Goal: Transaction & Acquisition: Purchase product/service

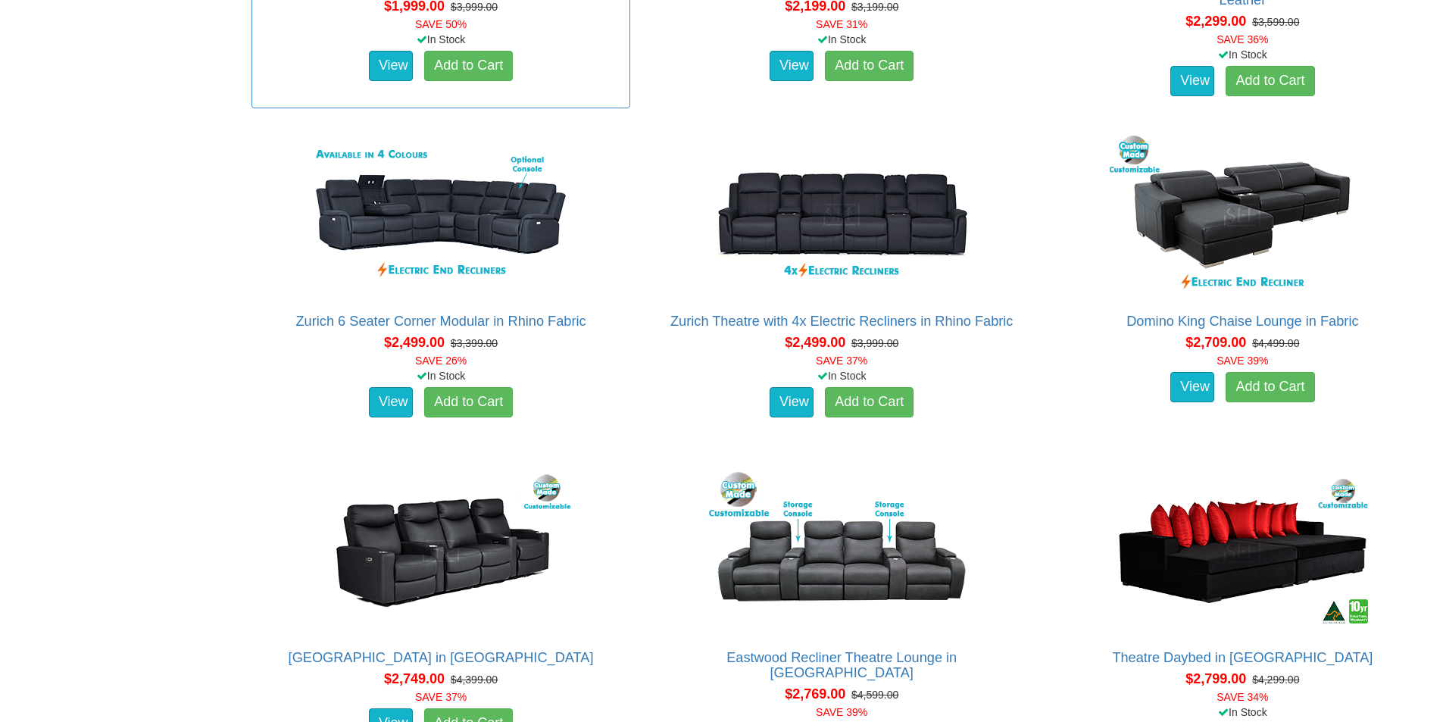
scroll to position [1667, 0]
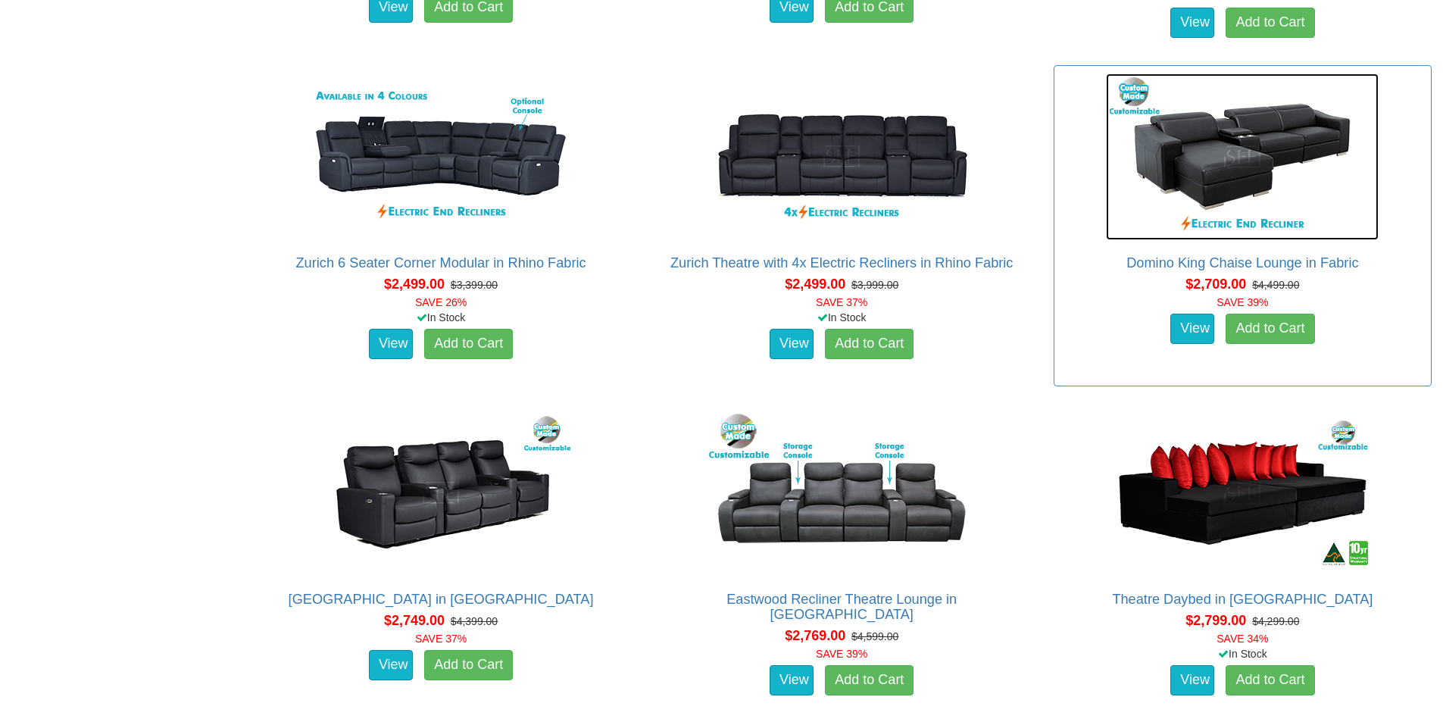
click at [1212, 173] on img at bounding box center [1242, 156] width 273 height 167
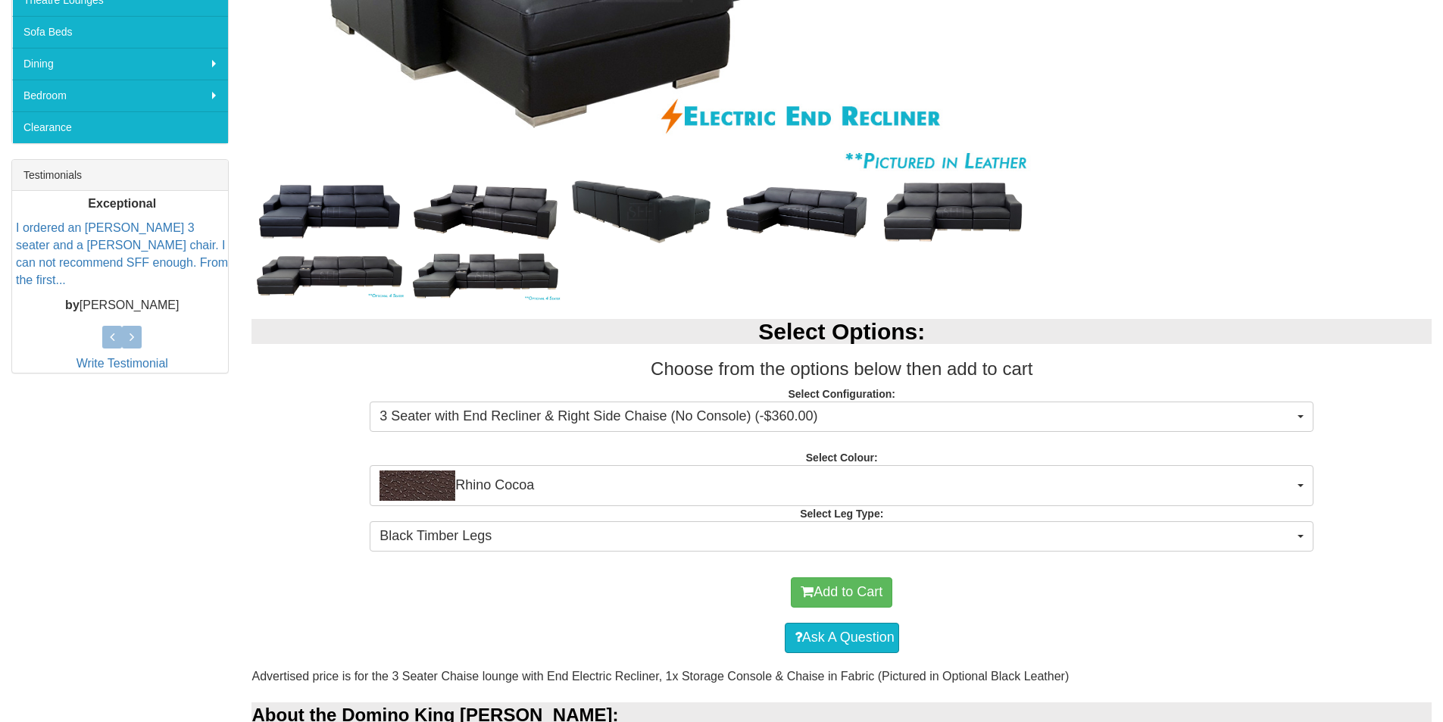
scroll to position [606, 0]
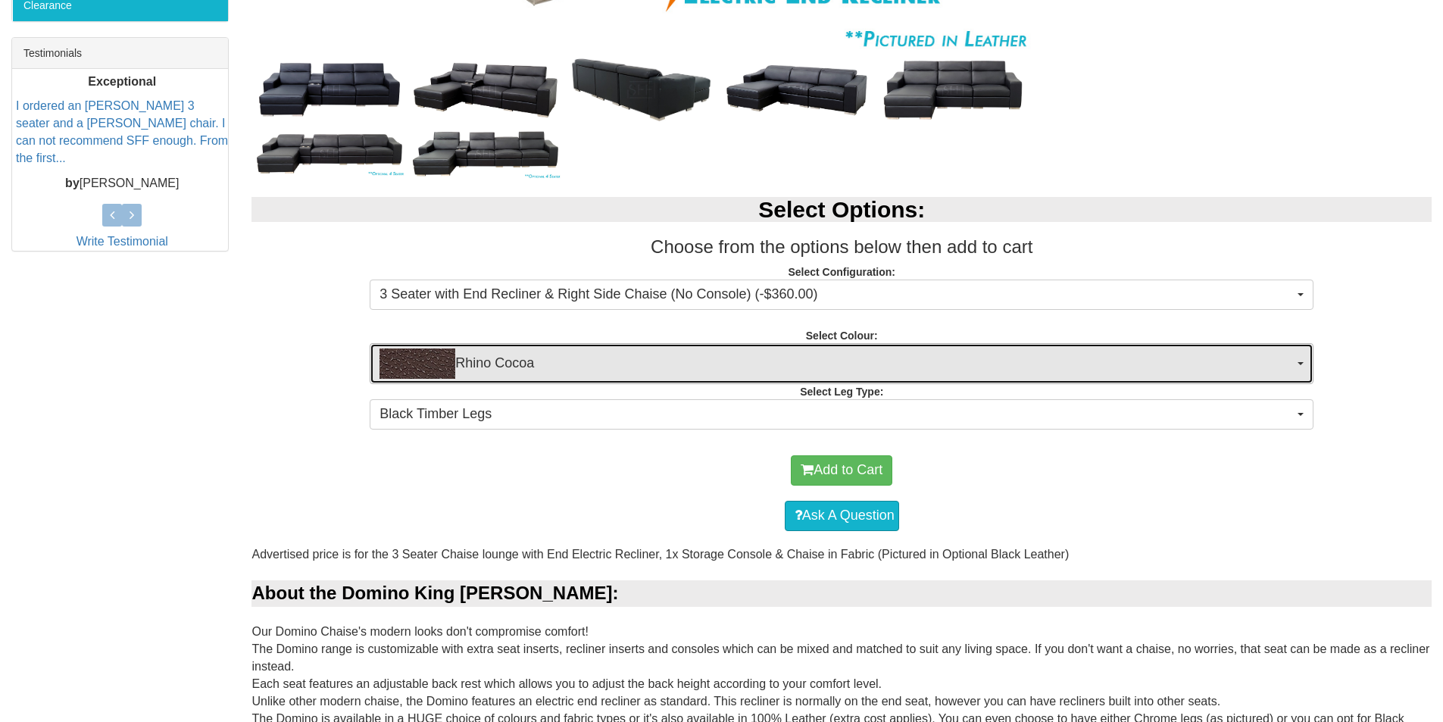
click at [482, 364] on span "Rhino Cocoa" at bounding box center [837, 363] width 914 height 30
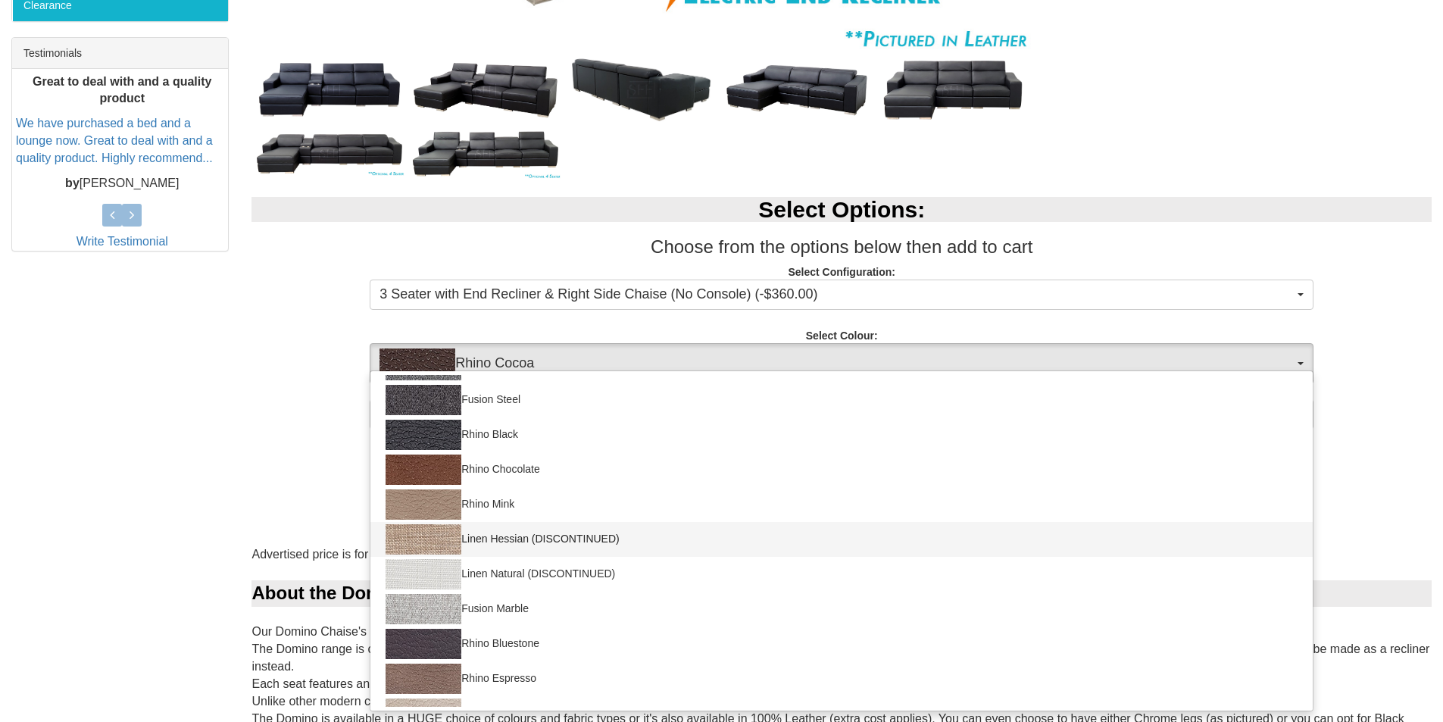
scroll to position [152, 0]
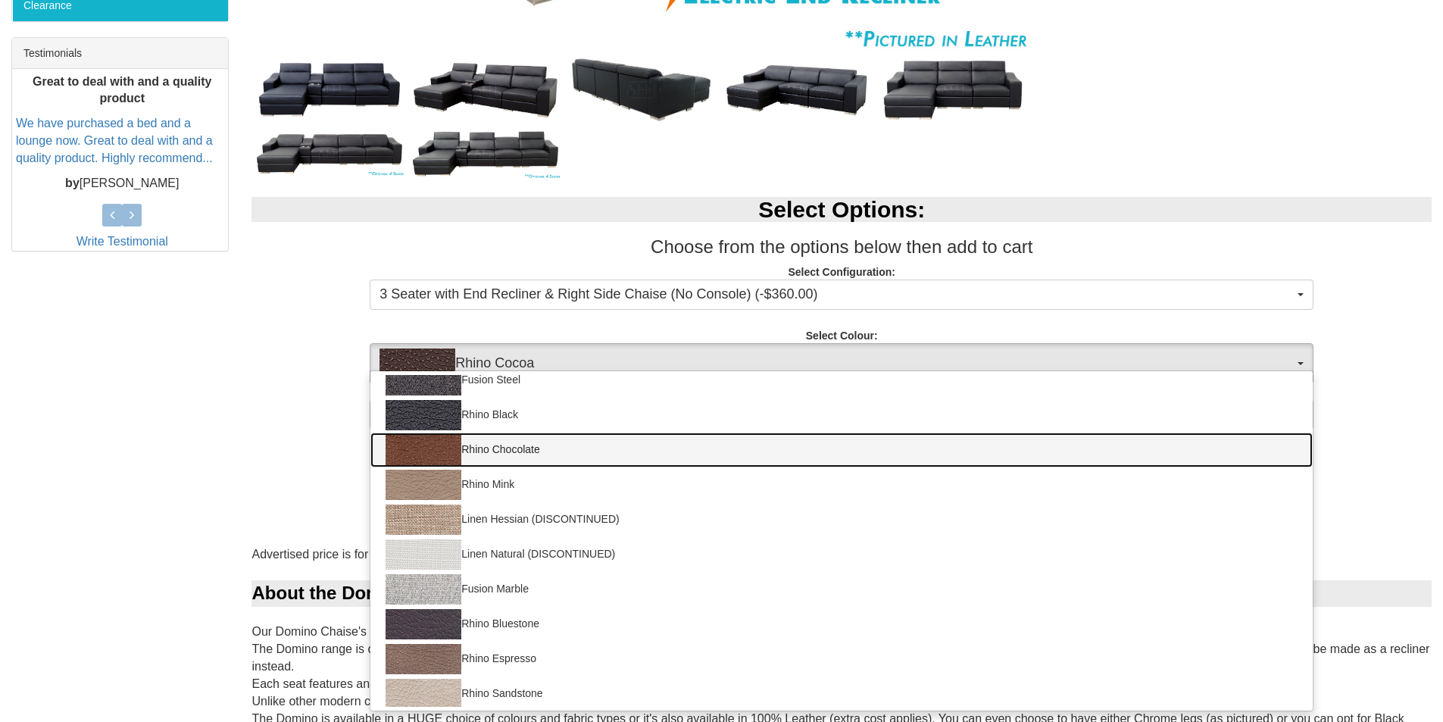
click at [445, 451] on img at bounding box center [424, 450] width 76 height 30
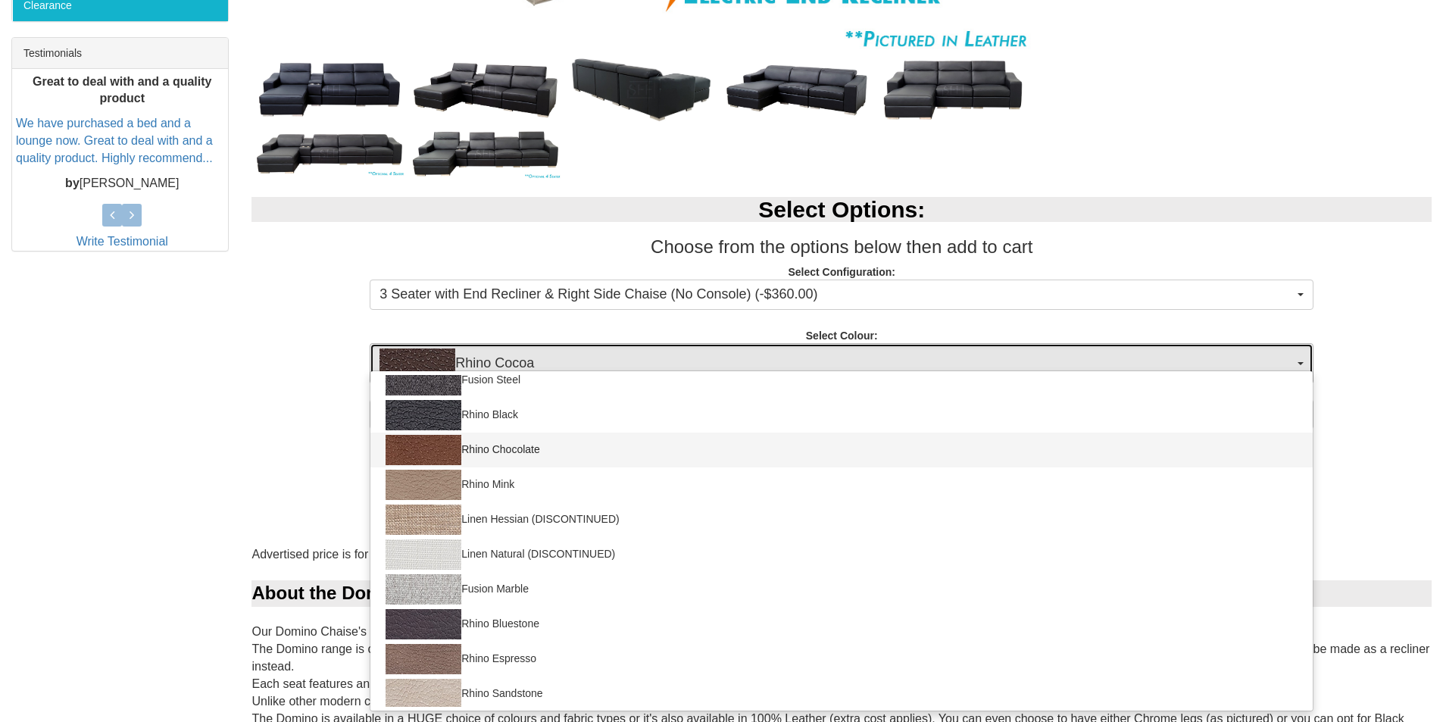
select select "1562"
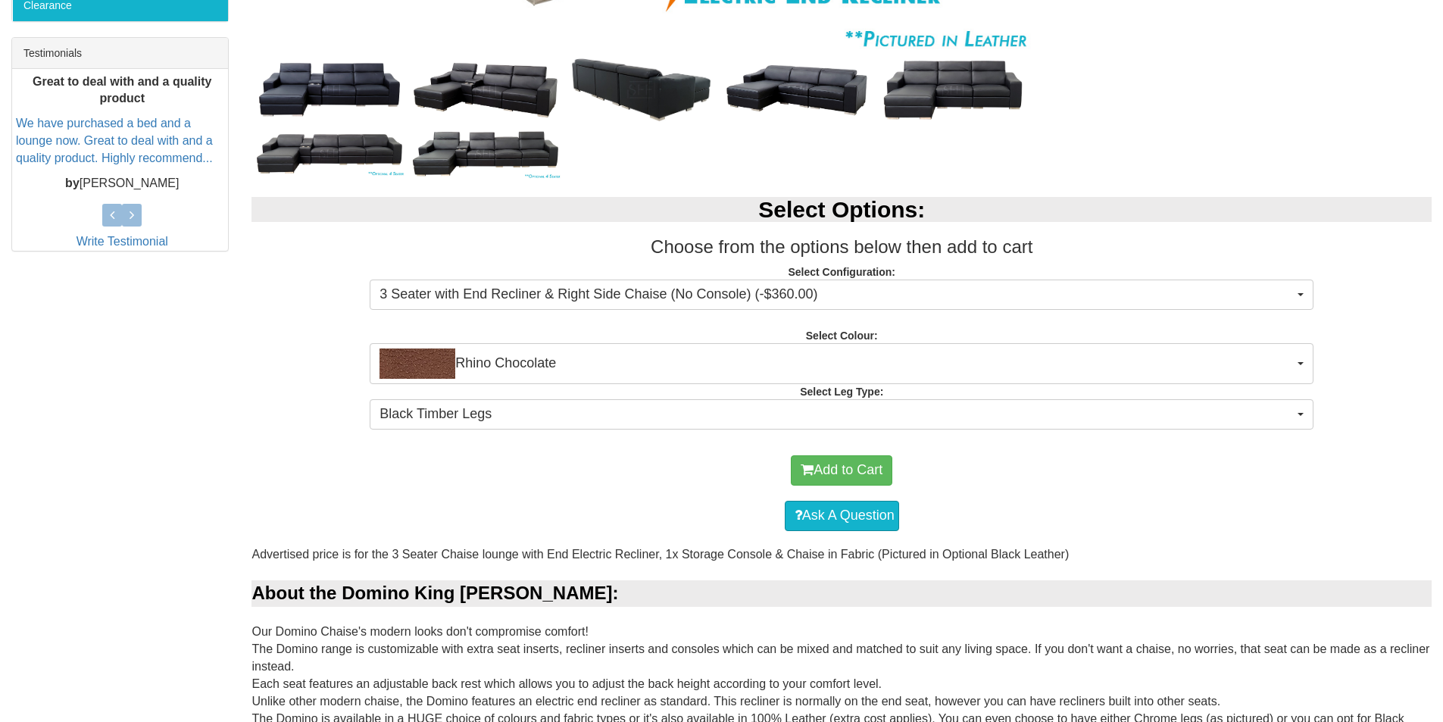
click at [868, 391] on strong "Select Leg Type:" at bounding box center [841, 392] width 83 height 12
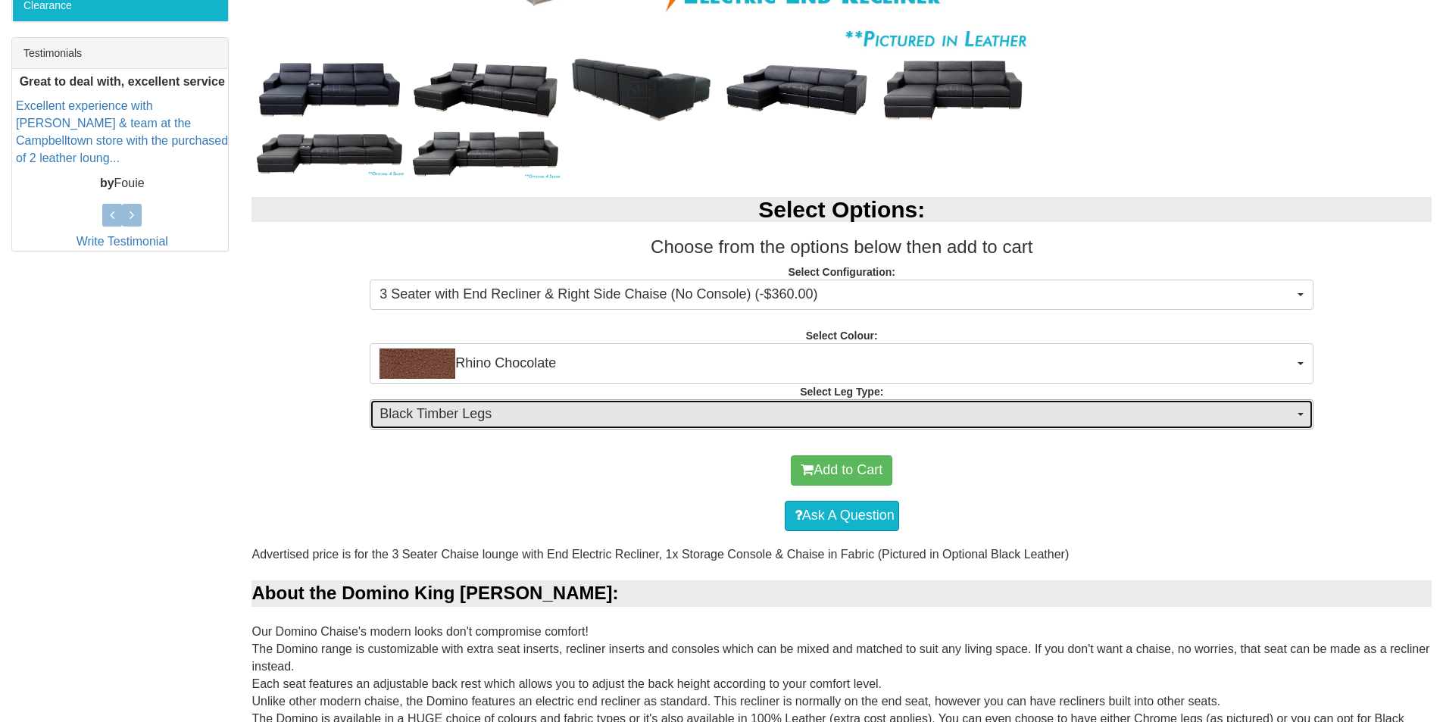
click at [1287, 411] on span "Black Timber Legs" at bounding box center [837, 415] width 914 height 20
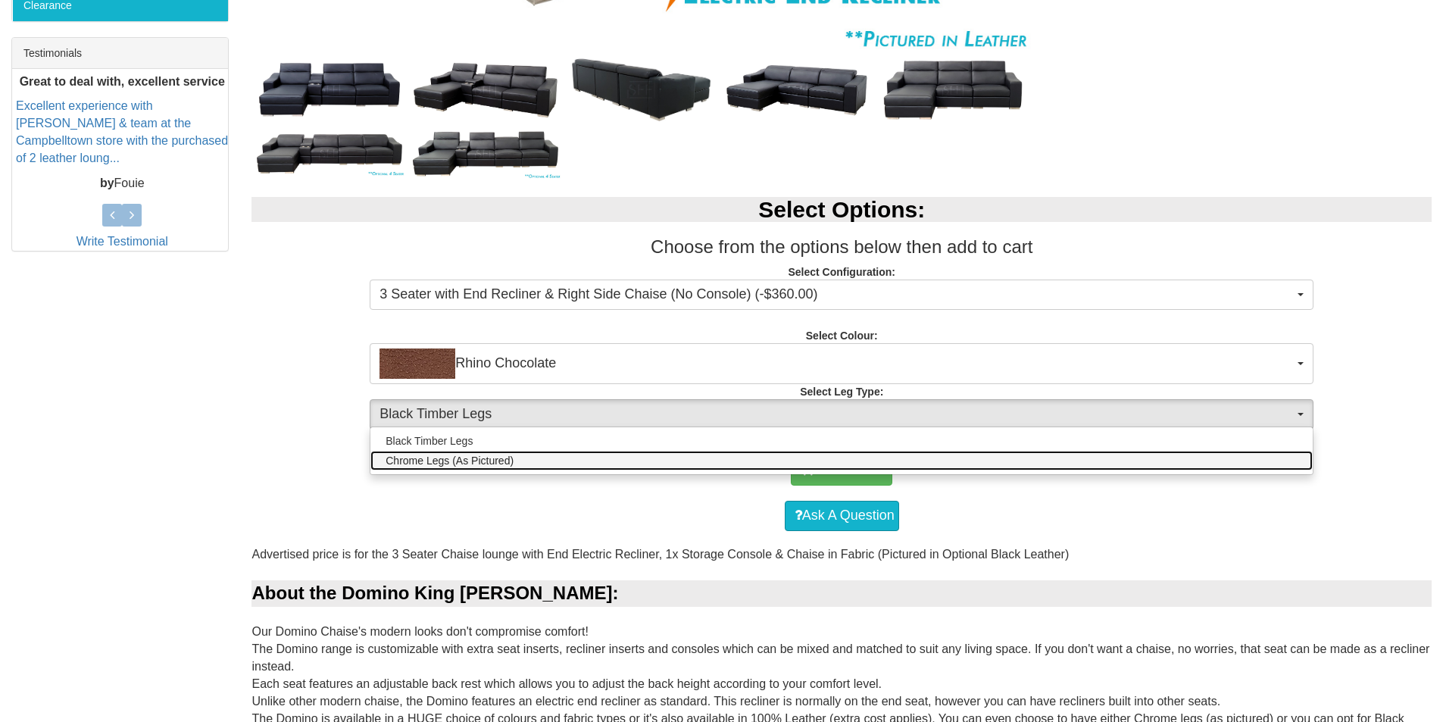
click at [404, 463] on span "Chrome Legs (As Pictured)" at bounding box center [450, 460] width 128 height 15
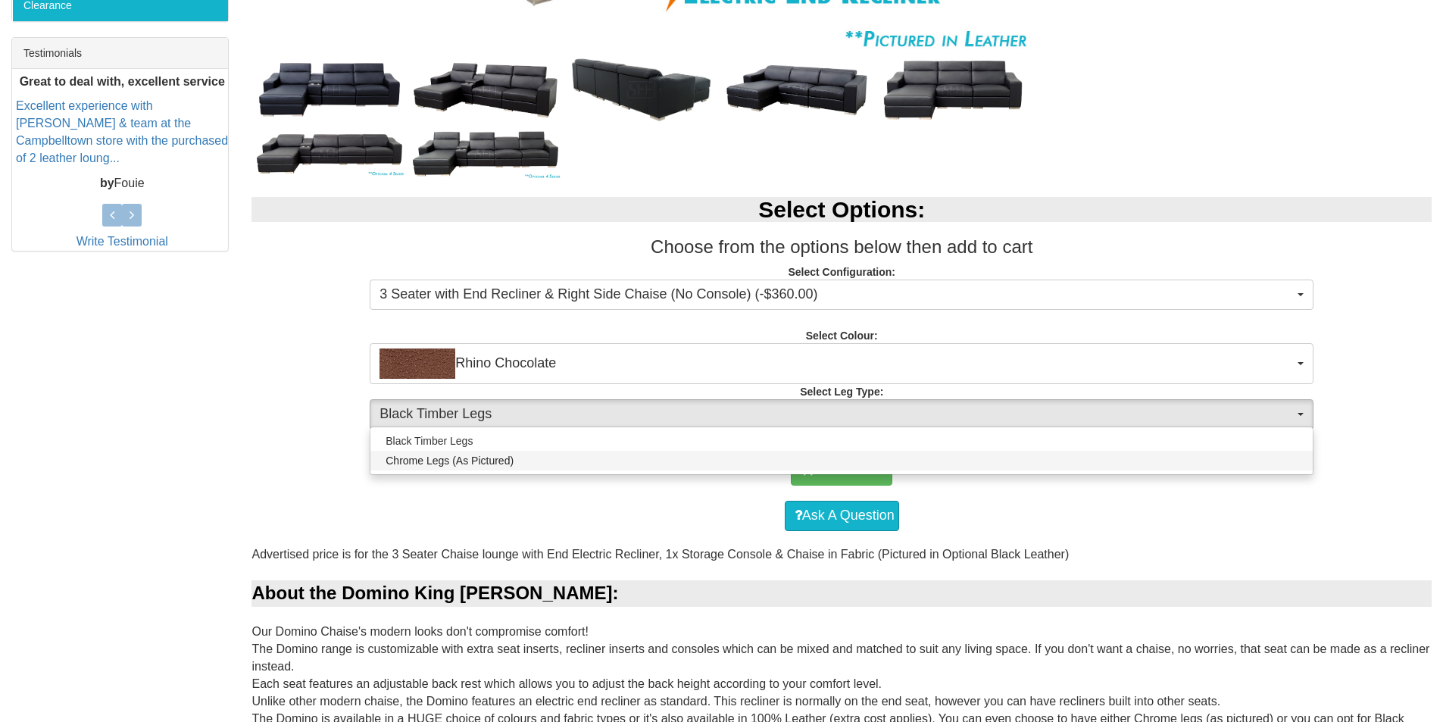
select select "1717"
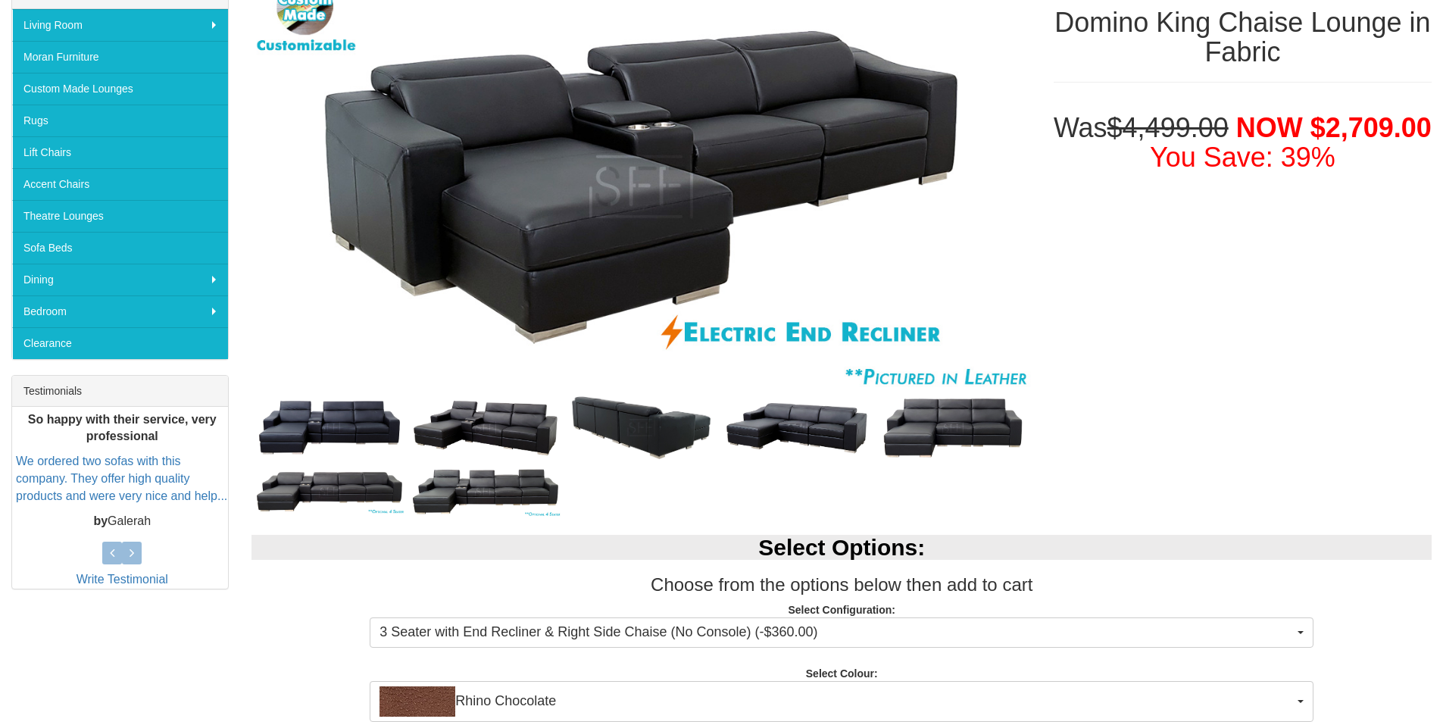
scroll to position [0, 0]
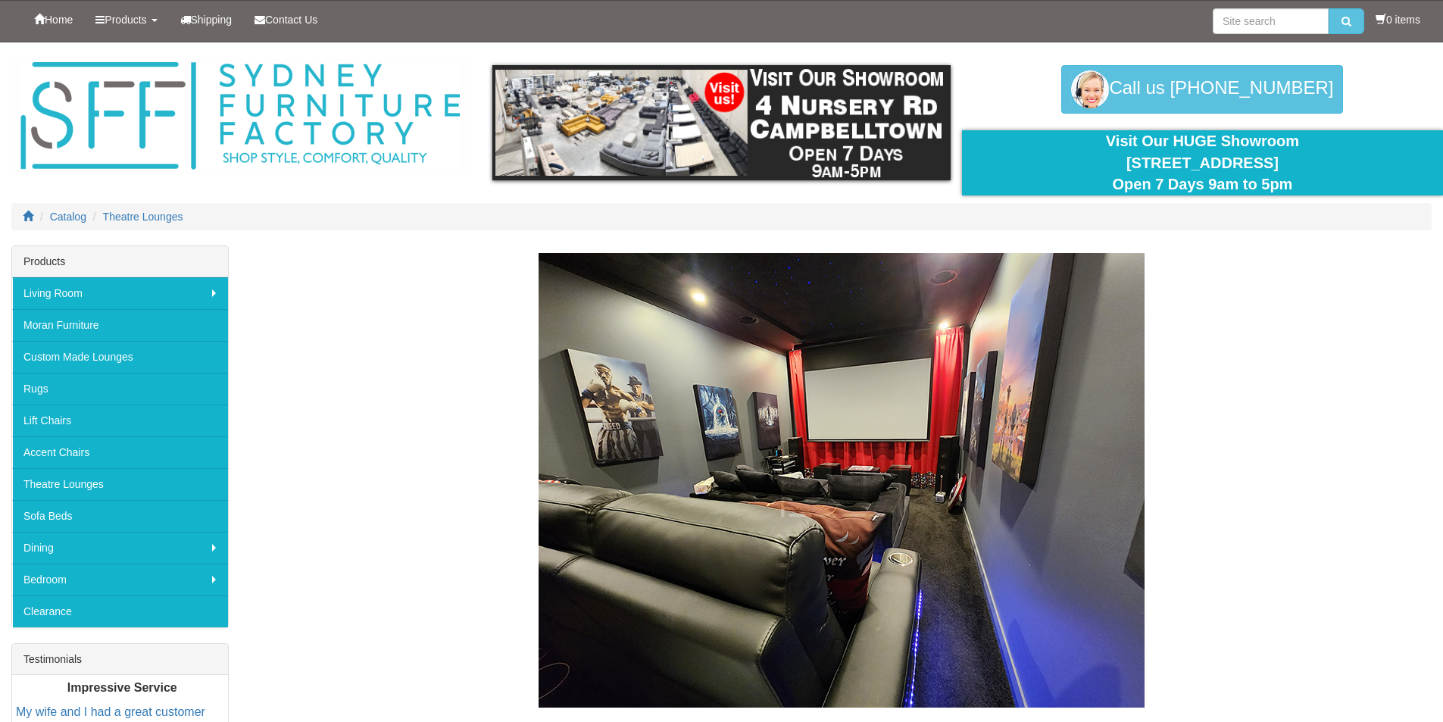
scroll to position [1660, 0]
click at [108, 487] on link "Theatre Lounges" at bounding box center [120, 484] width 216 height 32
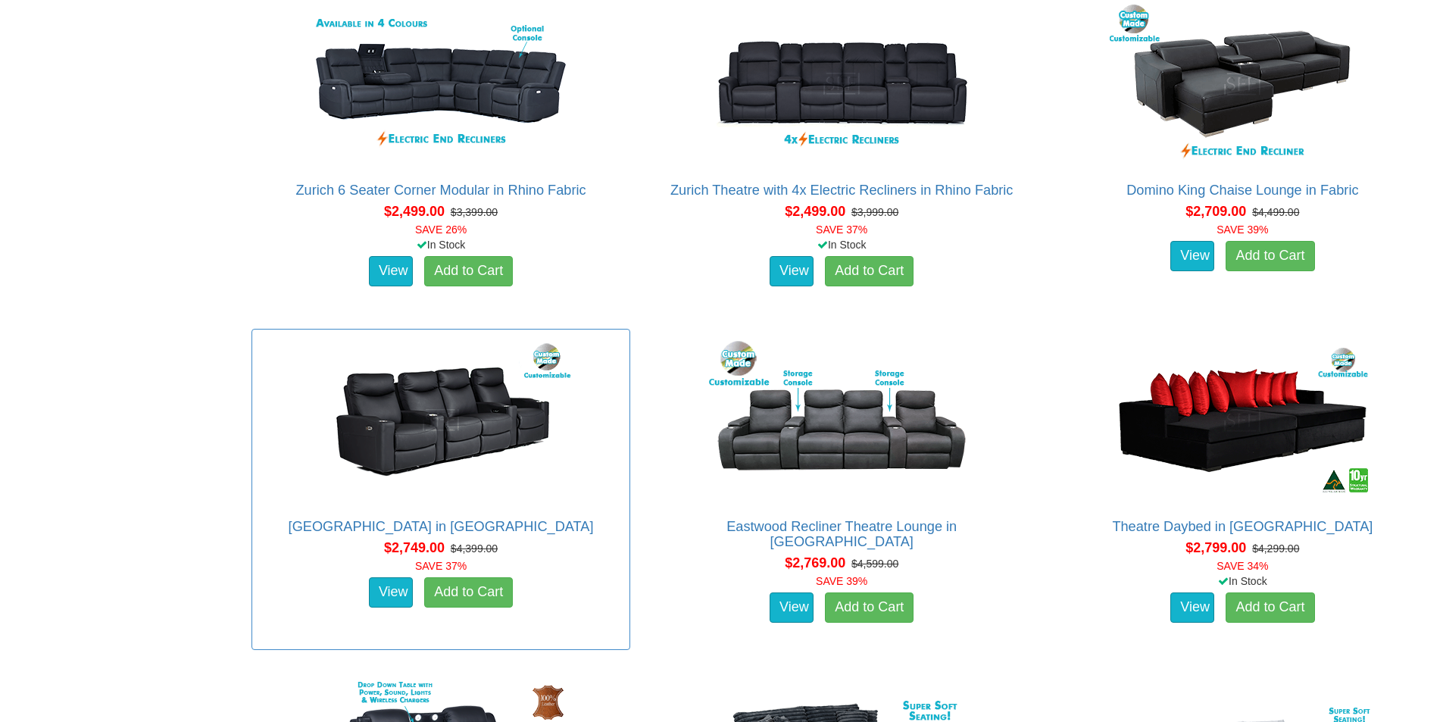
scroll to position [1818, 0]
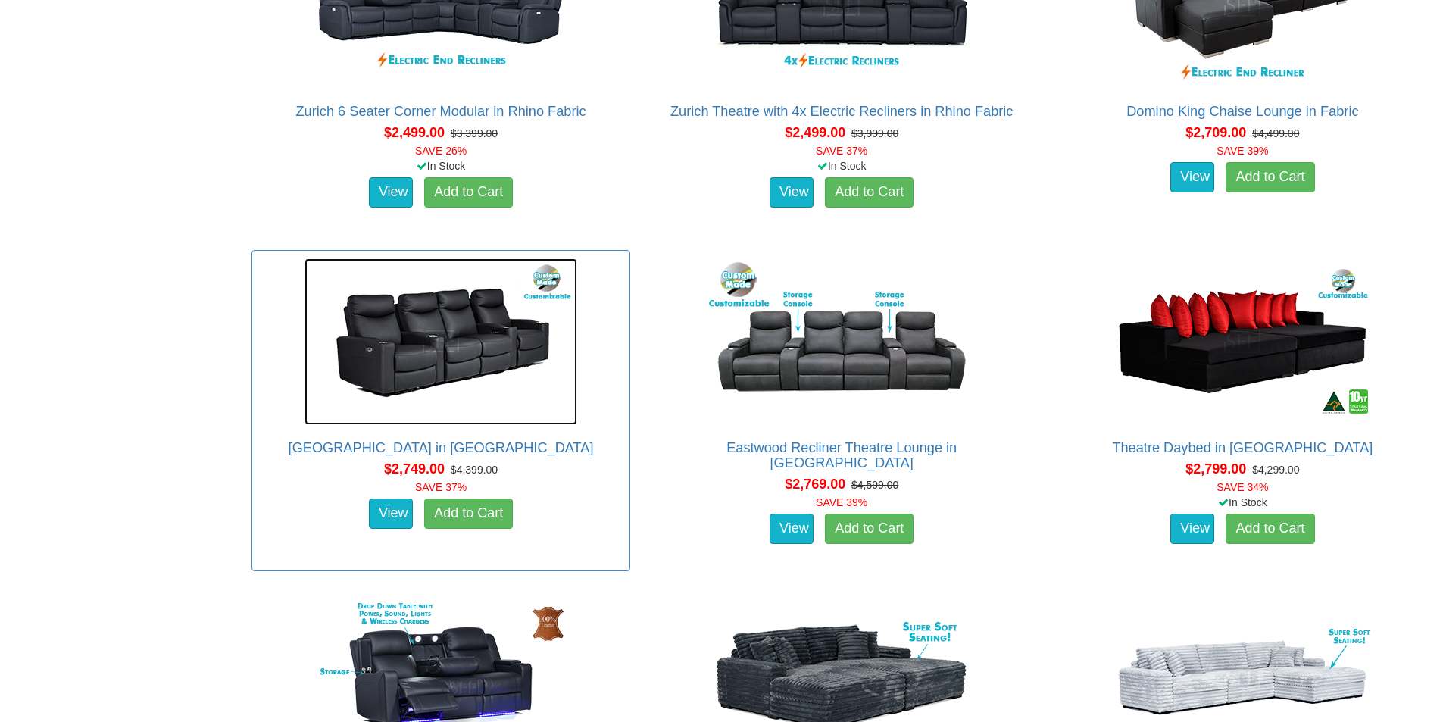
click at [426, 345] on img at bounding box center [441, 341] width 273 height 167
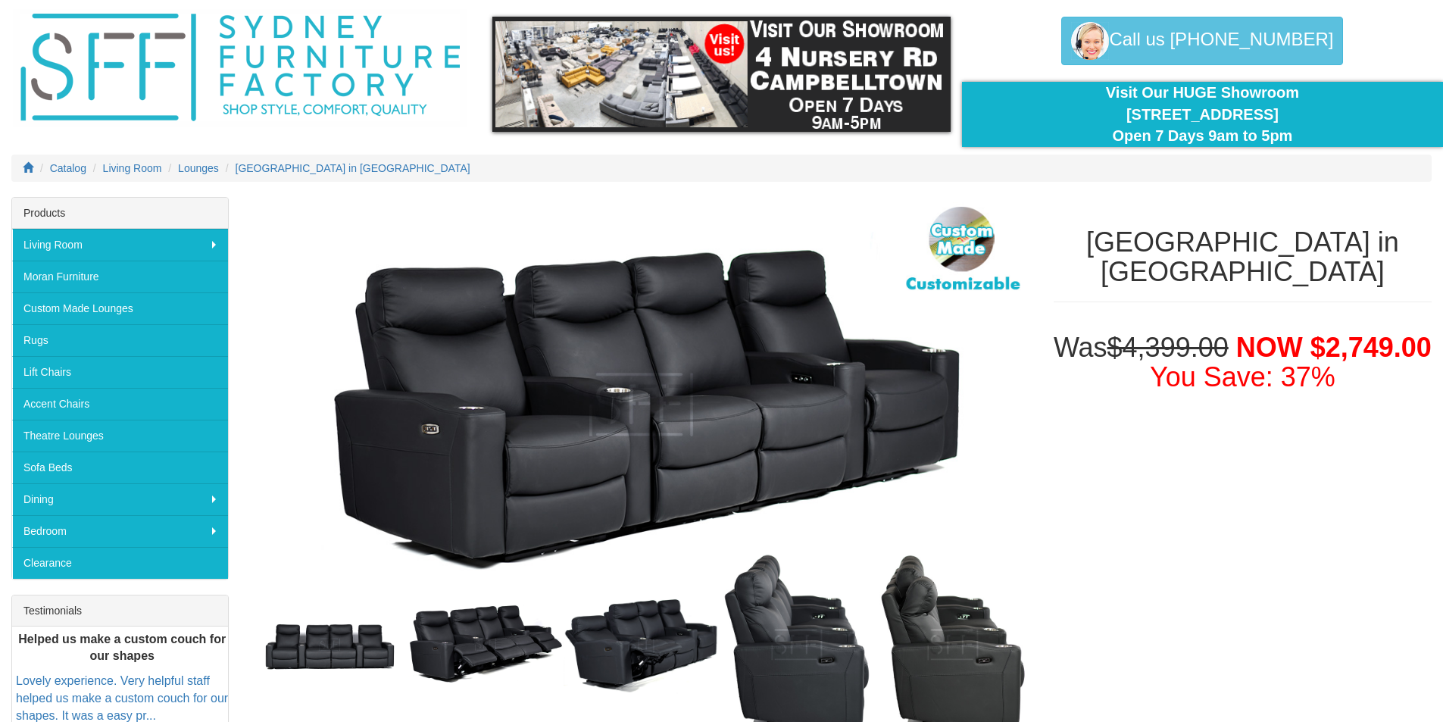
scroll to position [76, 0]
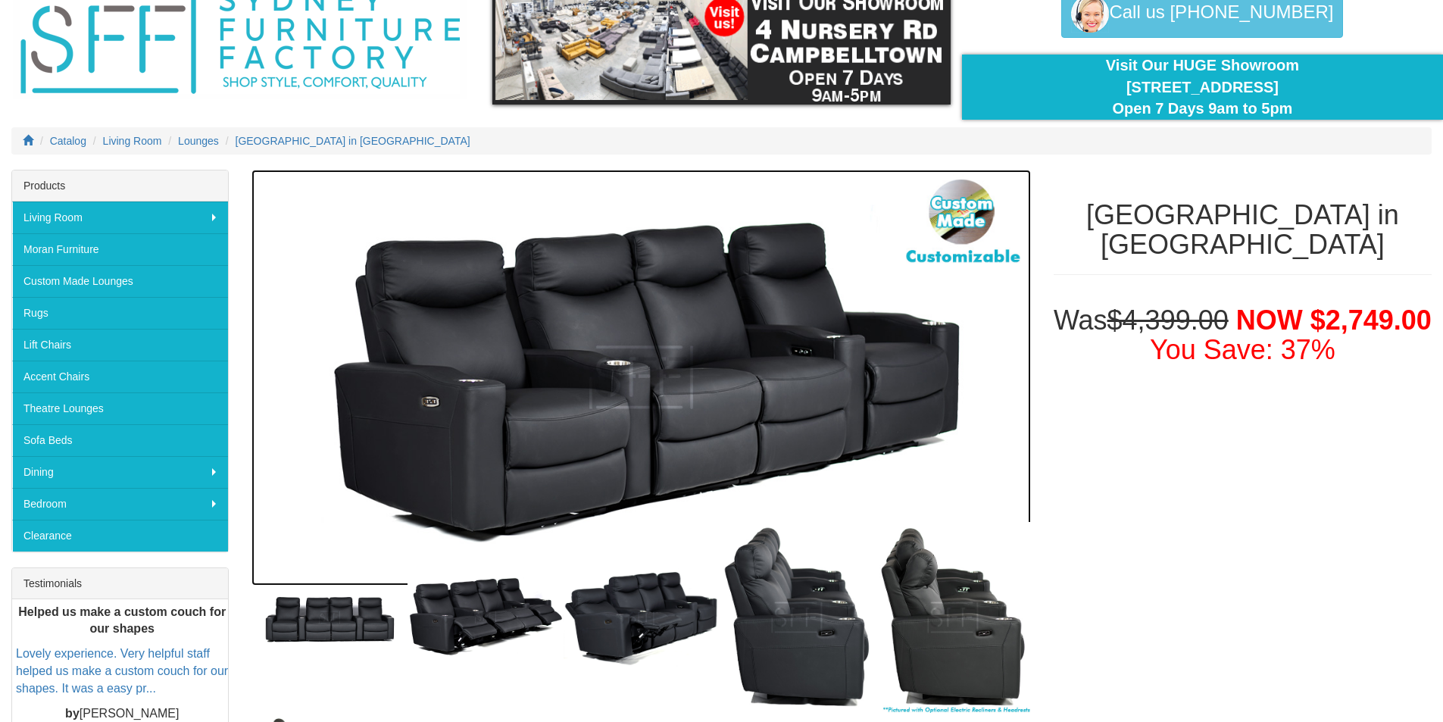
click at [971, 258] on img at bounding box center [641, 378] width 779 height 416
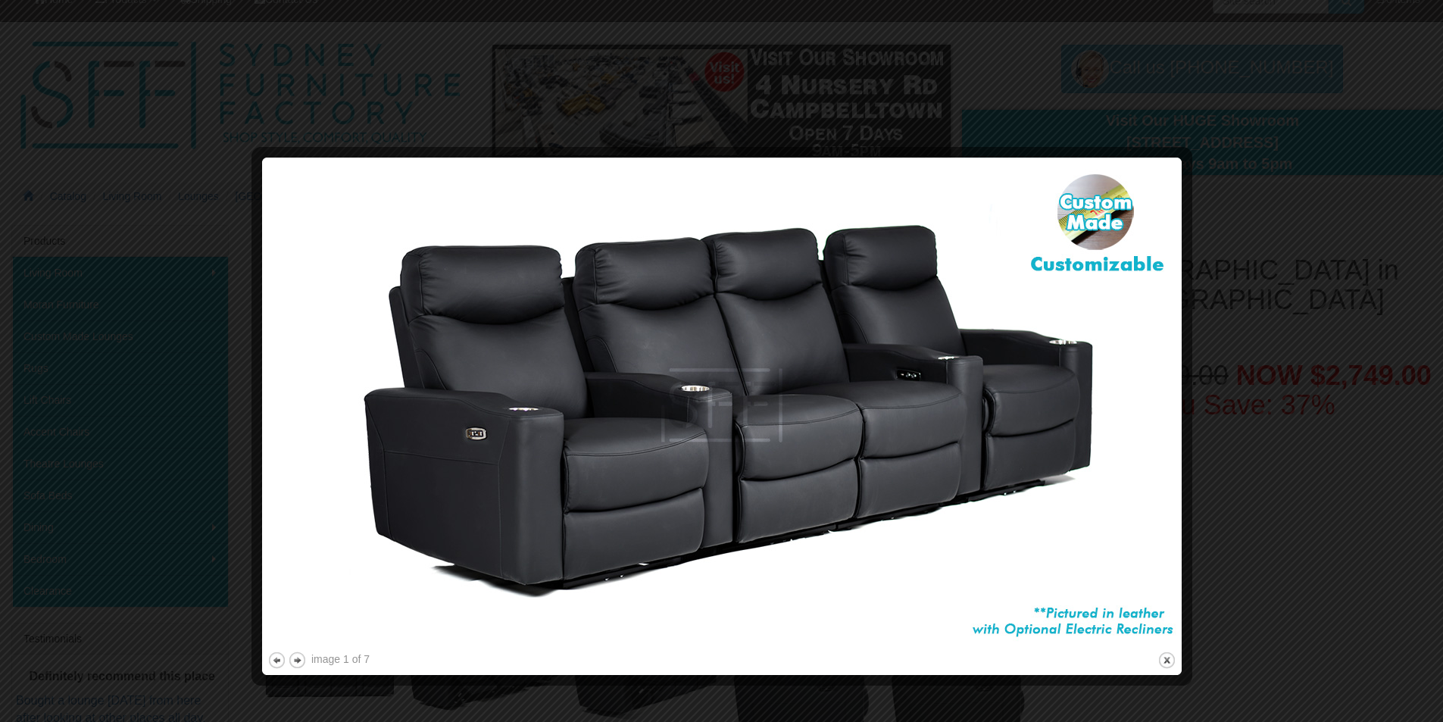
scroll to position [0, 0]
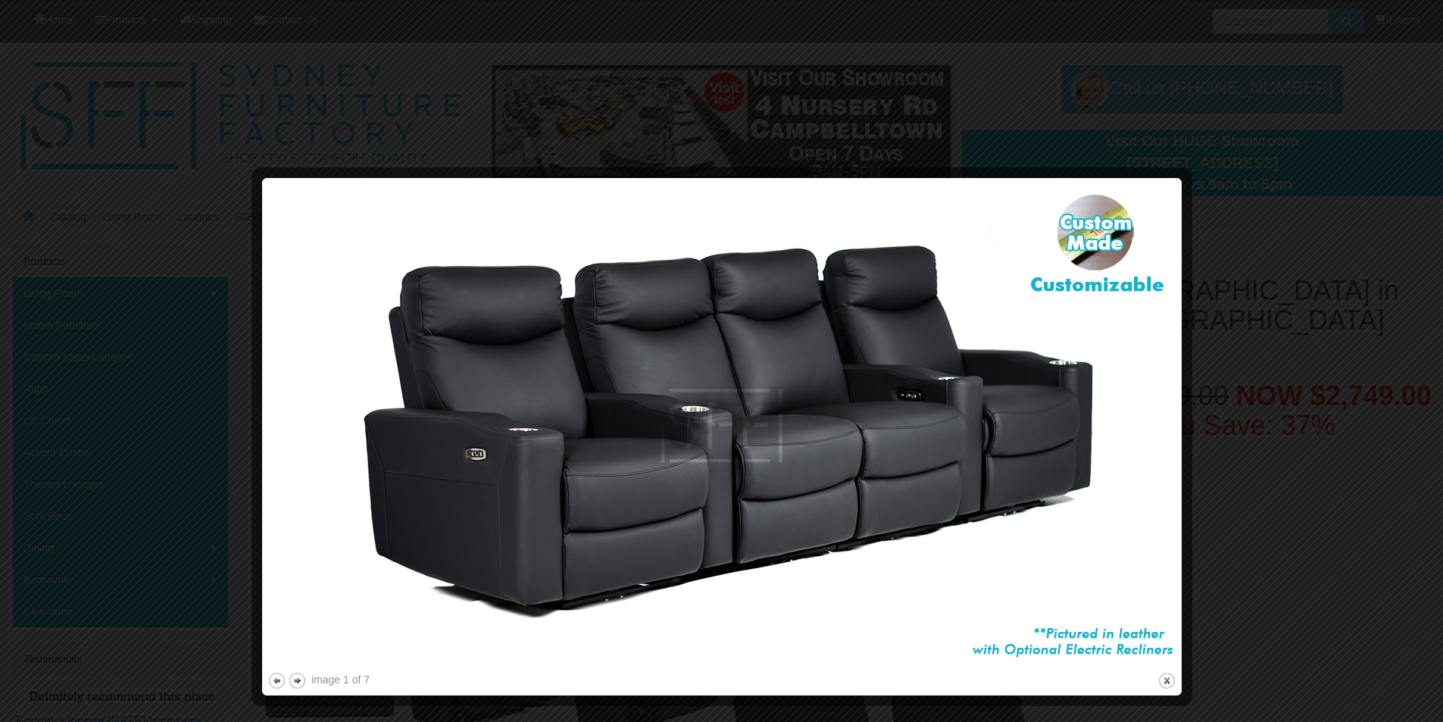
click at [782, 320] on img at bounding box center [721, 426] width 909 height 486
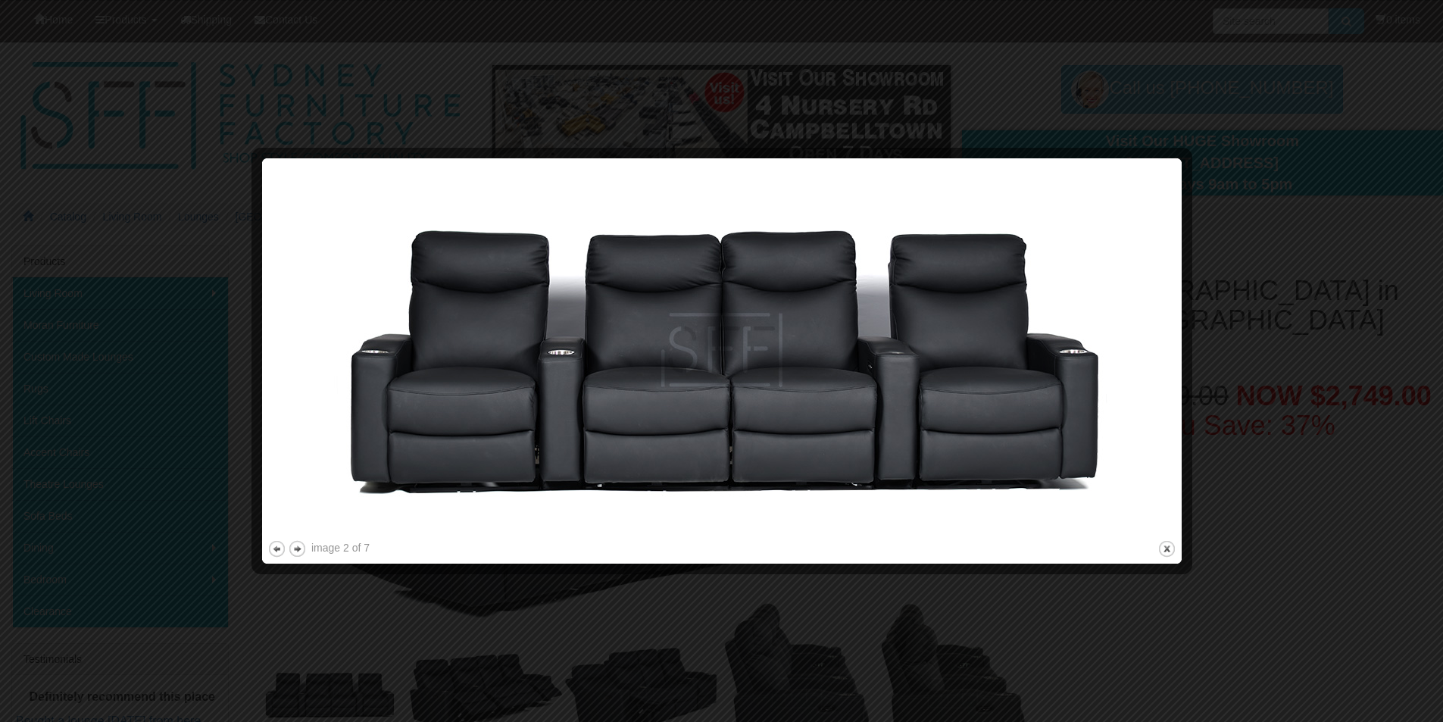
click at [782, 320] on img at bounding box center [721, 350] width 909 height 373
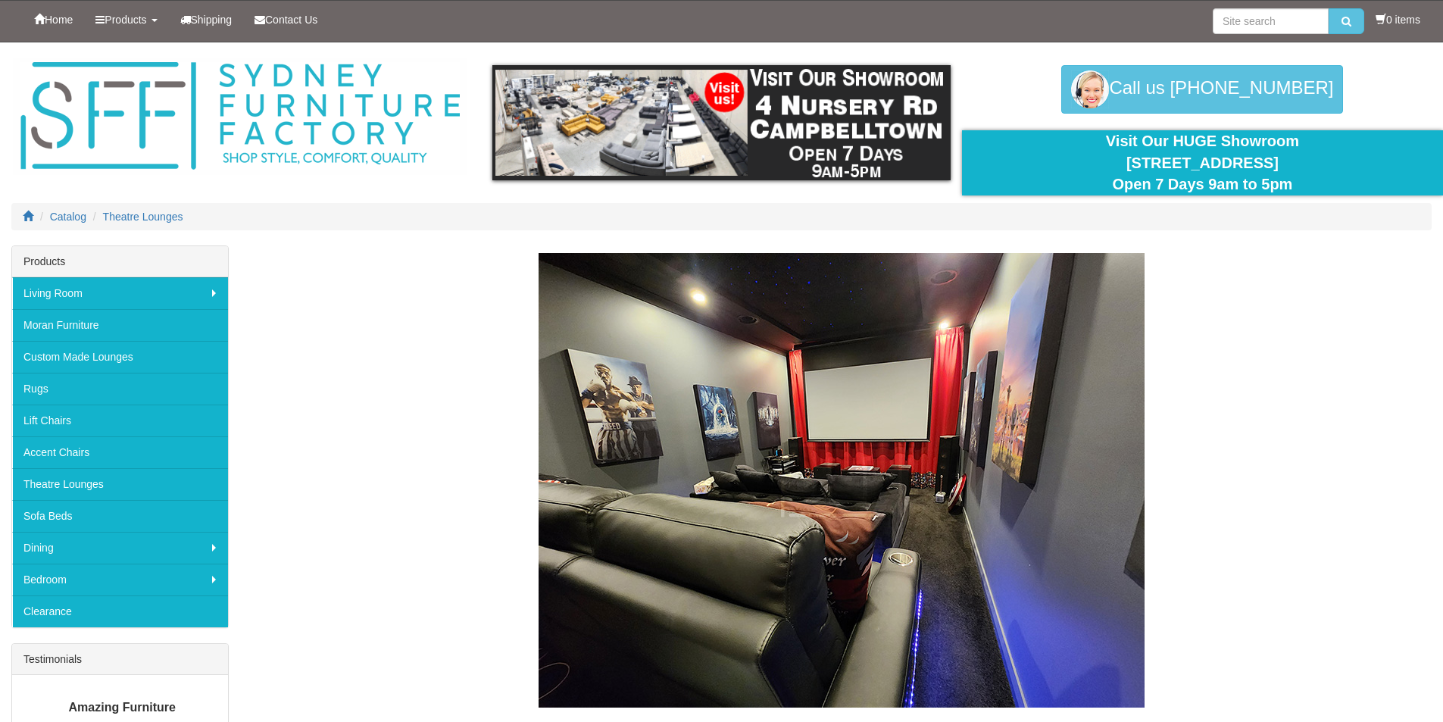
scroll to position [1818, 0]
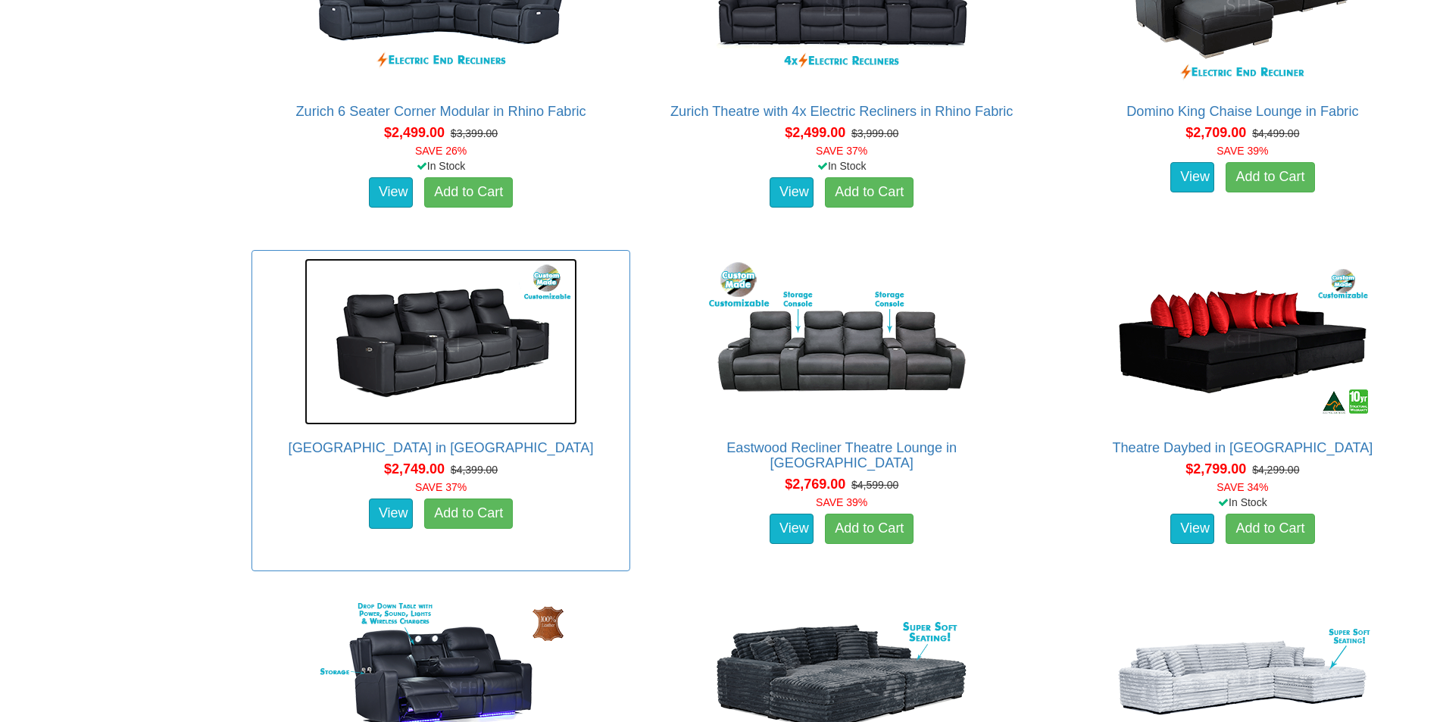
click at [374, 353] on img at bounding box center [441, 341] width 273 height 167
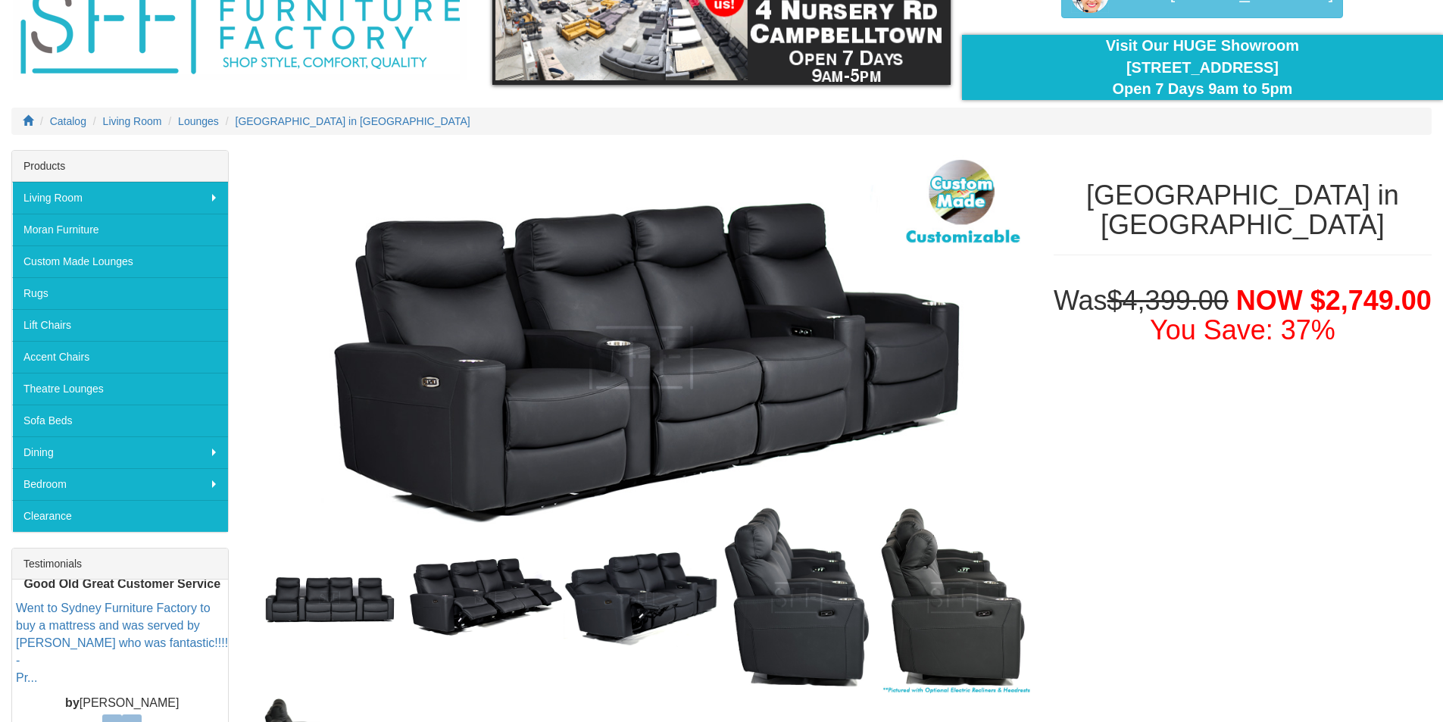
scroll to position [379, 0]
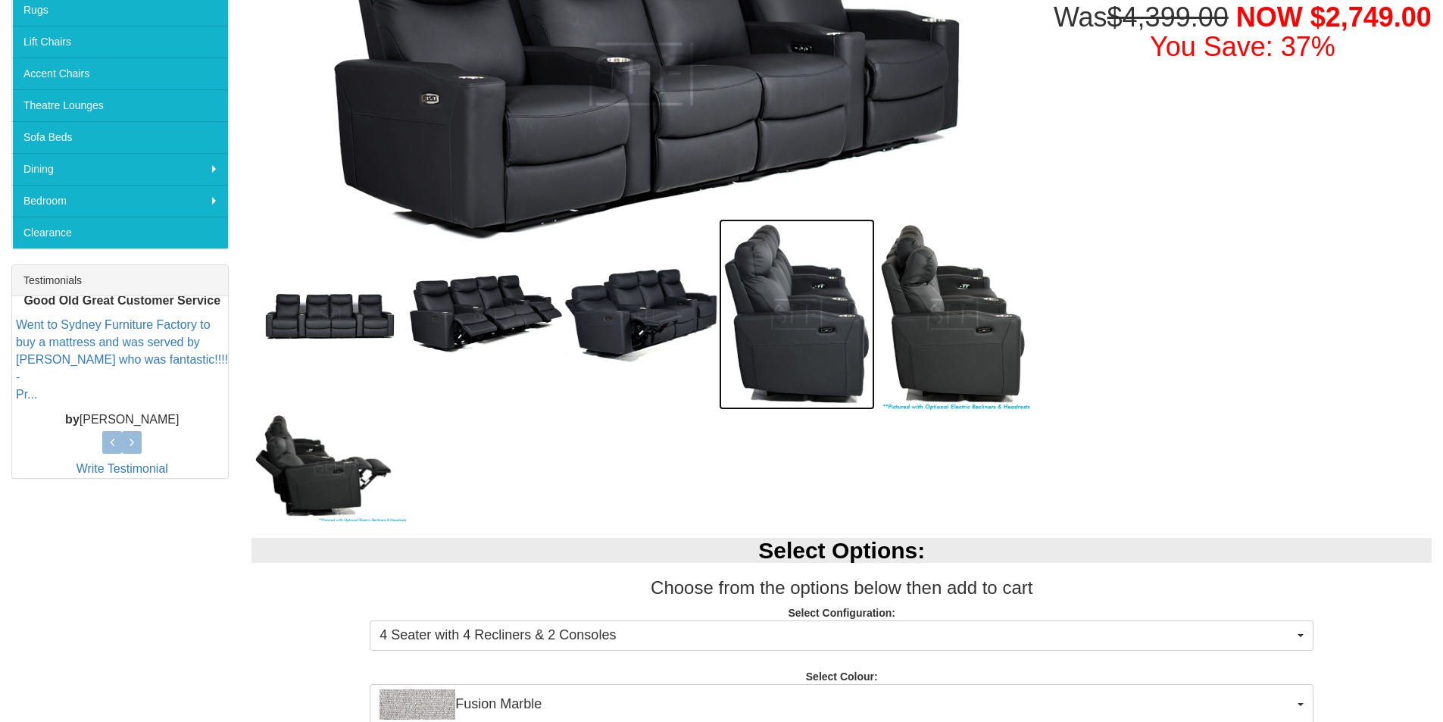
click at [764, 329] on img at bounding box center [797, 314] width 156 height 190
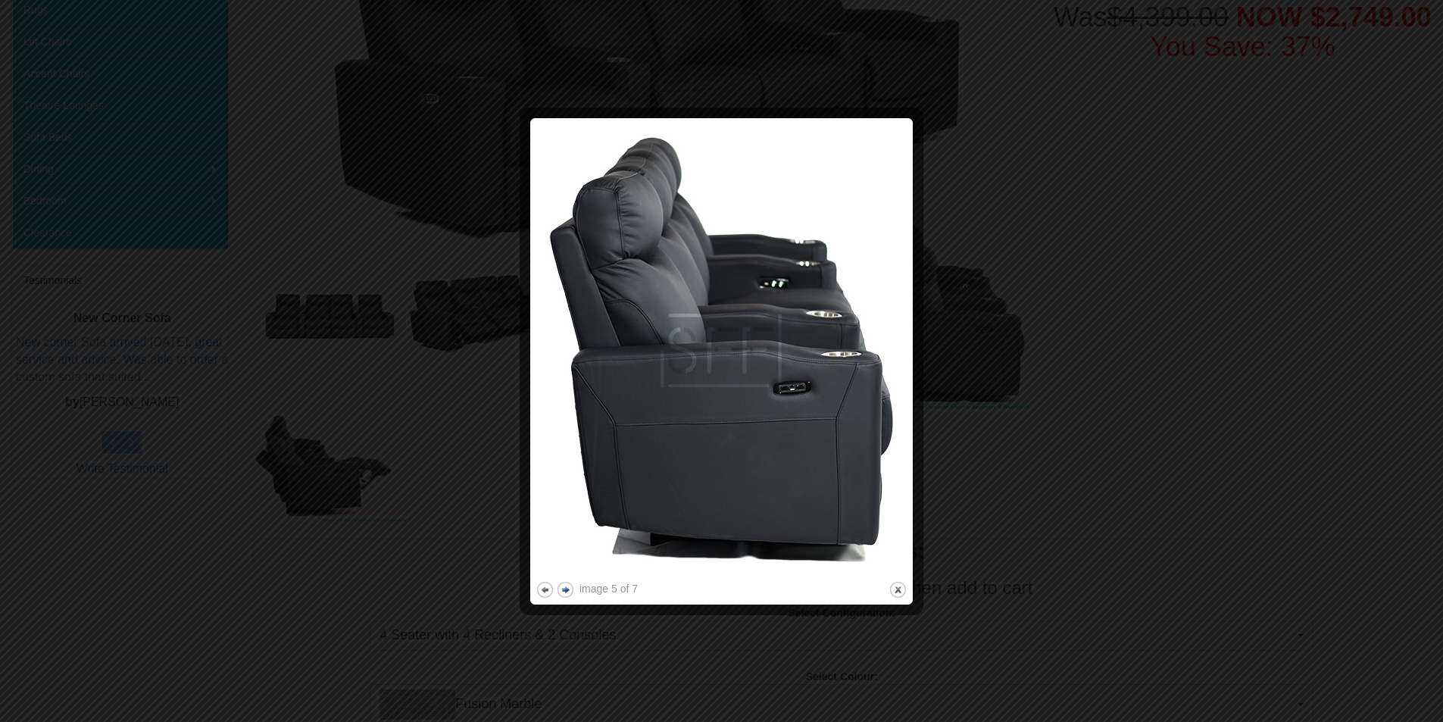
click at [564, 583] on button "next" at bounding box center [565, 589] width 19 height 19
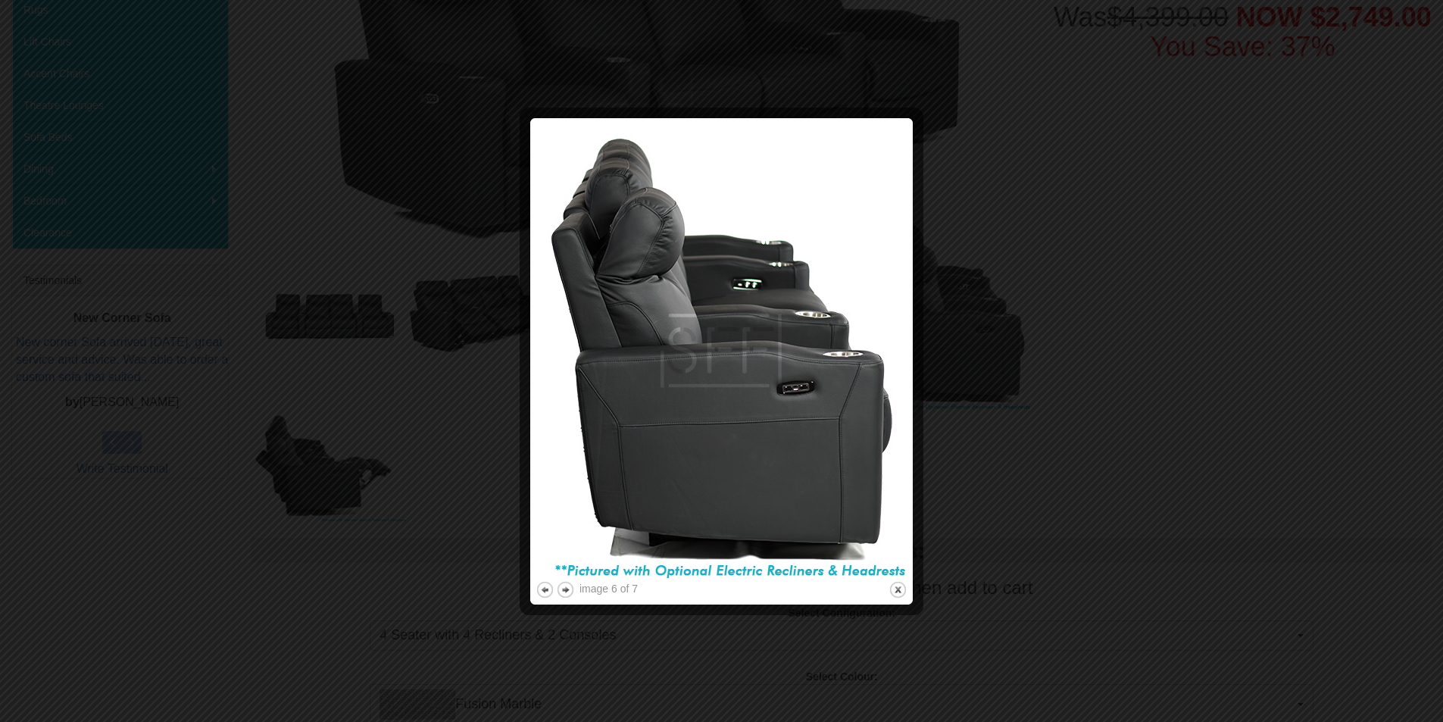
click at [569, 577] on img at bounding box center [722, 350] width 372 height 455
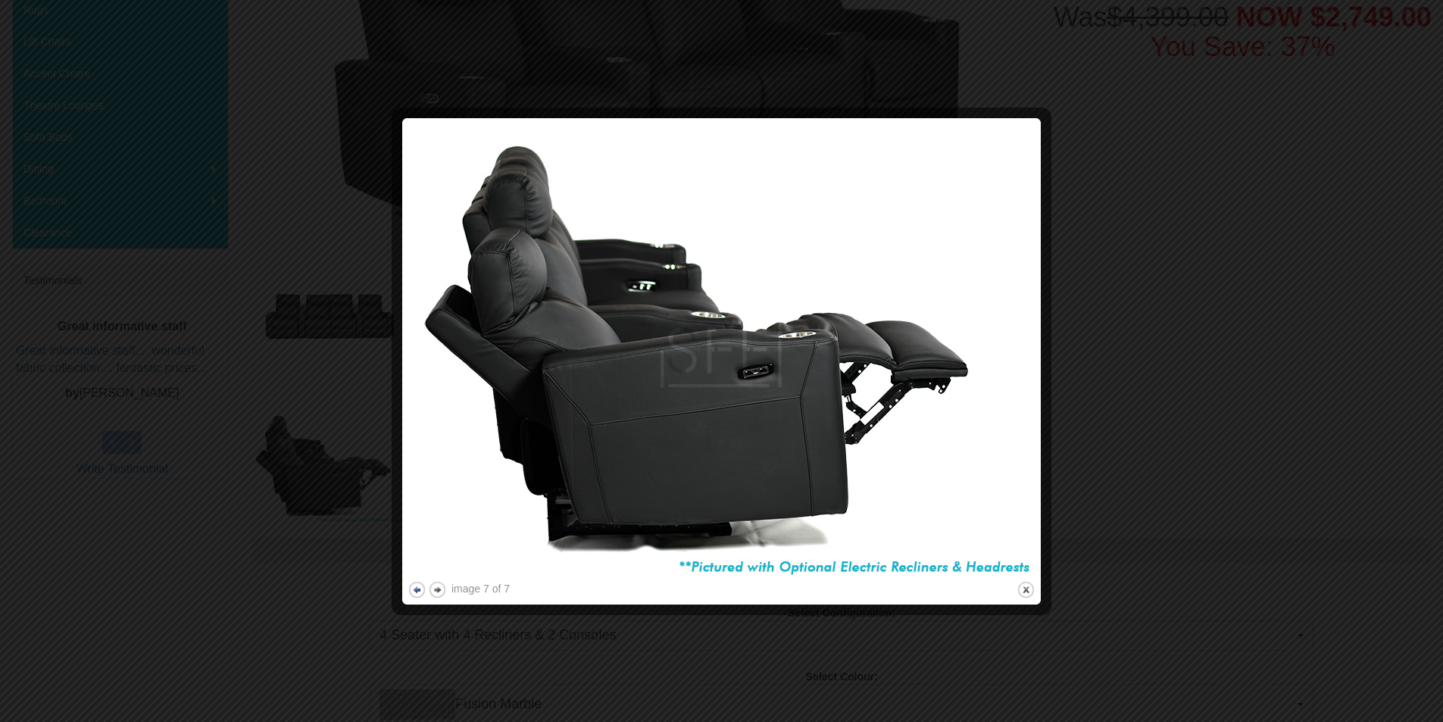
click at [415, 590] on button "previous" at bounding box center [417, 589] width 19 height 19
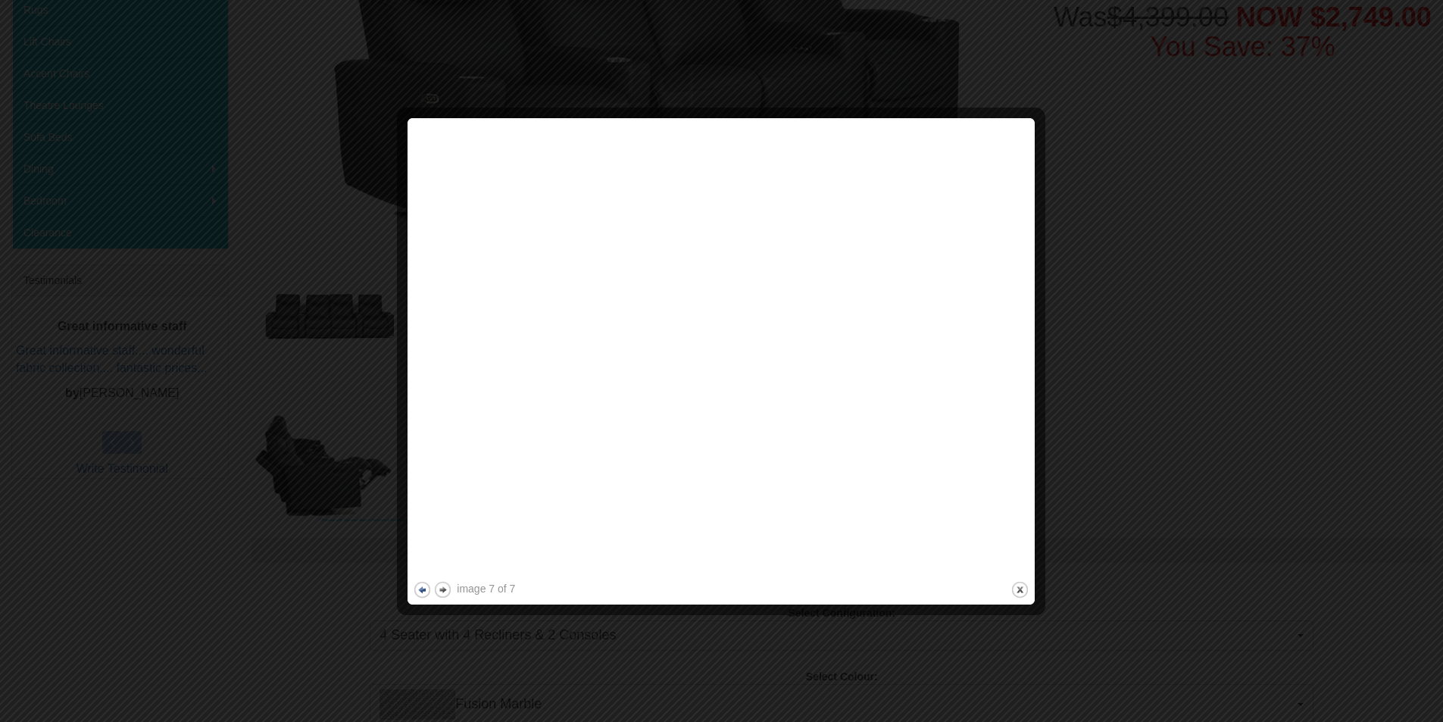
click at [415, 590] on div at bounding box center [721, 361] width 1443 height 722
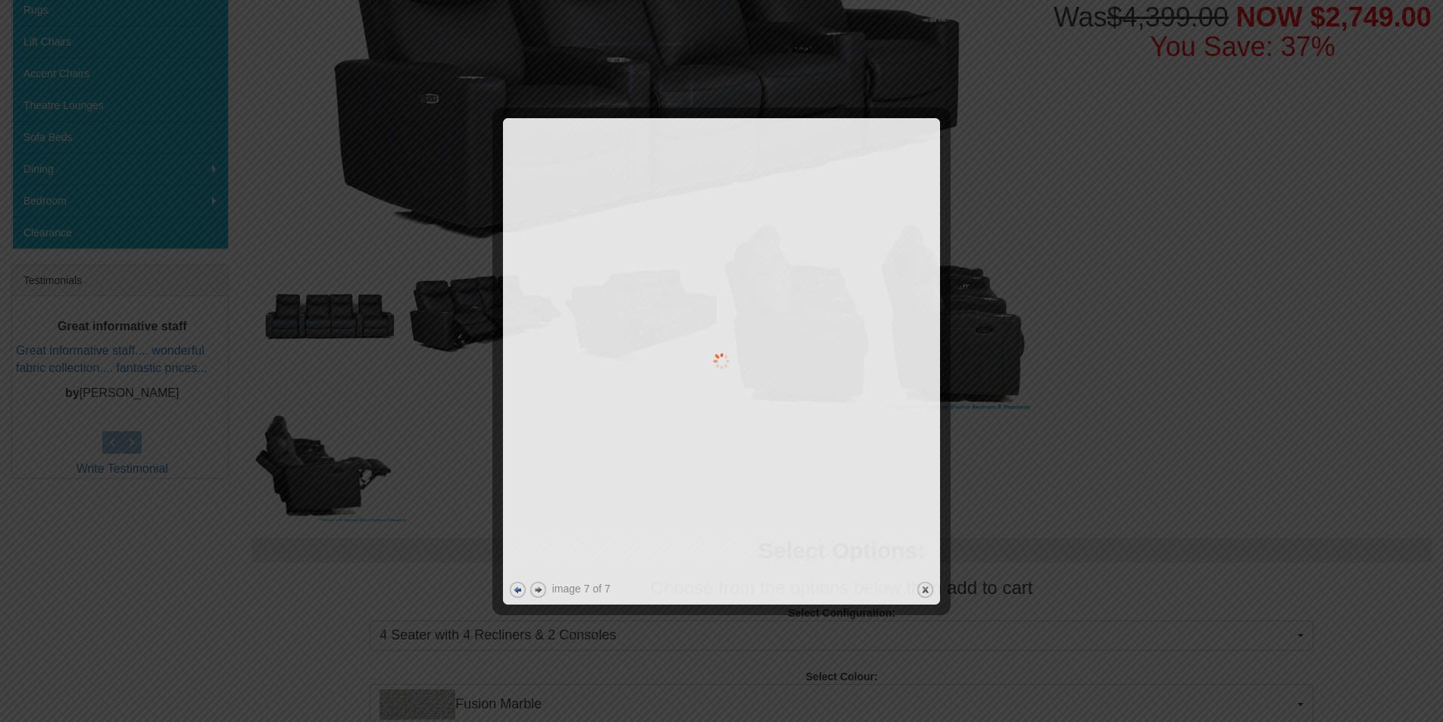
click at [415, 590] on div at bounding box center [721, 361] width 1443 height 722
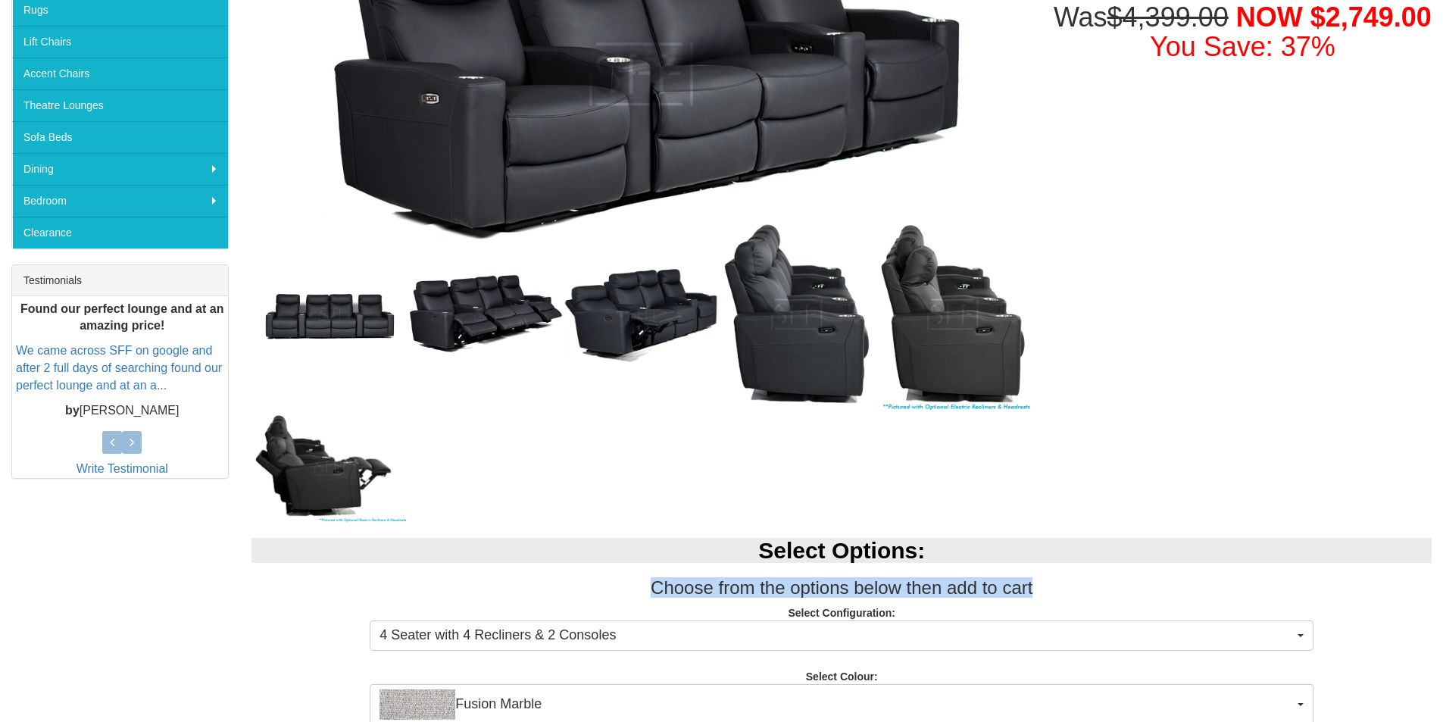
click at [415, 590] on h3 "Choose from the options below then add to cart" at bounding box center [842, 588] width 1180 height 20
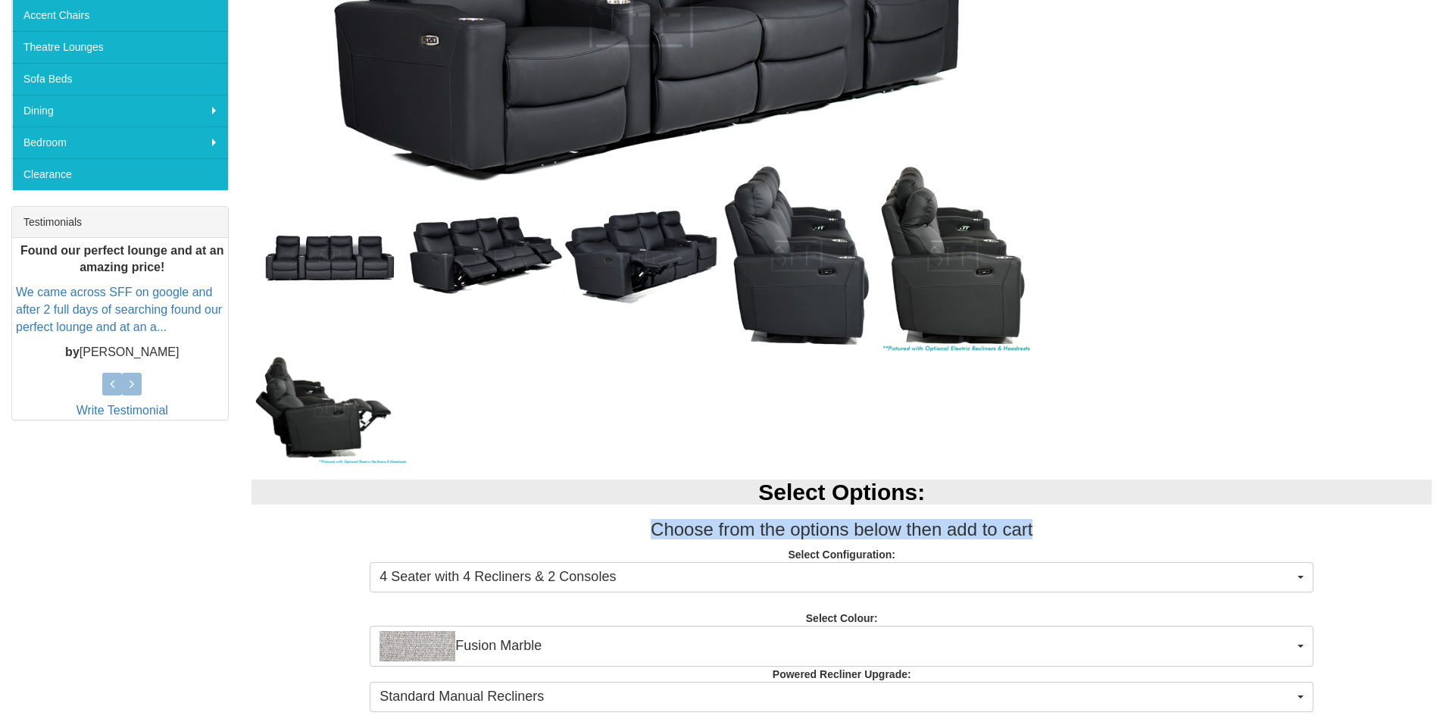
scroll to position [606, 0]
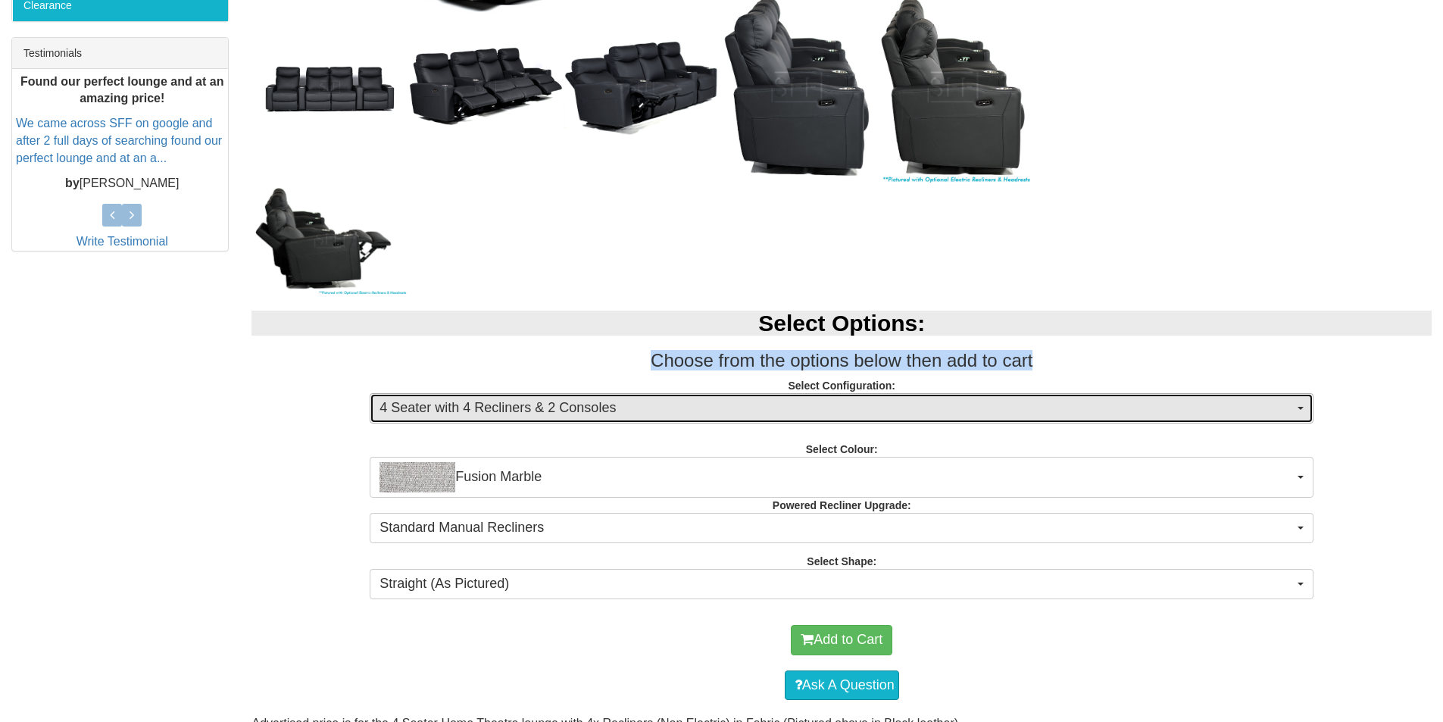
click at [684, 397] on button "4 Seater with 4 Recliners & 2 Consoles" at bounding box center [842, 408] width 944 height 30
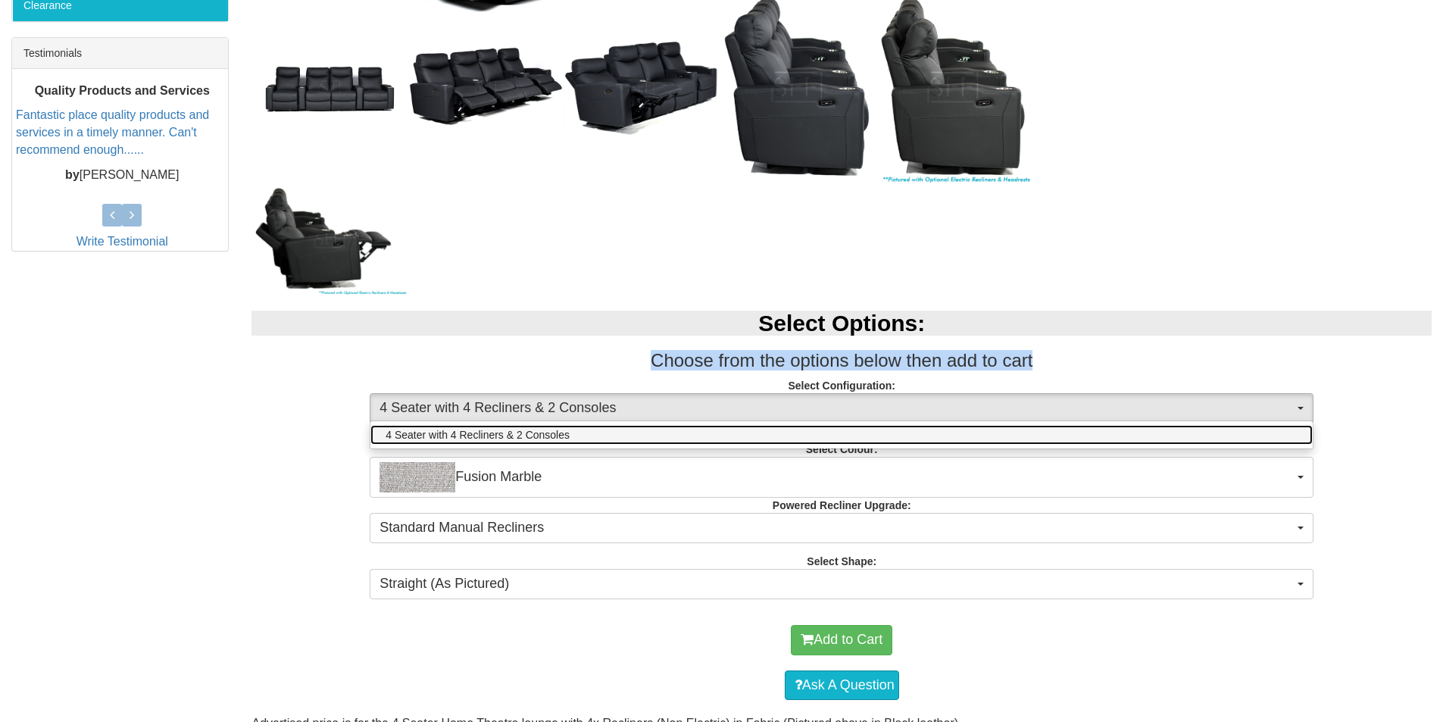
click at [540, 436] on span "4 Seater with 4 Recliners & 2 Consoles" at bounding box center [478, 434] width 184 height 15
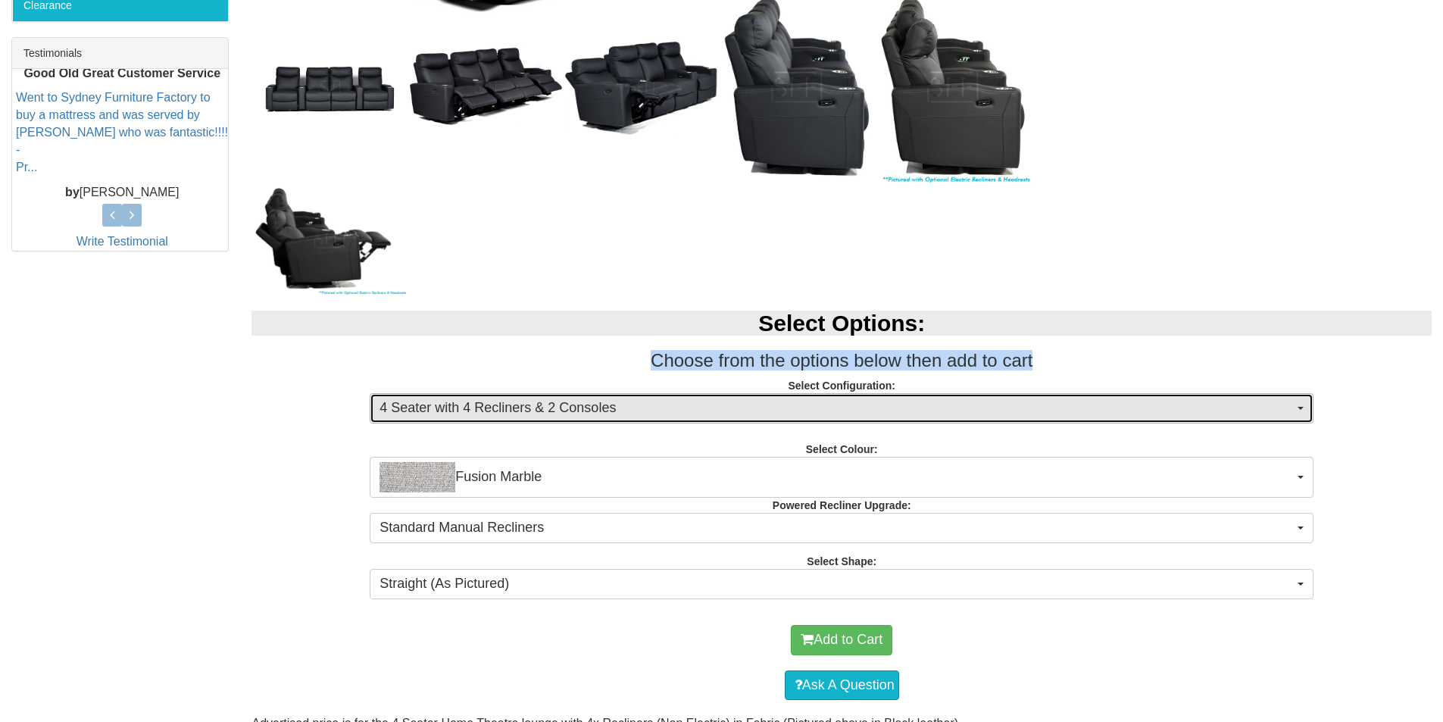
click at [1301, 410] on button "4 Seater with 4 Recliners & 2 Consoles" at bounding box center [842, 408] width 944 height 30
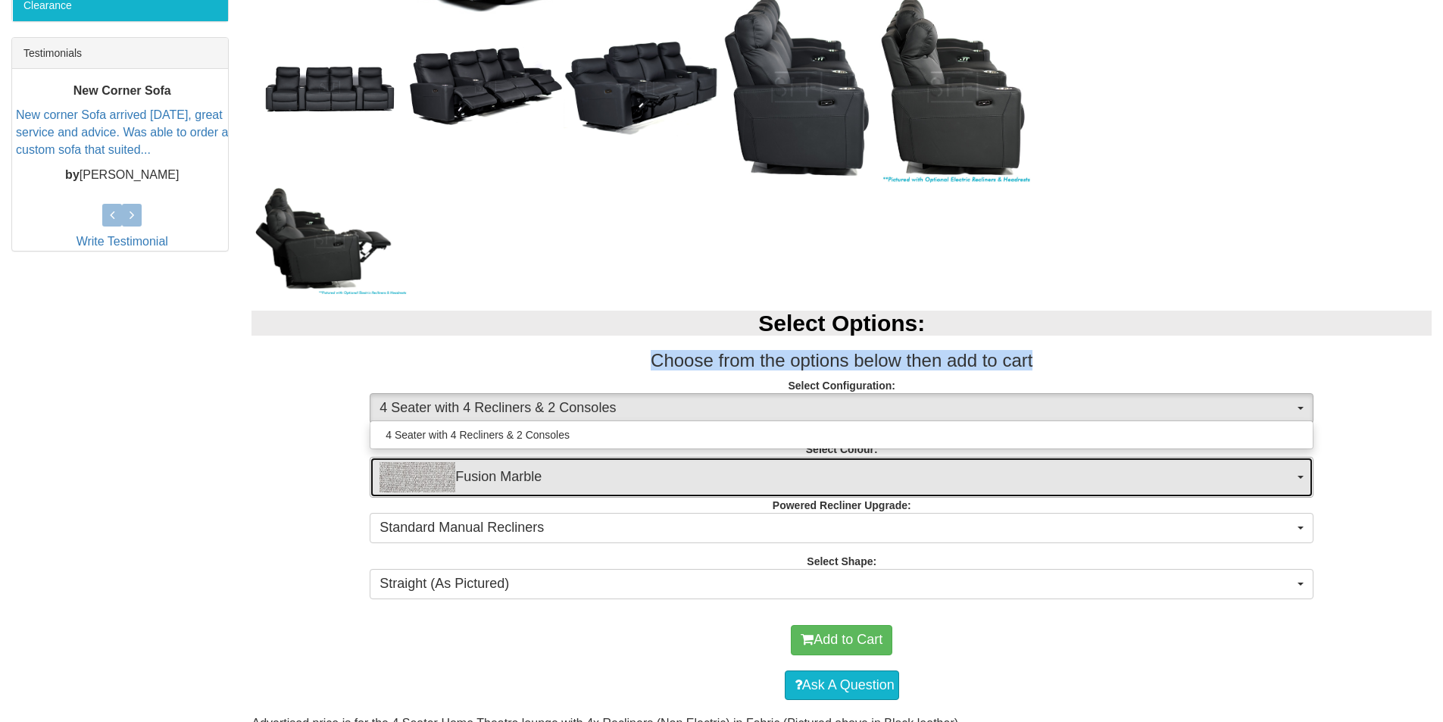
click at [507, 477] on span "Fusion Marble" at bounding box center [837, 477] width 914 height 30
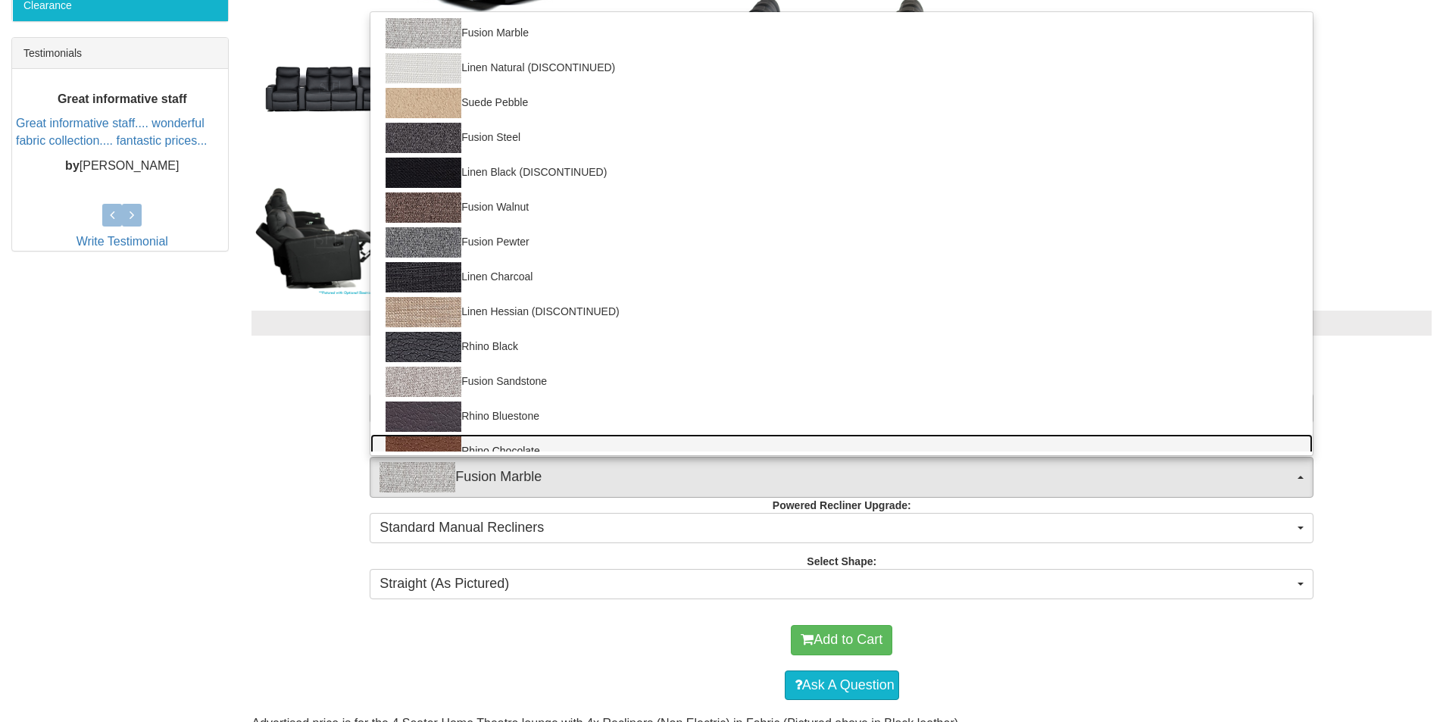
click at [442, 442] on img at bounding box center [424, 451] width 76 height 30
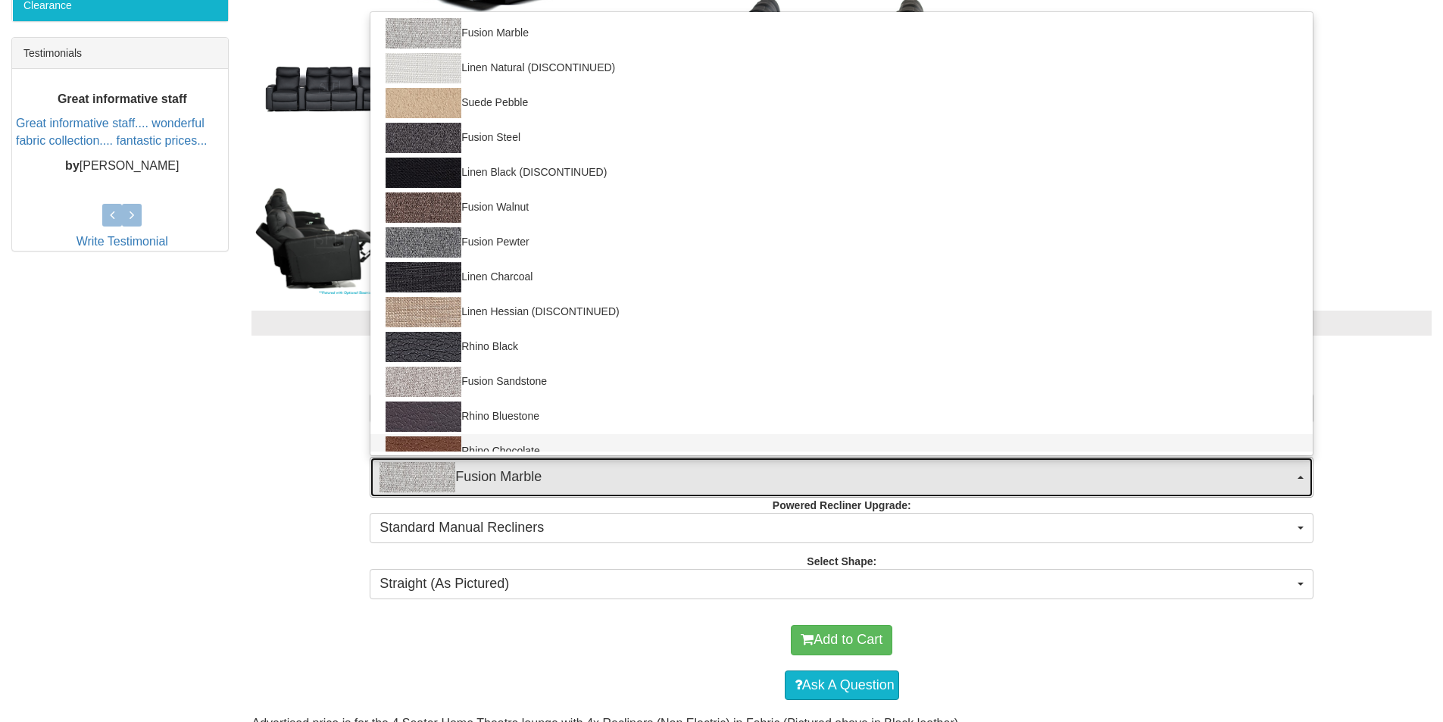
select select "1562"
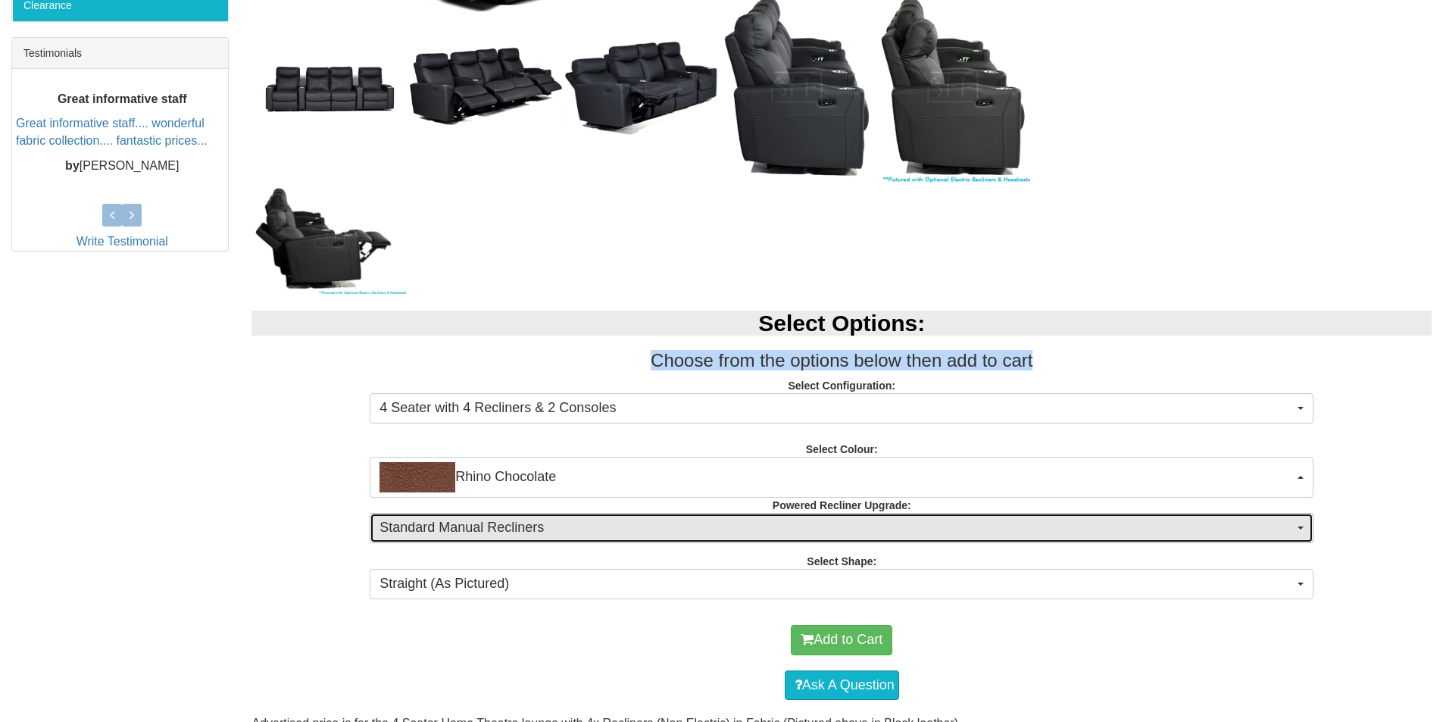
click at [475, 526] on span "Standard Manual Recliners" at bounding box center [837, 528] width 914 height 20
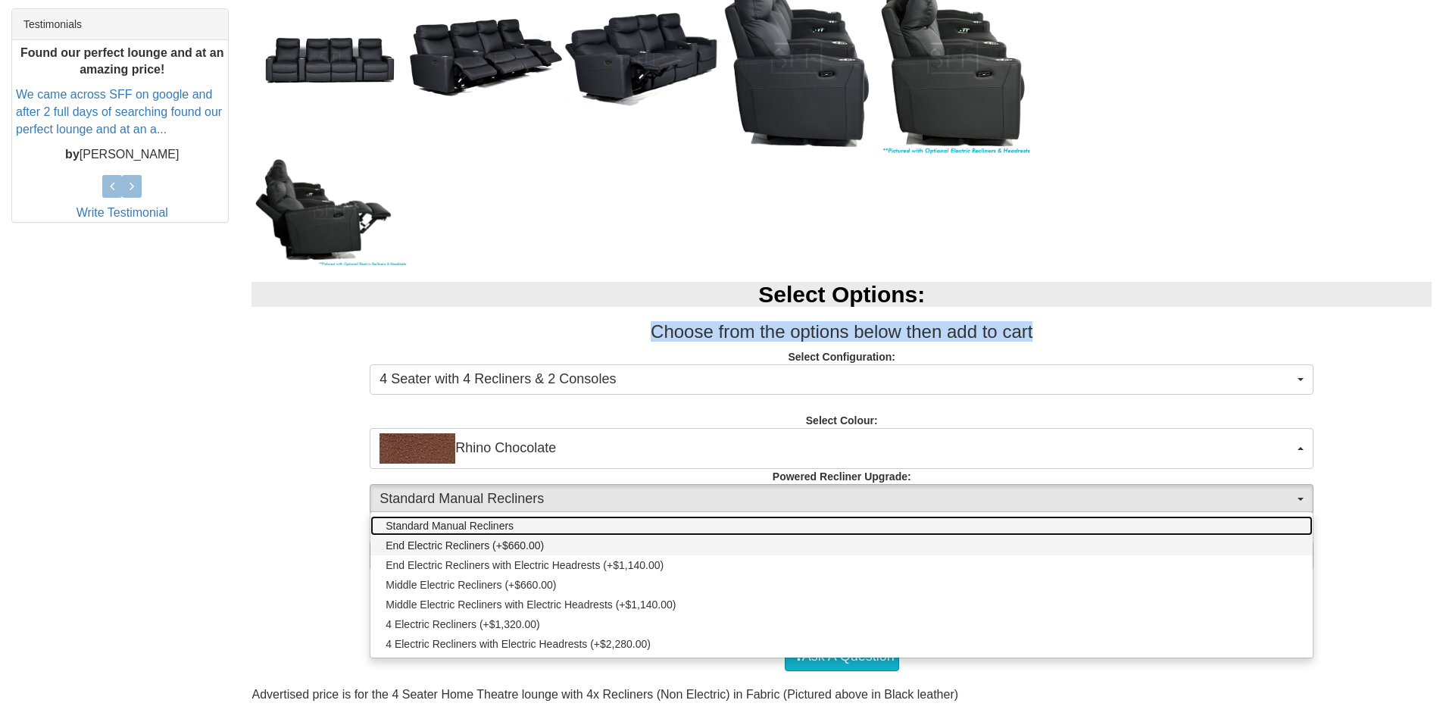
scroll to position [682, 0]
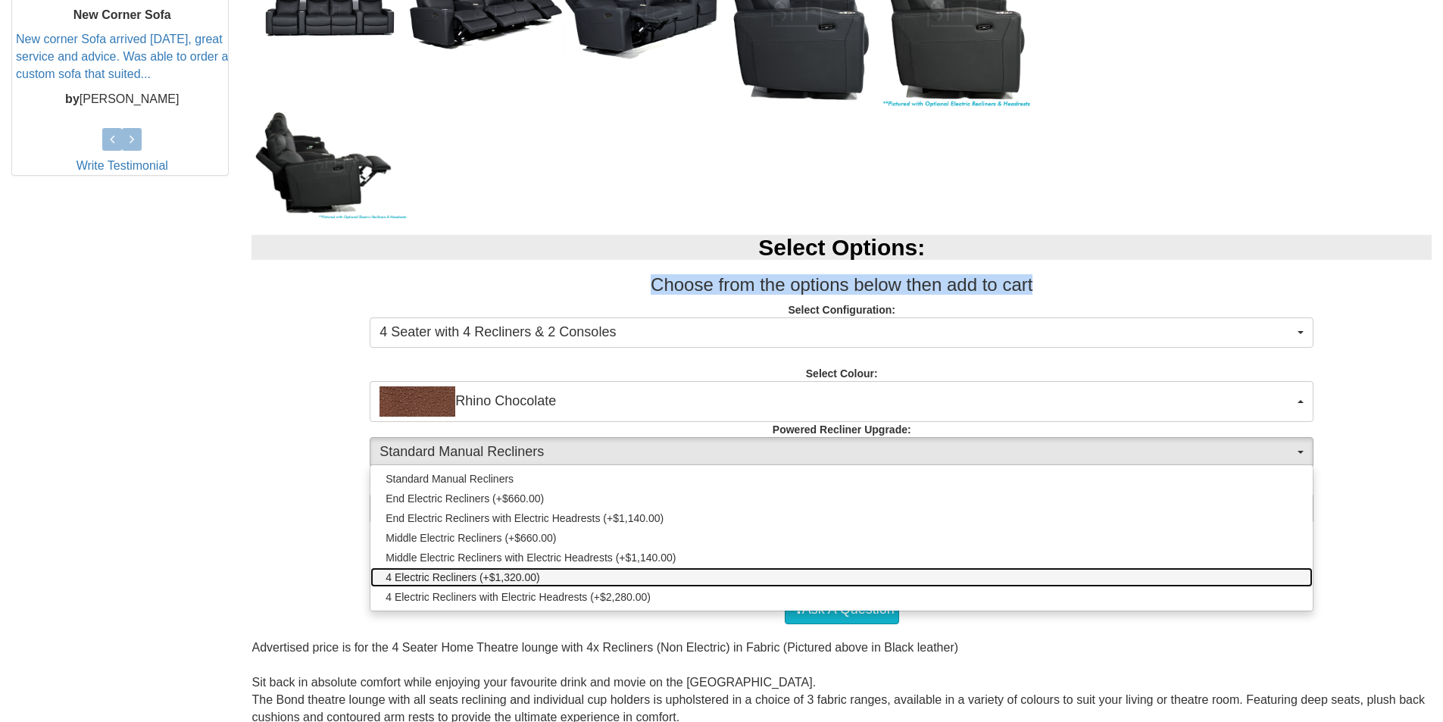
click at [444, 576] on span "4 Electric Recliners (+$1,320.00)" at bounding box center [463, 577] width 155 height 15
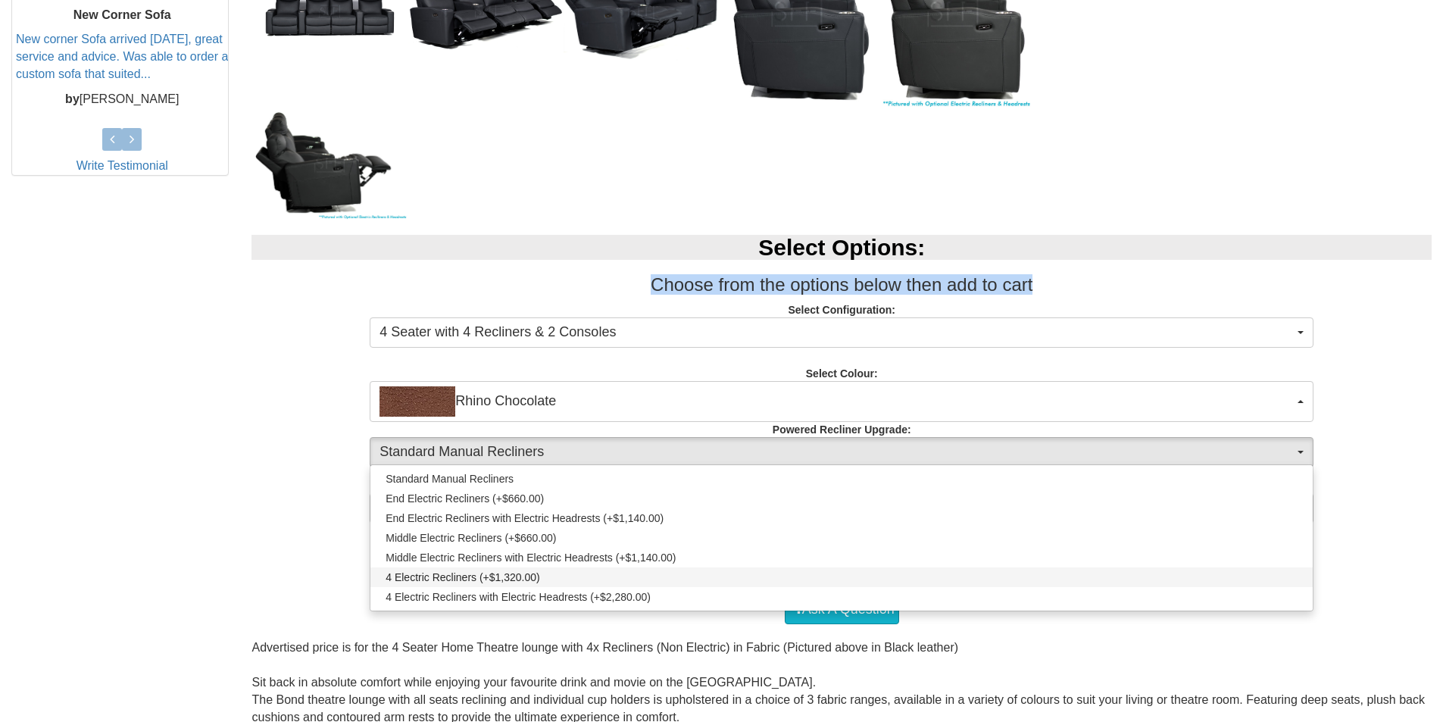
select select "1992"
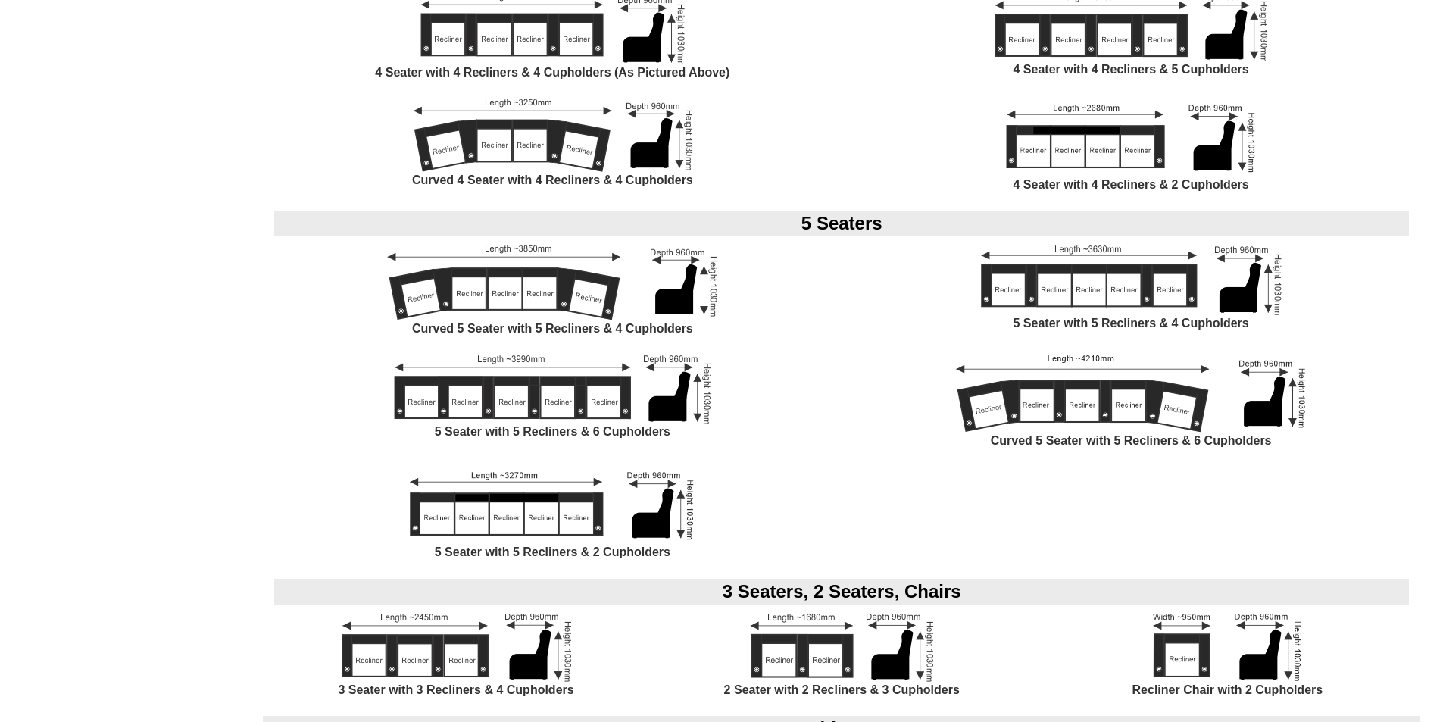
scroll to position [1591, 0]
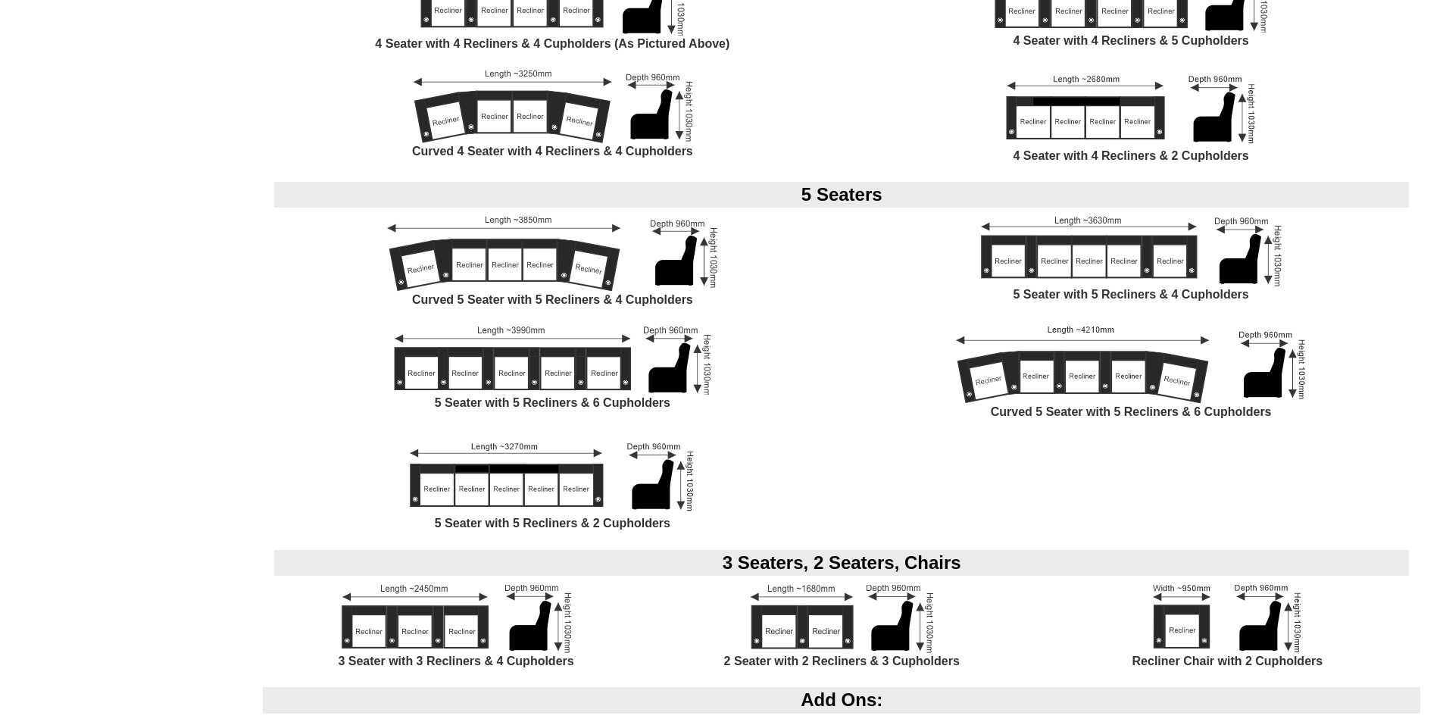
click at [450, 611] on img at bounding box center [457, 619] width 230 height 68
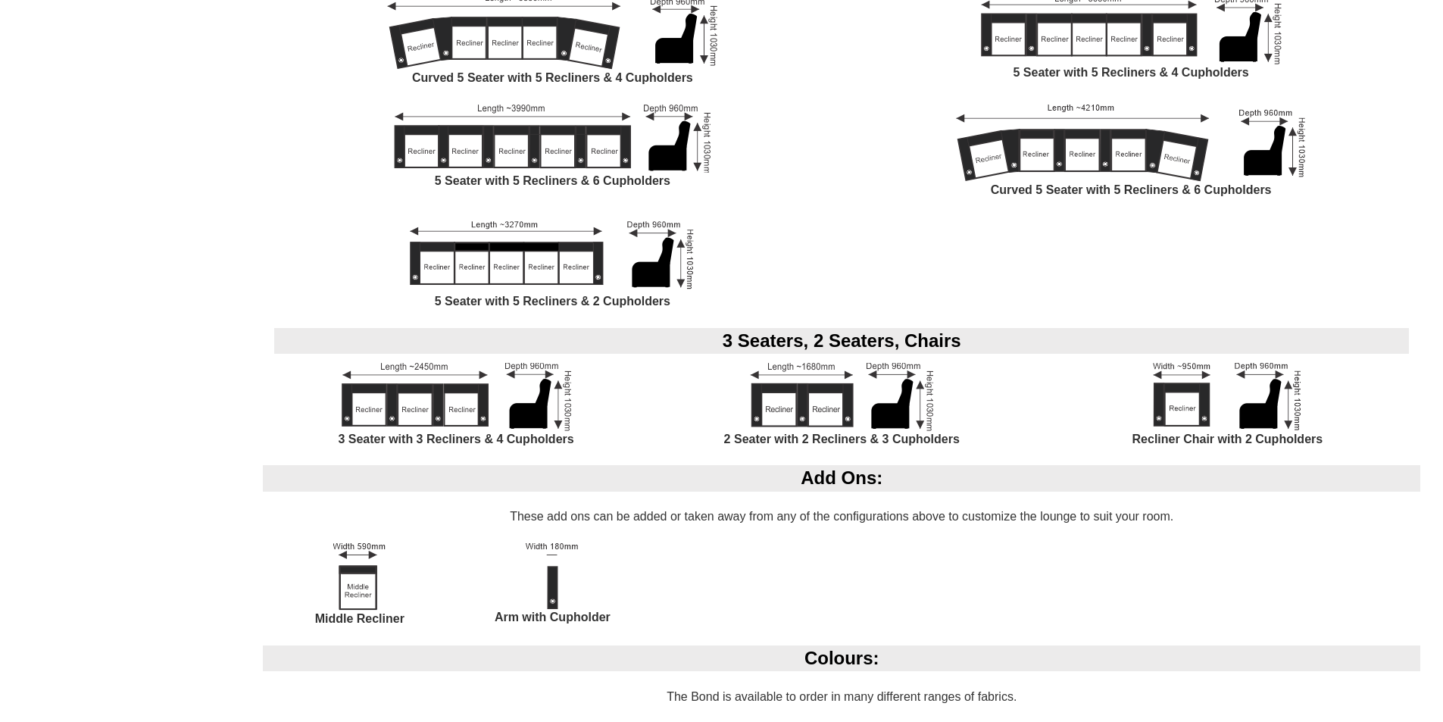
scroll to position [1818, 0]
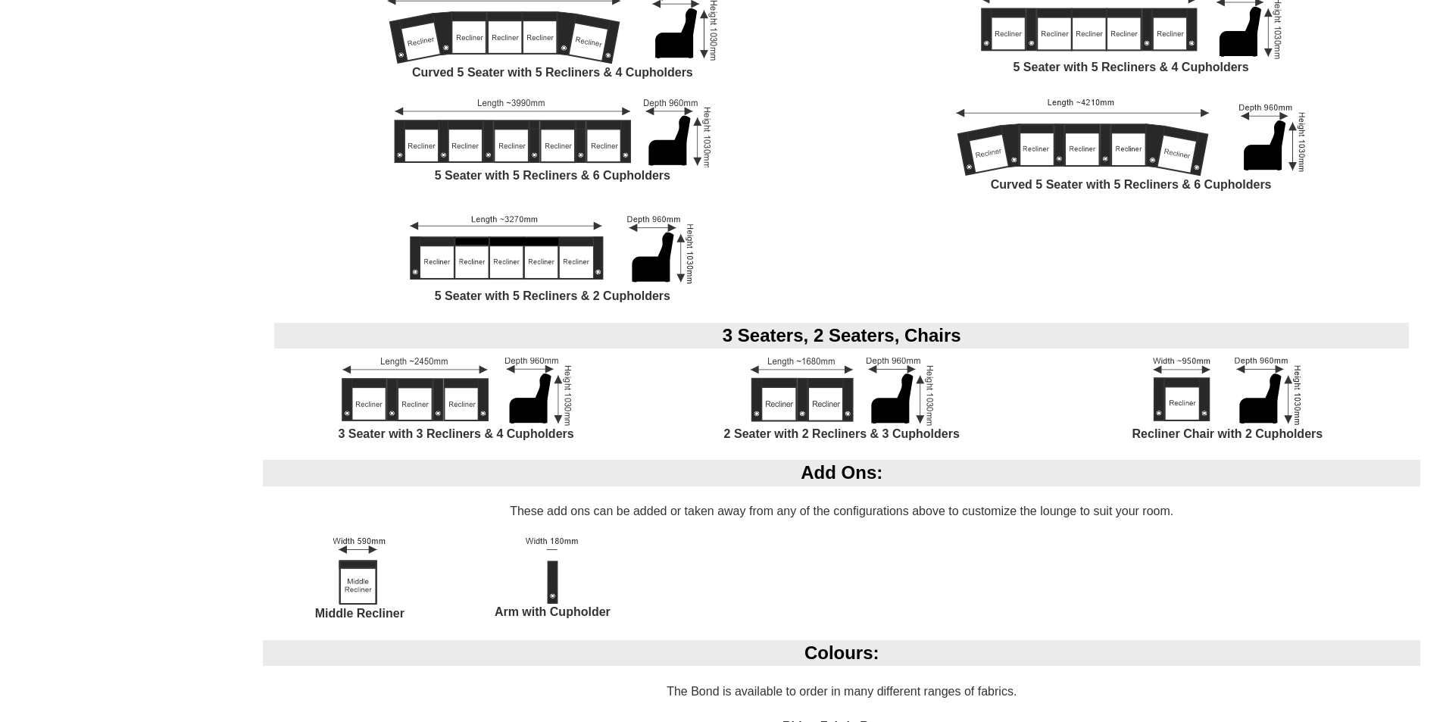
click at [488, 411] on img at bounding box center [457, 392] width 230 height 68
click at [573, 389] on div "3 Seater with 3 Recliners & 4 Cupholders" at bounding box center [456, 409] width 386 height 103
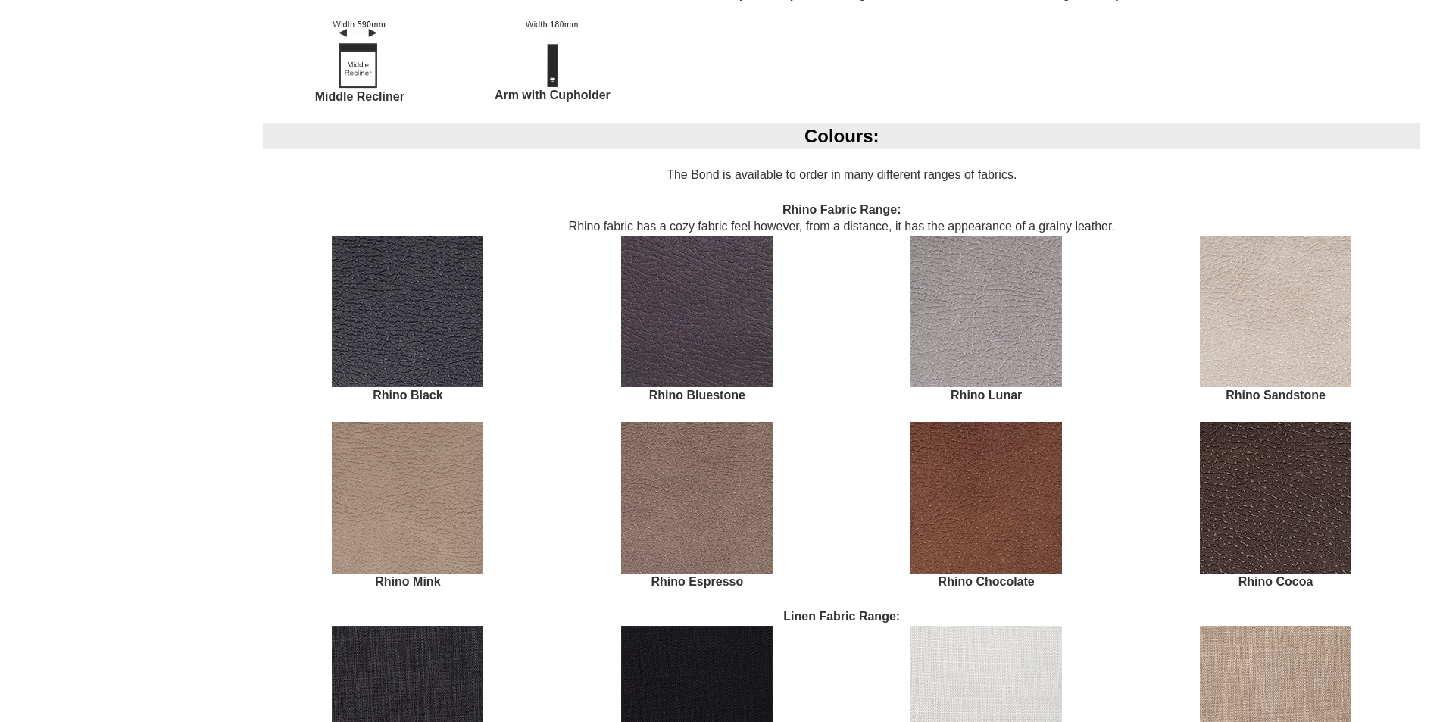
scroll to position [2348, 0]
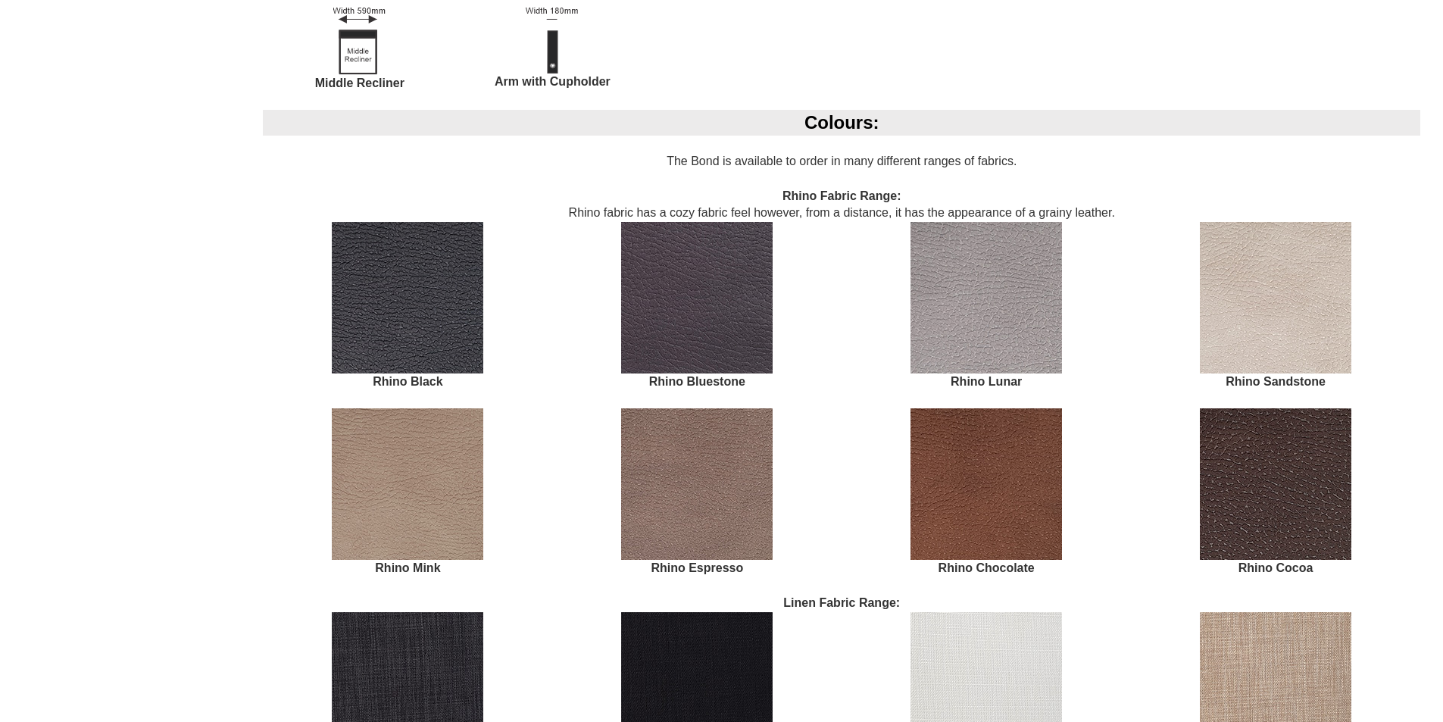
click at [971, 530] on img at bounding box center [987, 484] width 152 height 152
click at [957, 343] on img at bounding box center [987, 298] width 152 height 152
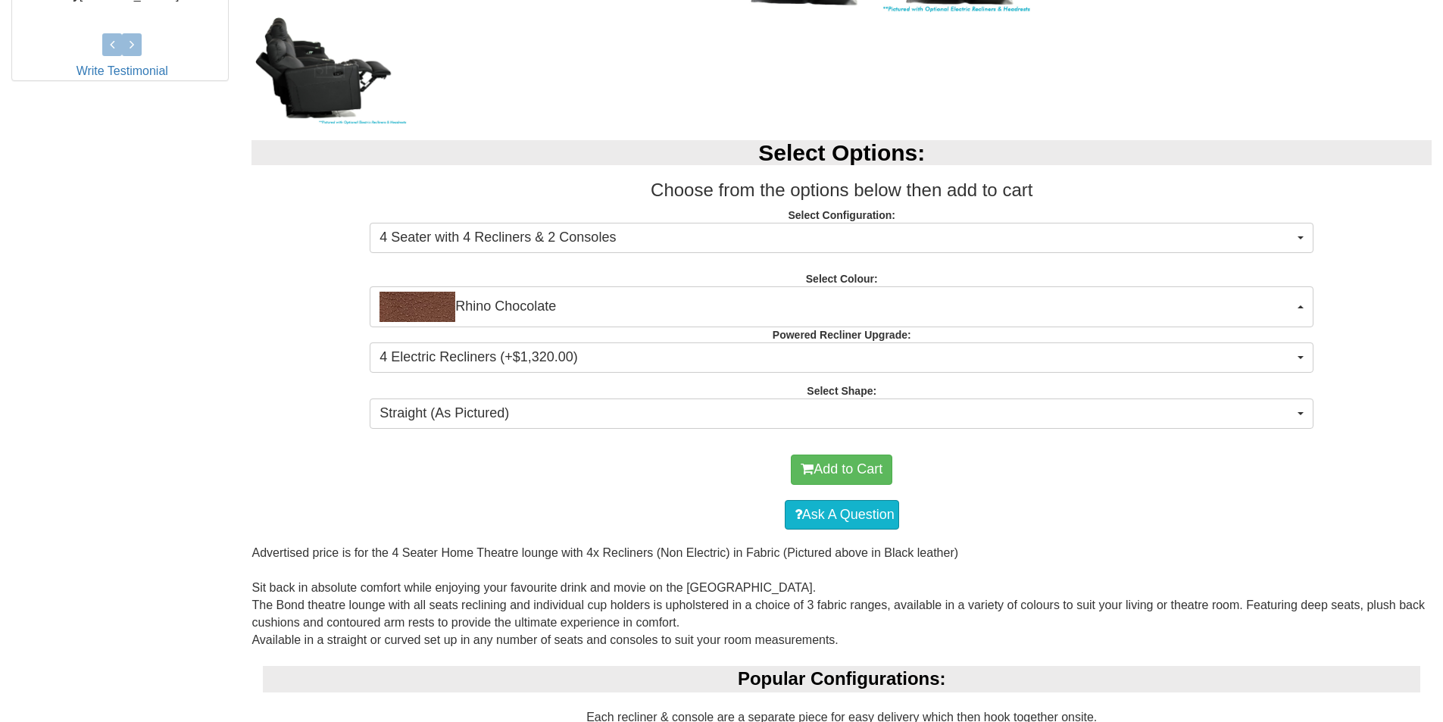
scroll to position [909, 0]
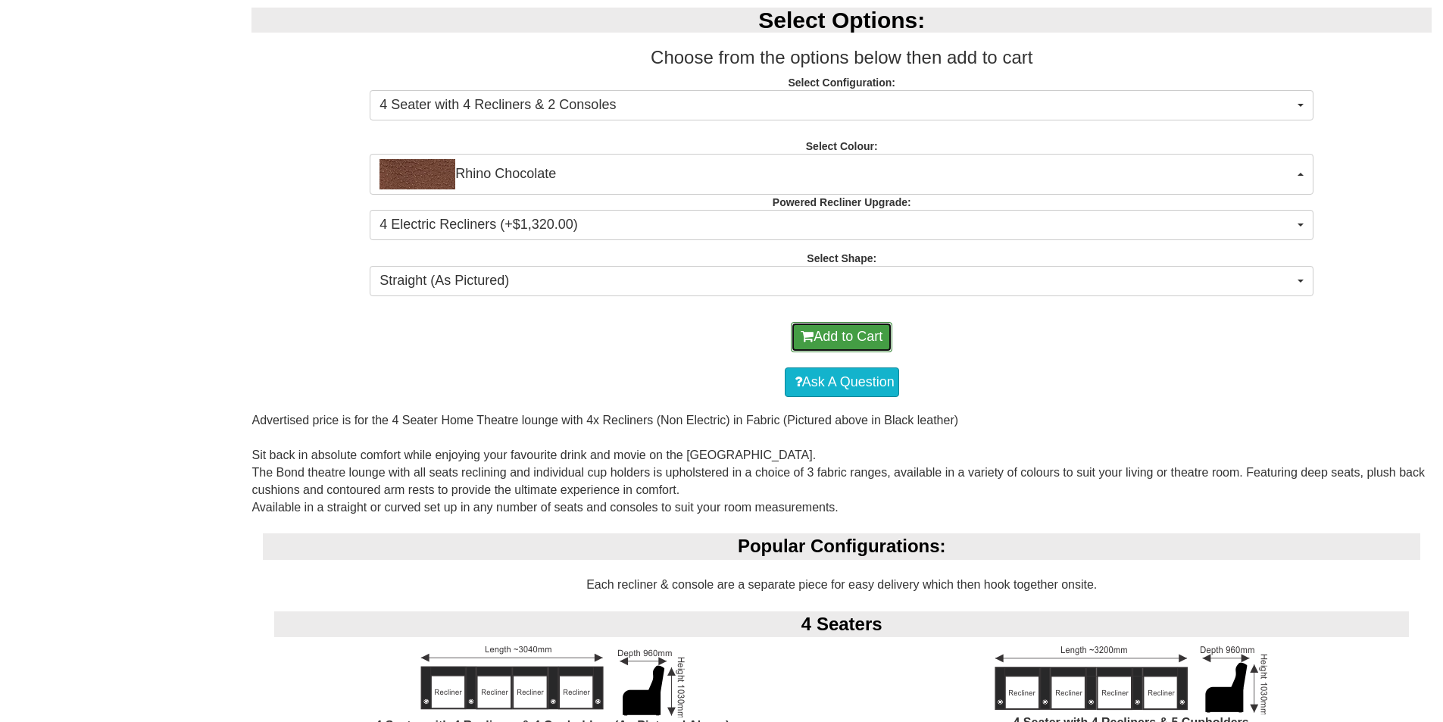
click at [859, 330] on button "Add to Cart" at bounding box center [842, 337] width 102 height 30
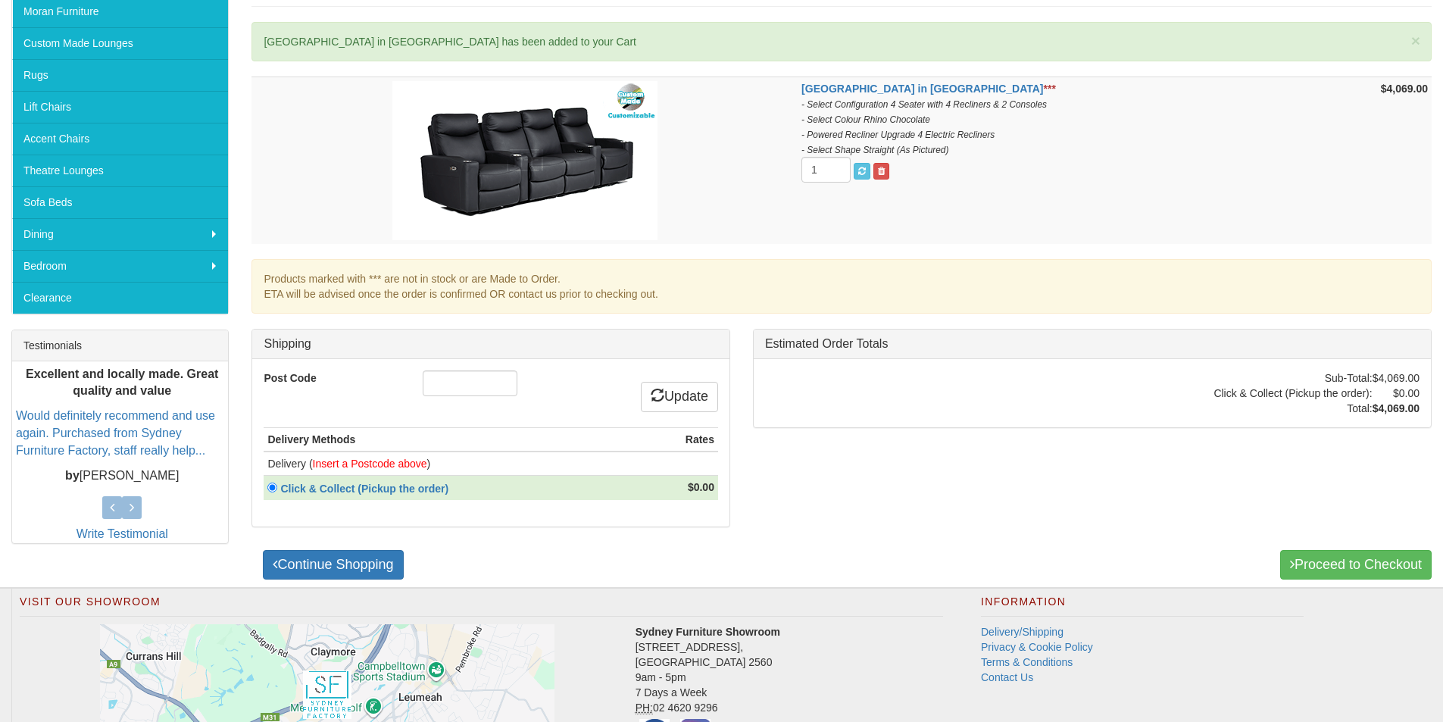
scroll to position [379, 0]
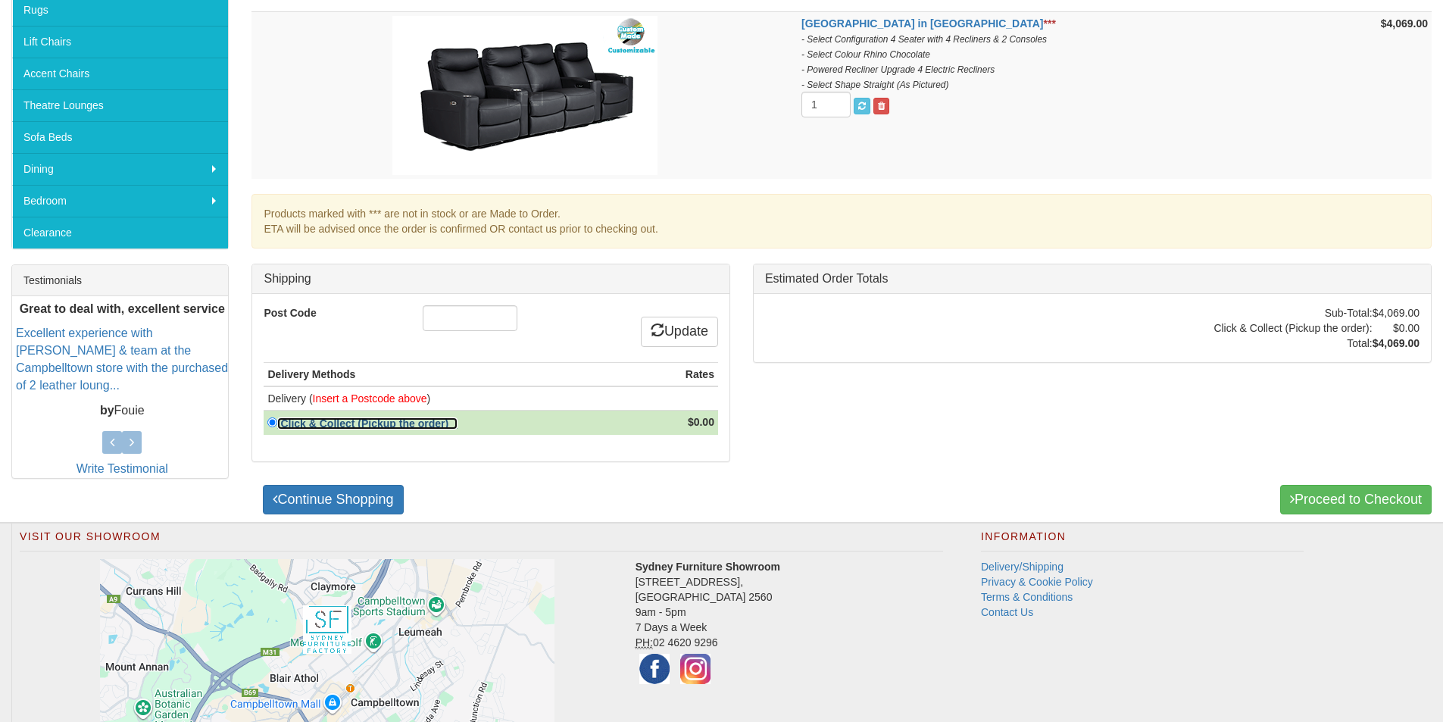
click at [329, 423] on strong "Click & Collect (Pickup the order)" at bounding box center [364, 423] width 168 height 12
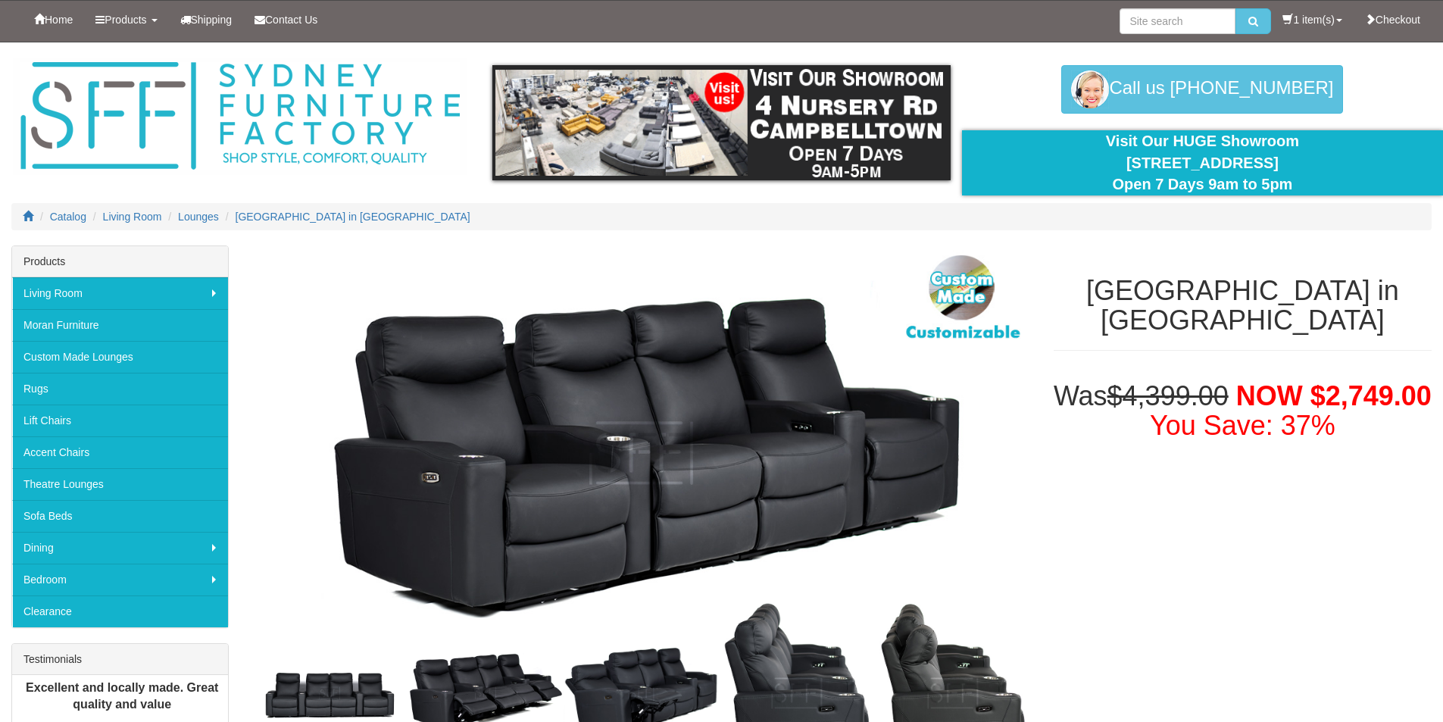
select select "1562"
select select "1992"
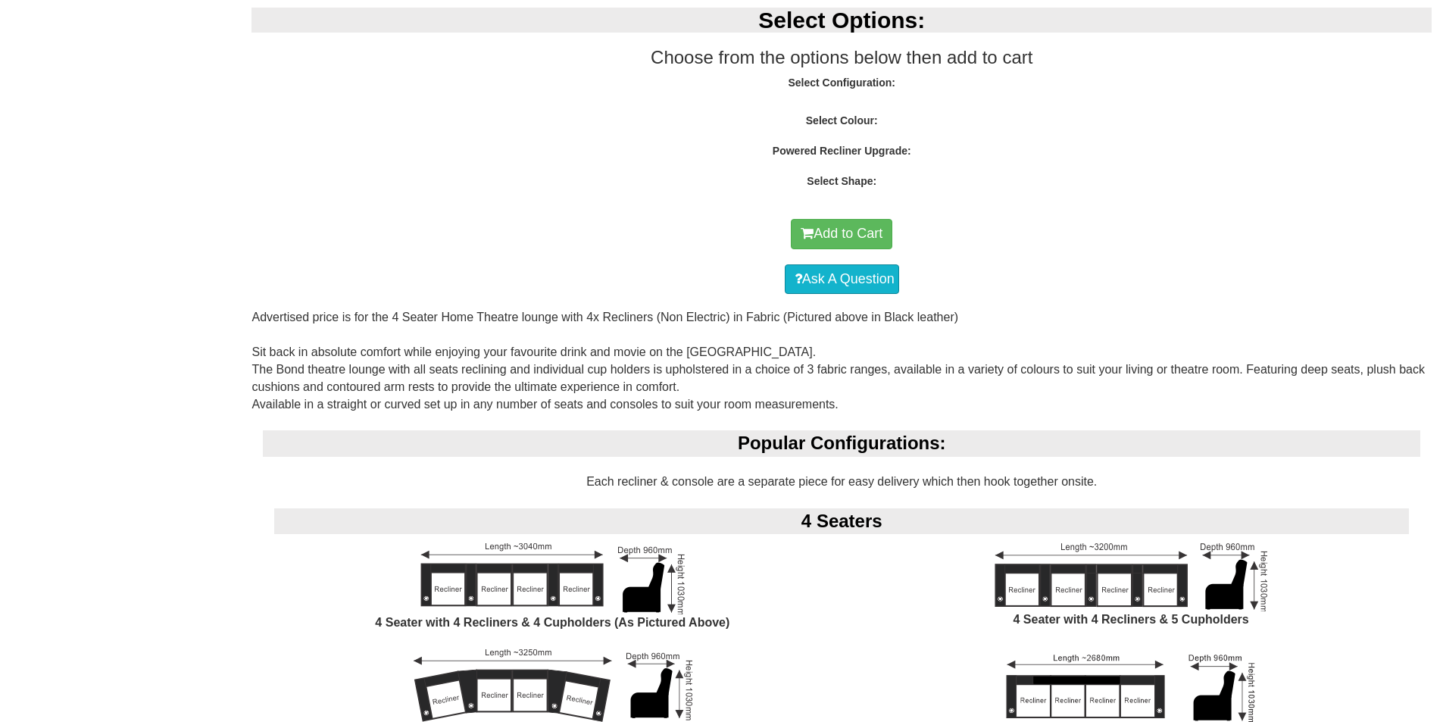
select select "1562"
select select "1992"
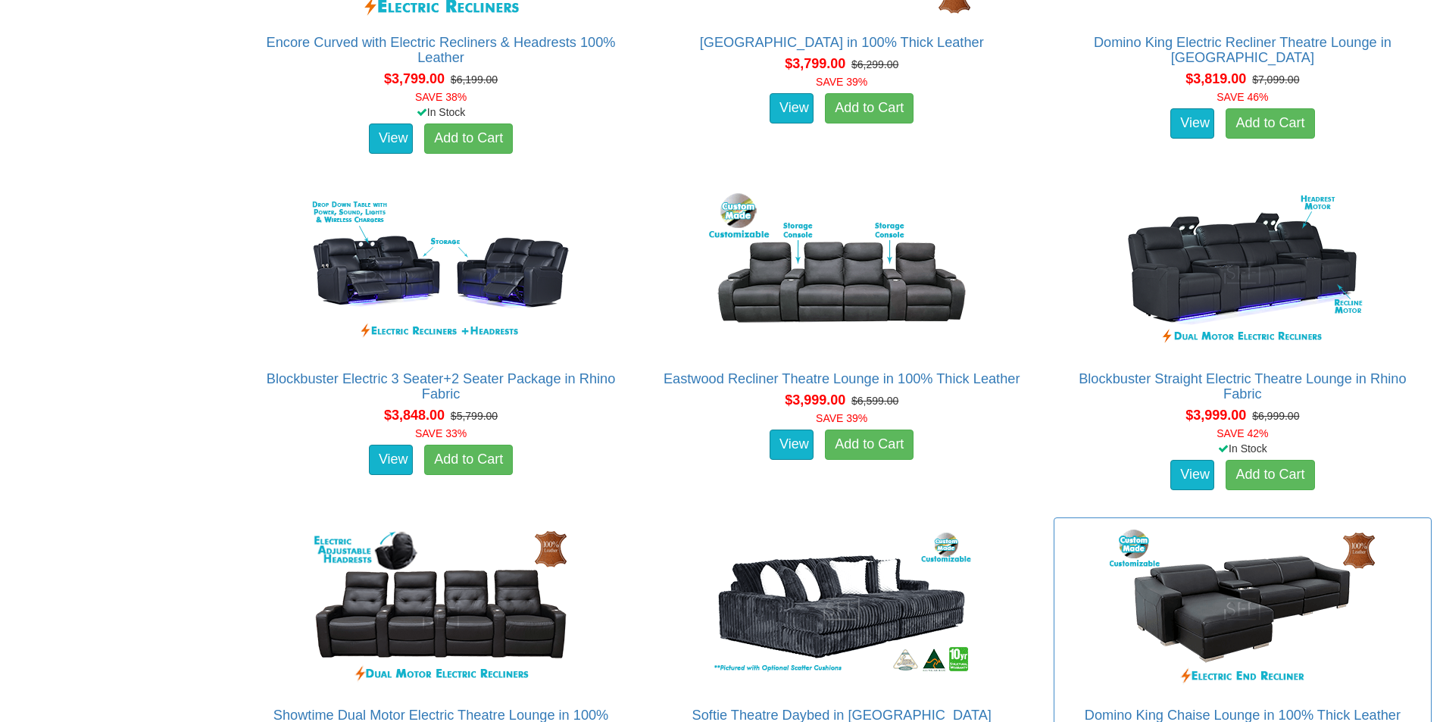
scroll to position [3542, 0]
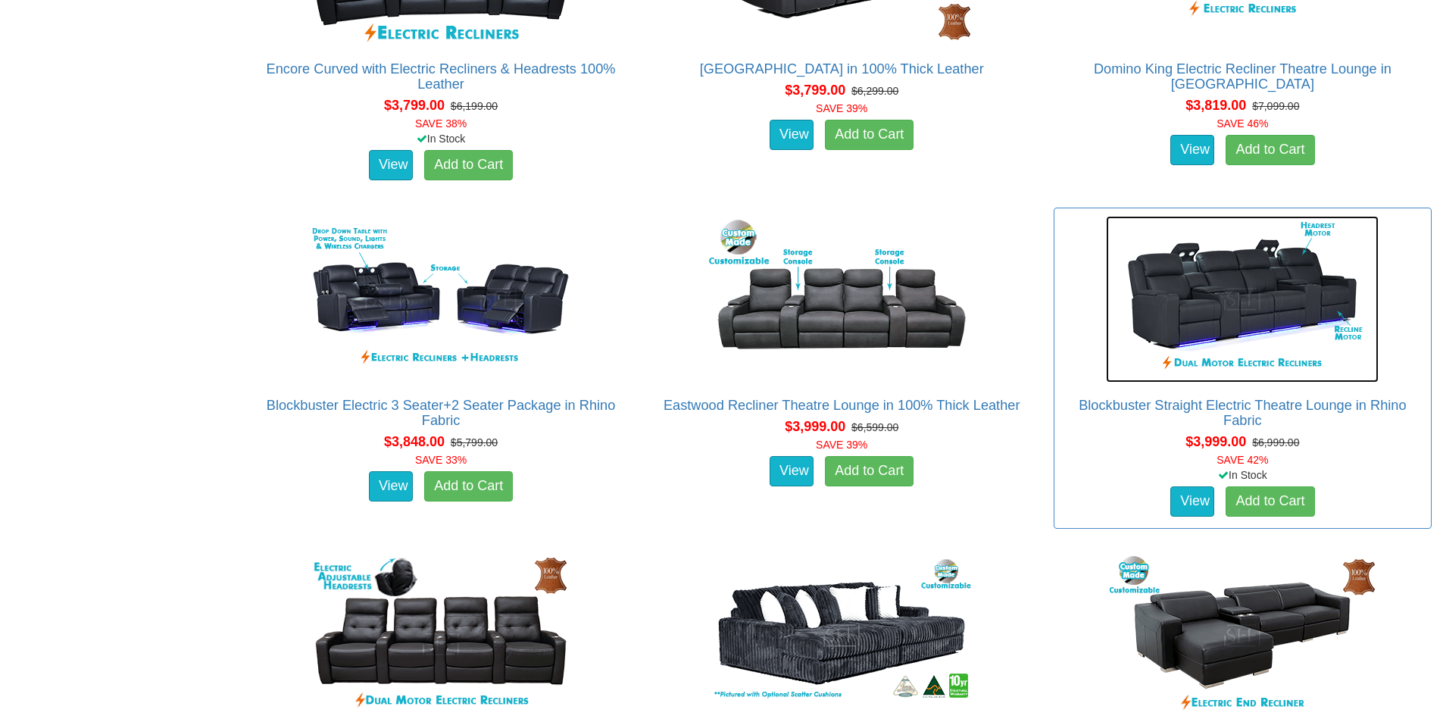
click at [1224, 272] on img at bounding box center [1242, 299] width 273 height 167
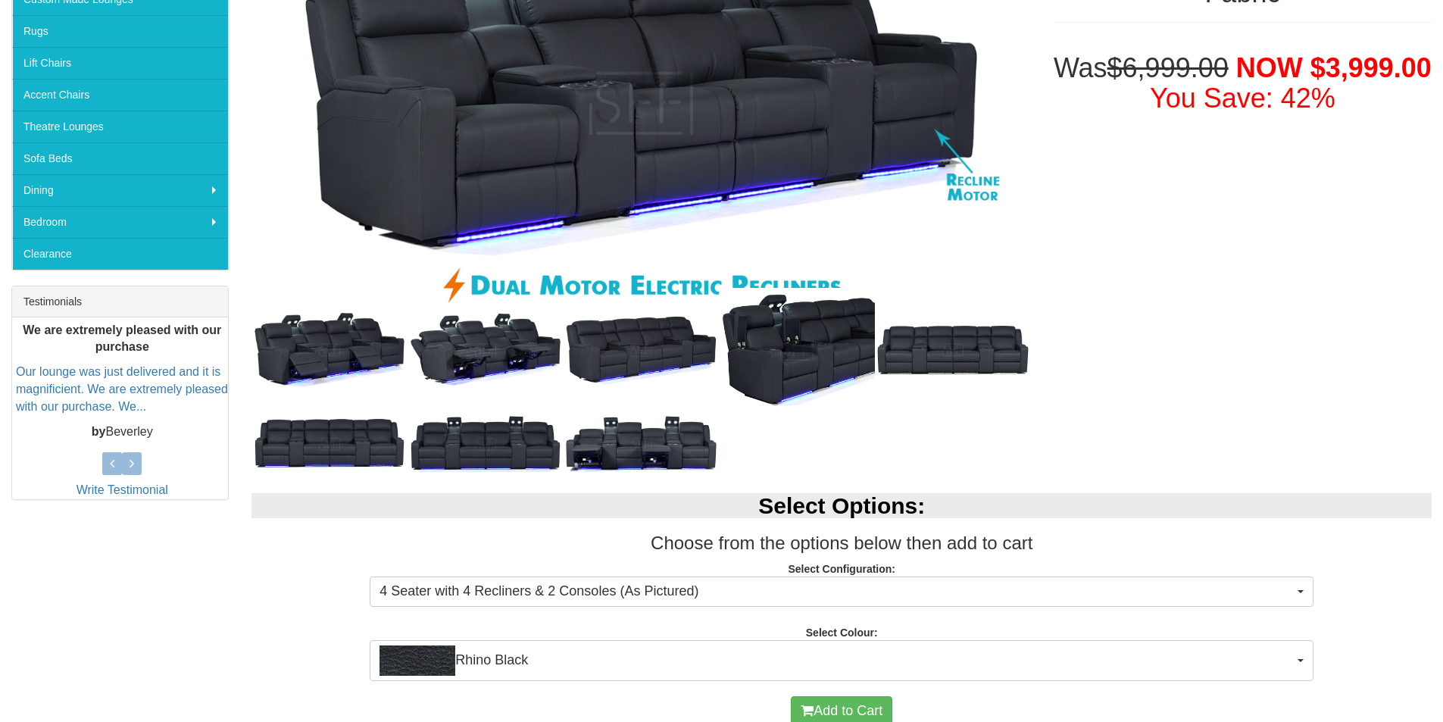
scroll to position [379, 0]
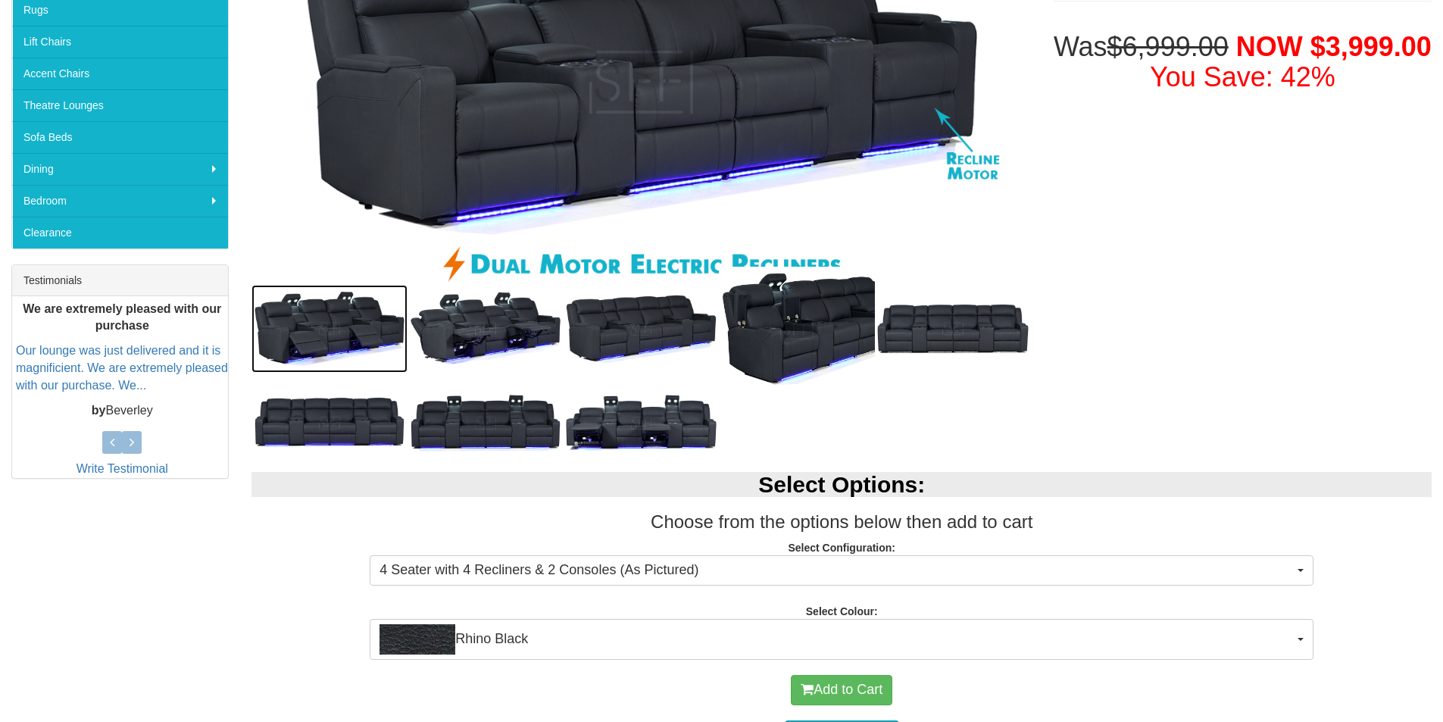
click at [345, 316] on img at bounding box center [330, 329] width 156 height 88
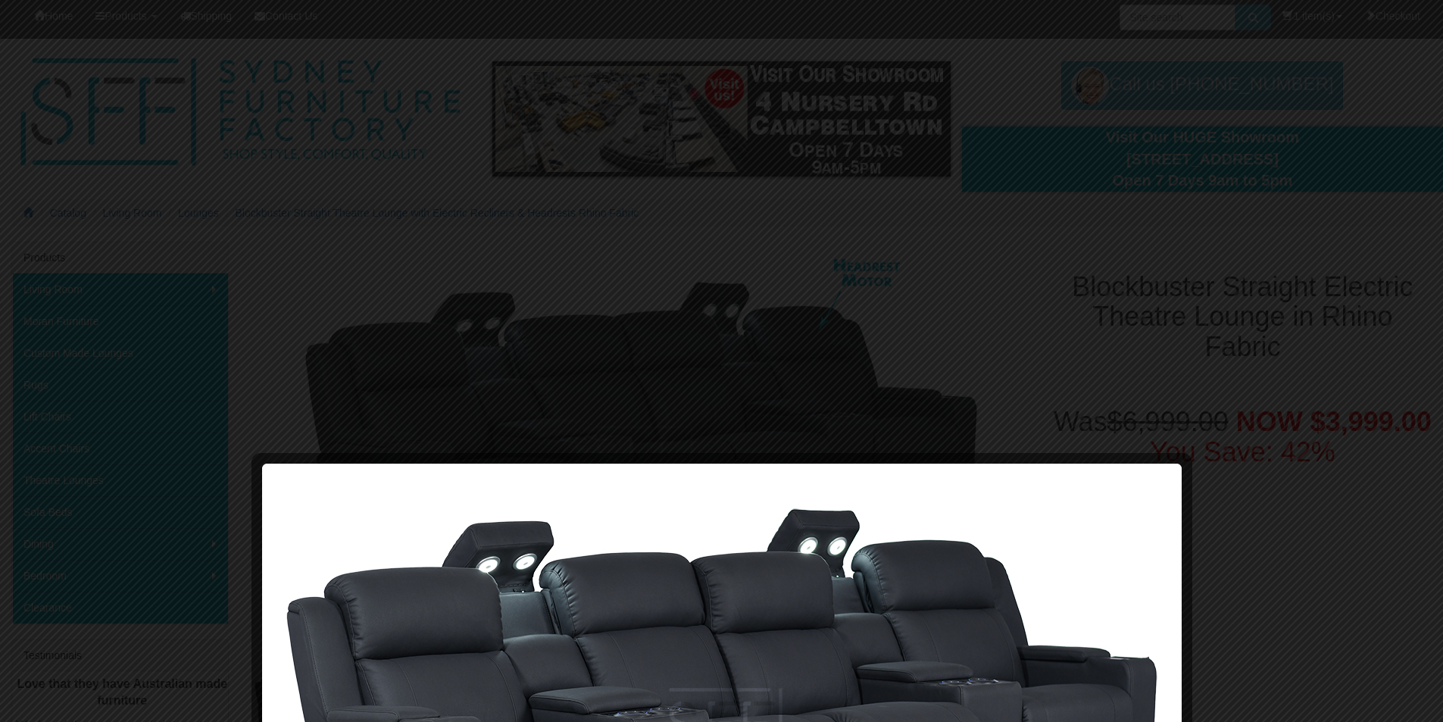
scroll to position [0, 0]
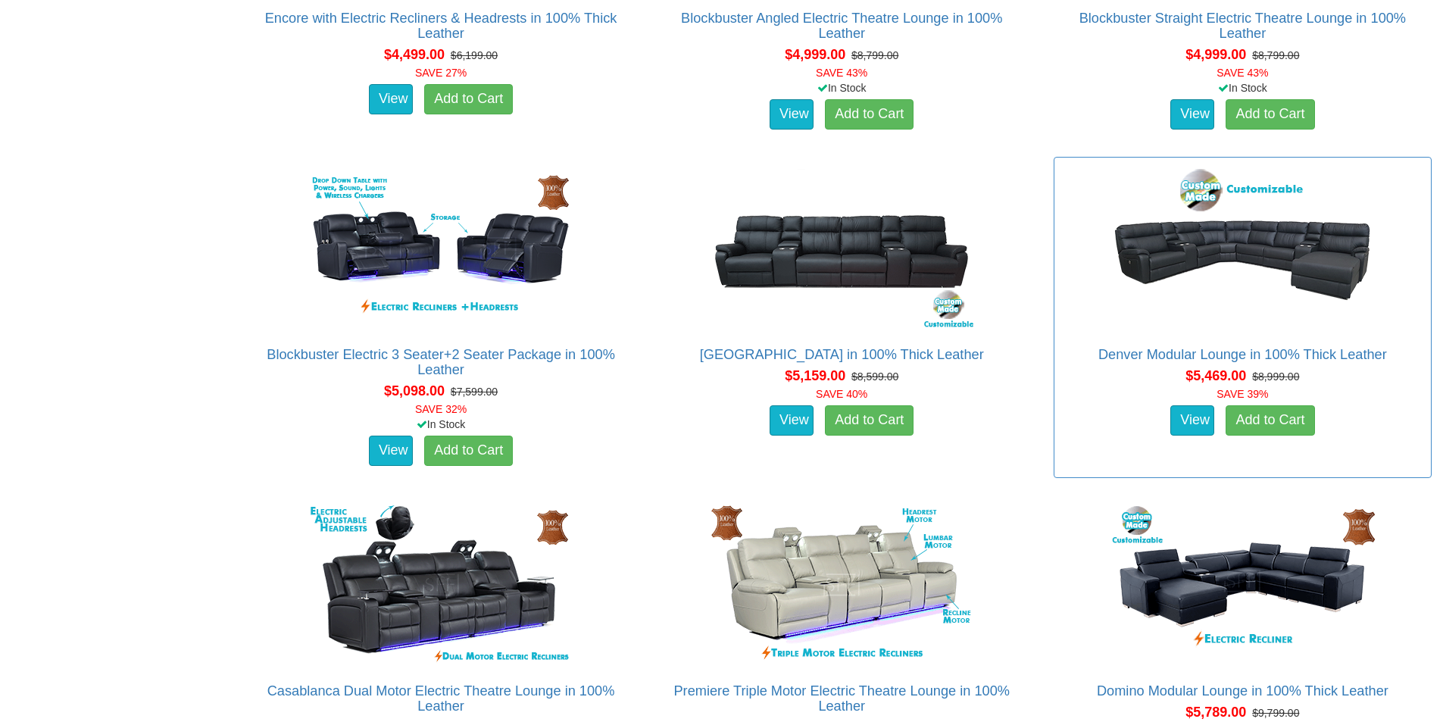
scroll to position [4603, 0]
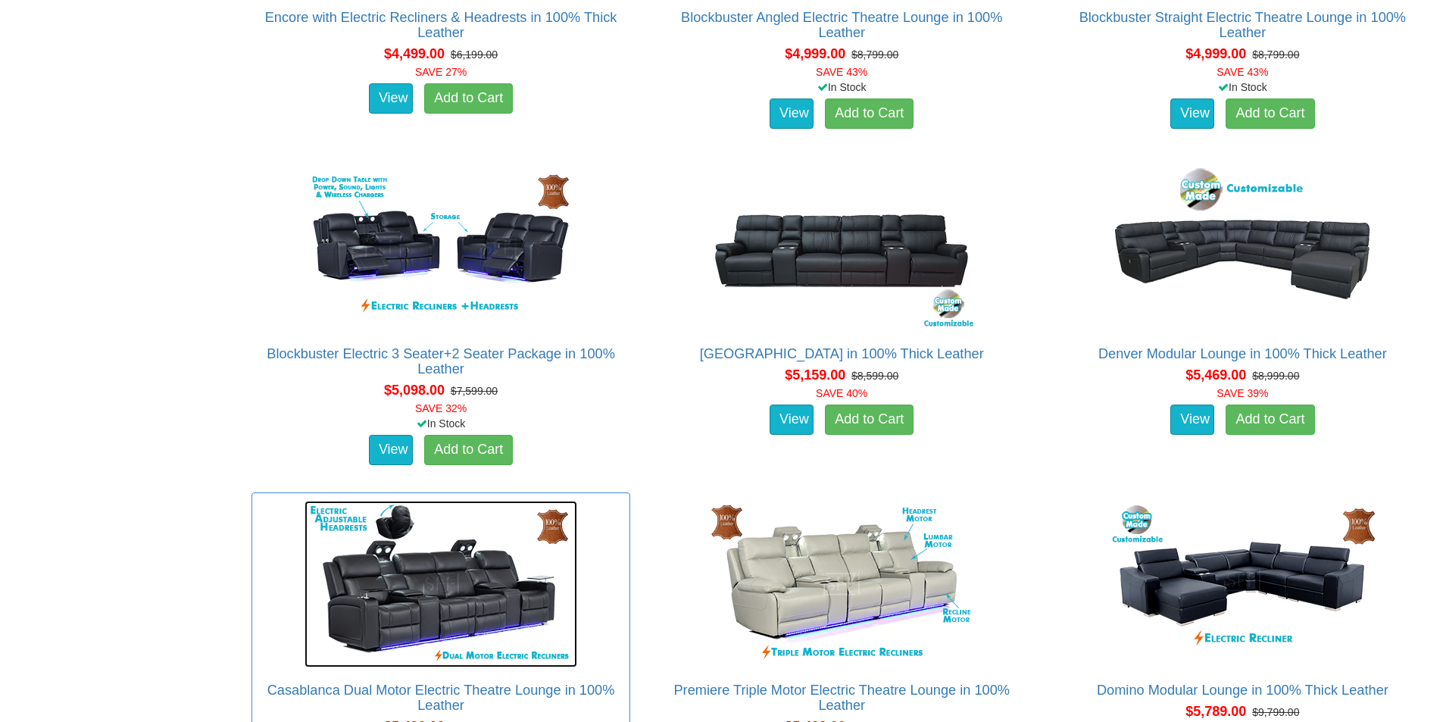
click at [401, 620] on img at bounding box center [441, 584] width 273 height 167
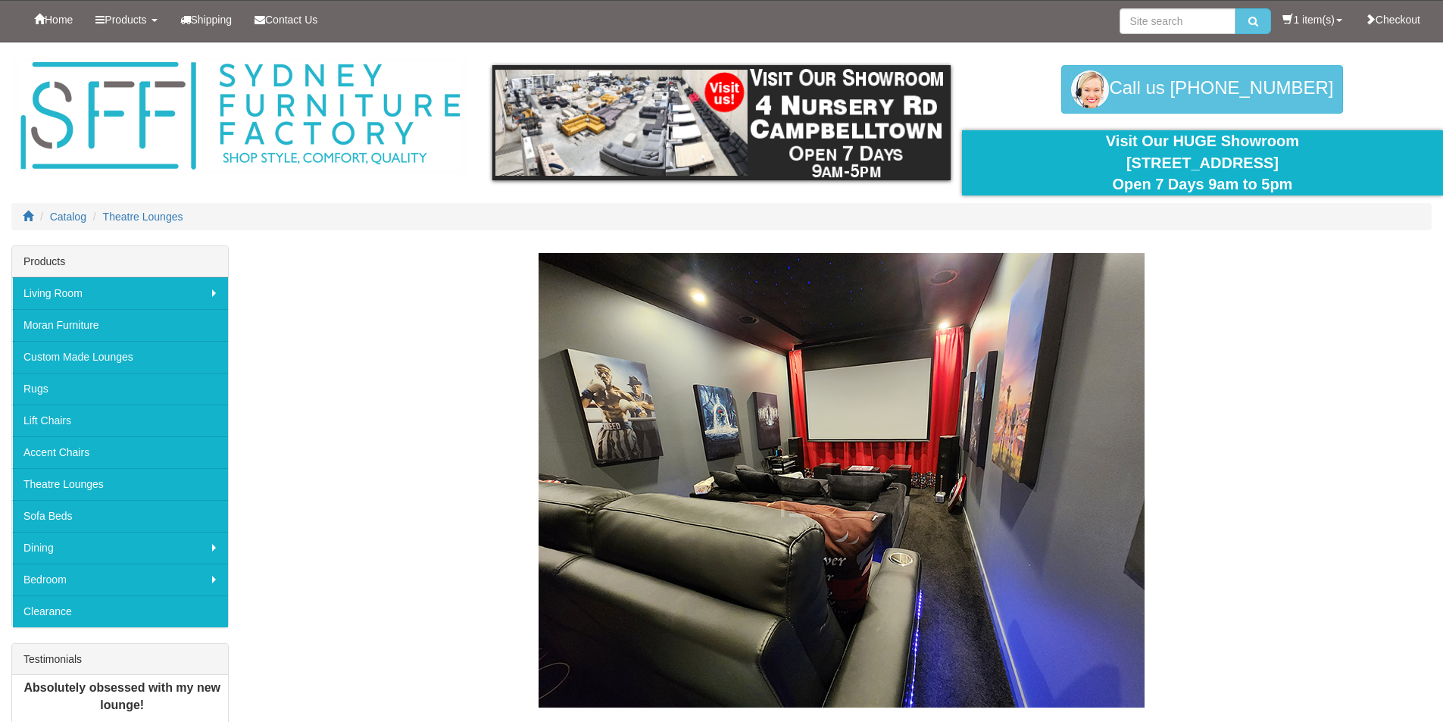
scroll to position [4603, 0]
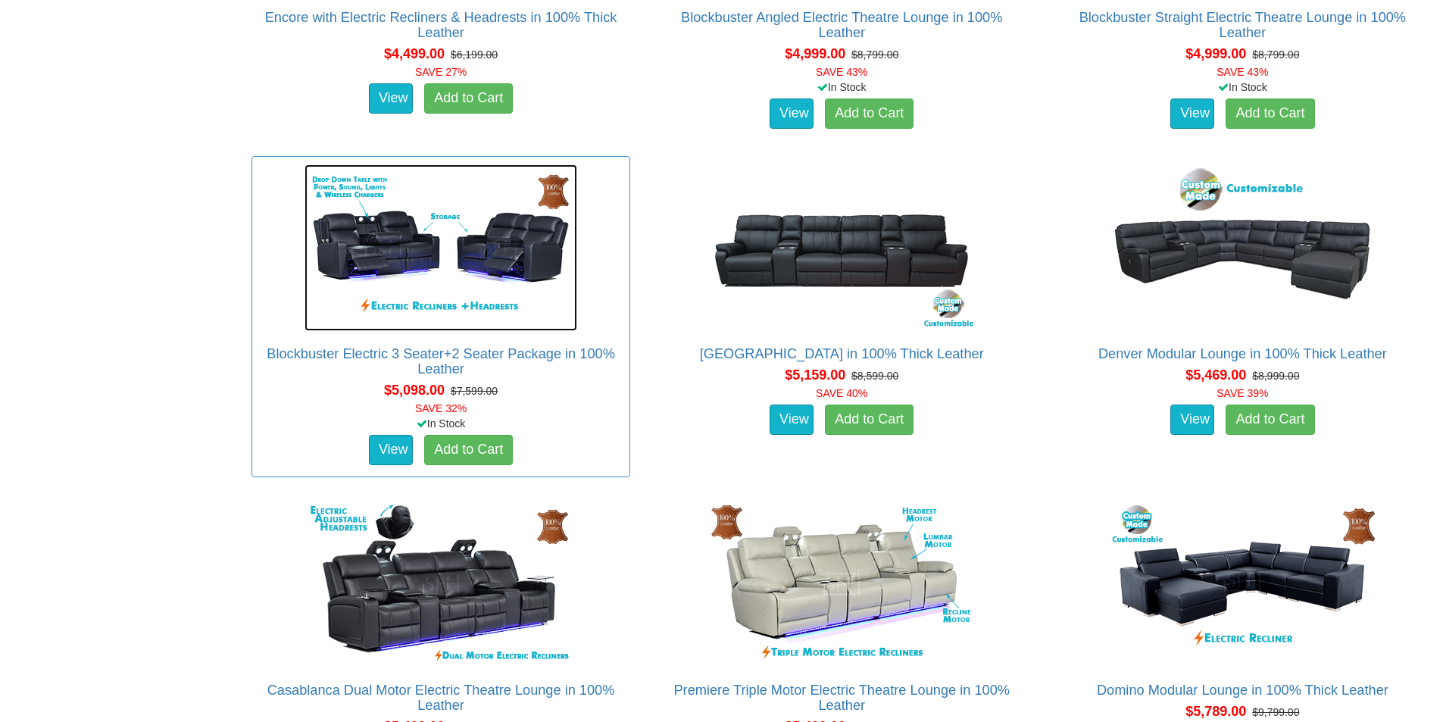
click at [381, 253] on img at bounding box center [441, 247] width 273 height 167
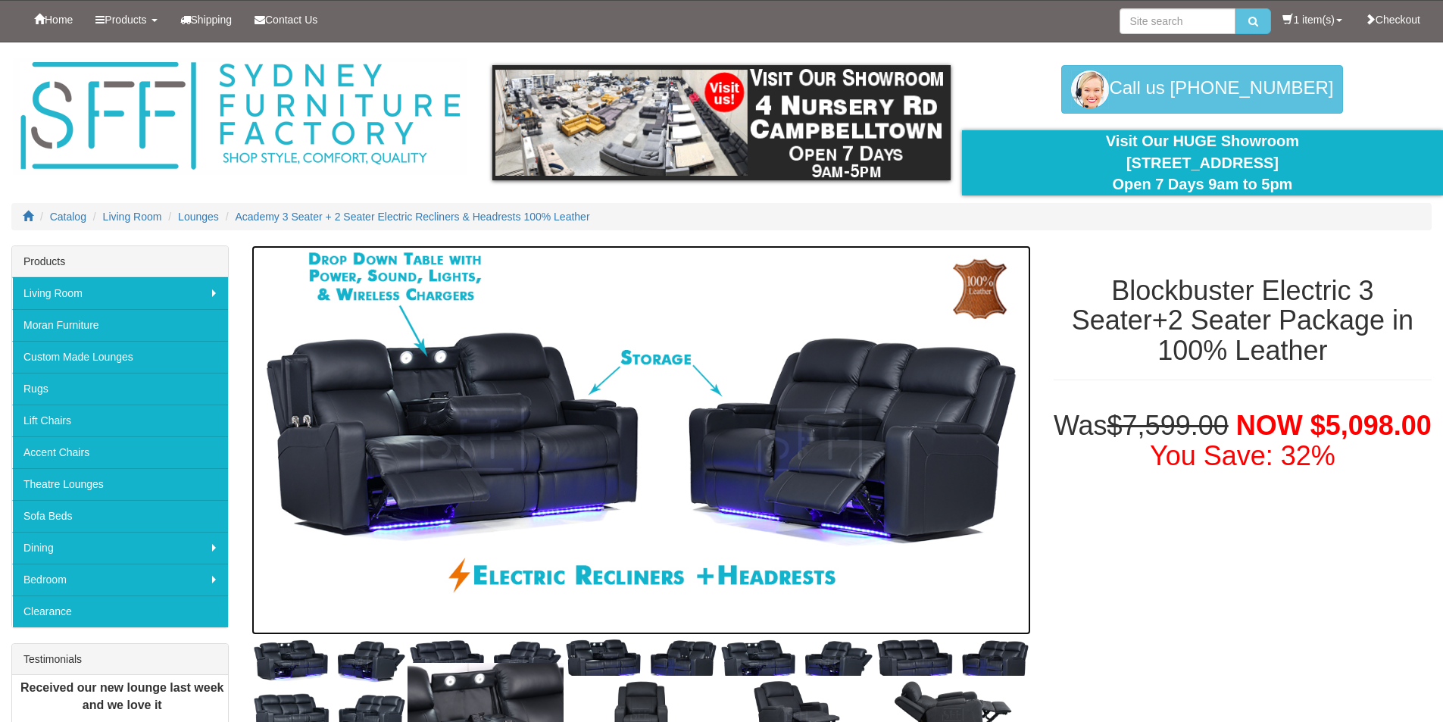
click at [487, 474] on img at bounding box center [641, 439] width 779 height 389
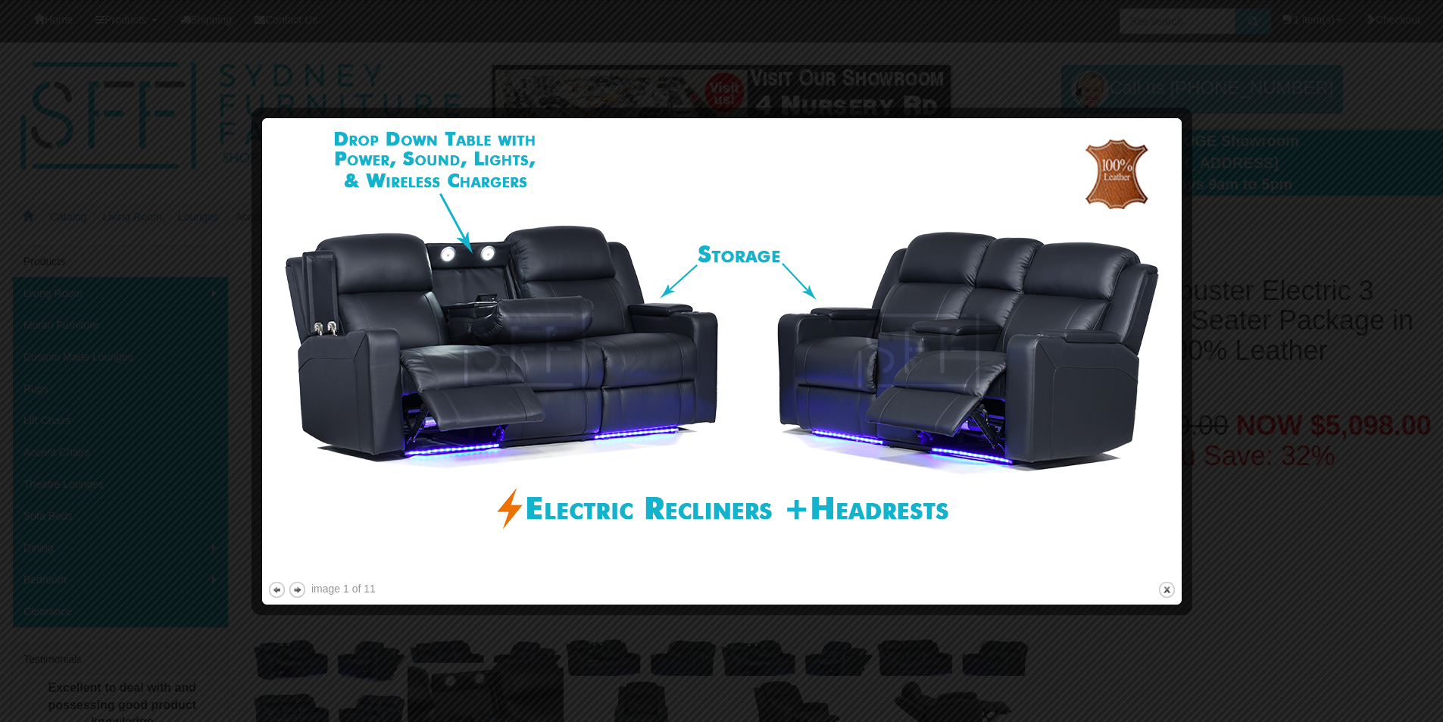
click at [514, 394] on img at bounding box center [721, 350] width 909 height 455
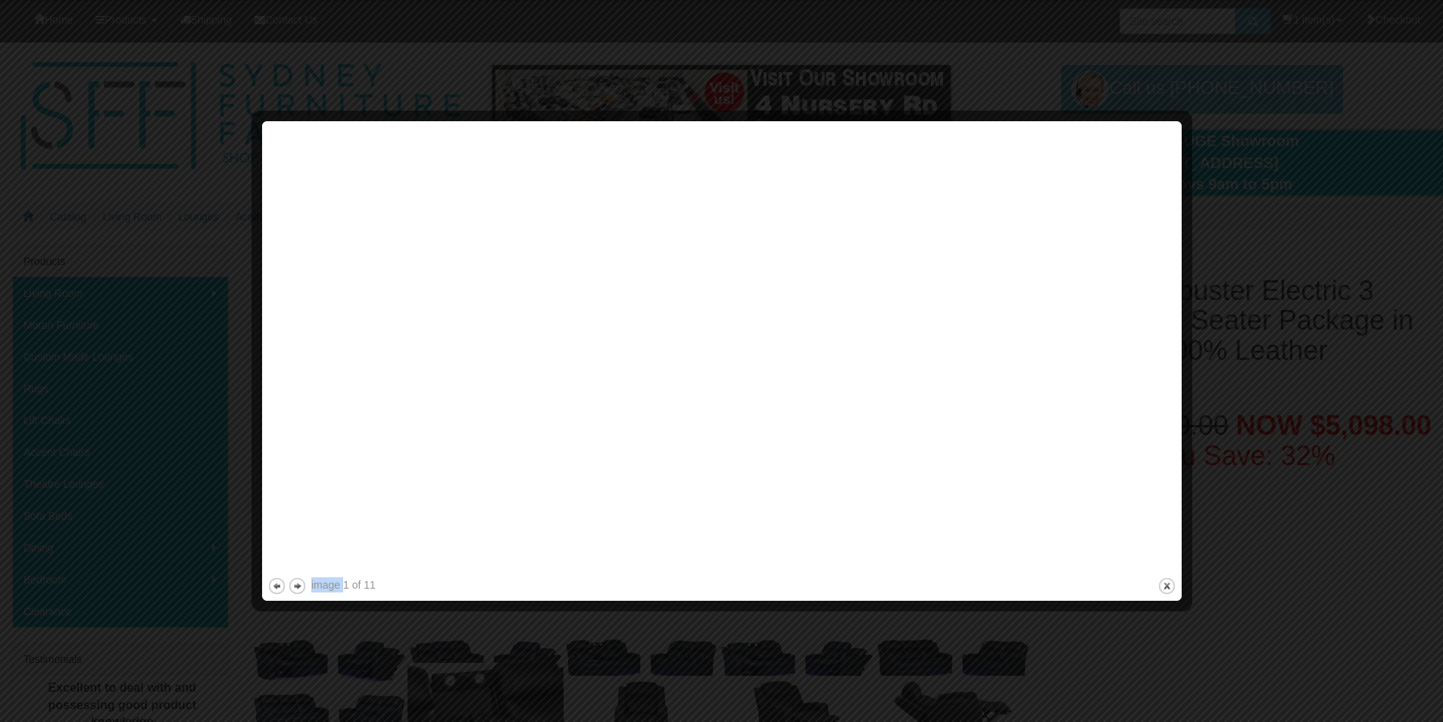
click at [514, 394] on div "image 1 of 11 previous next close" at bounding box center [721, 361] width 909 height 469
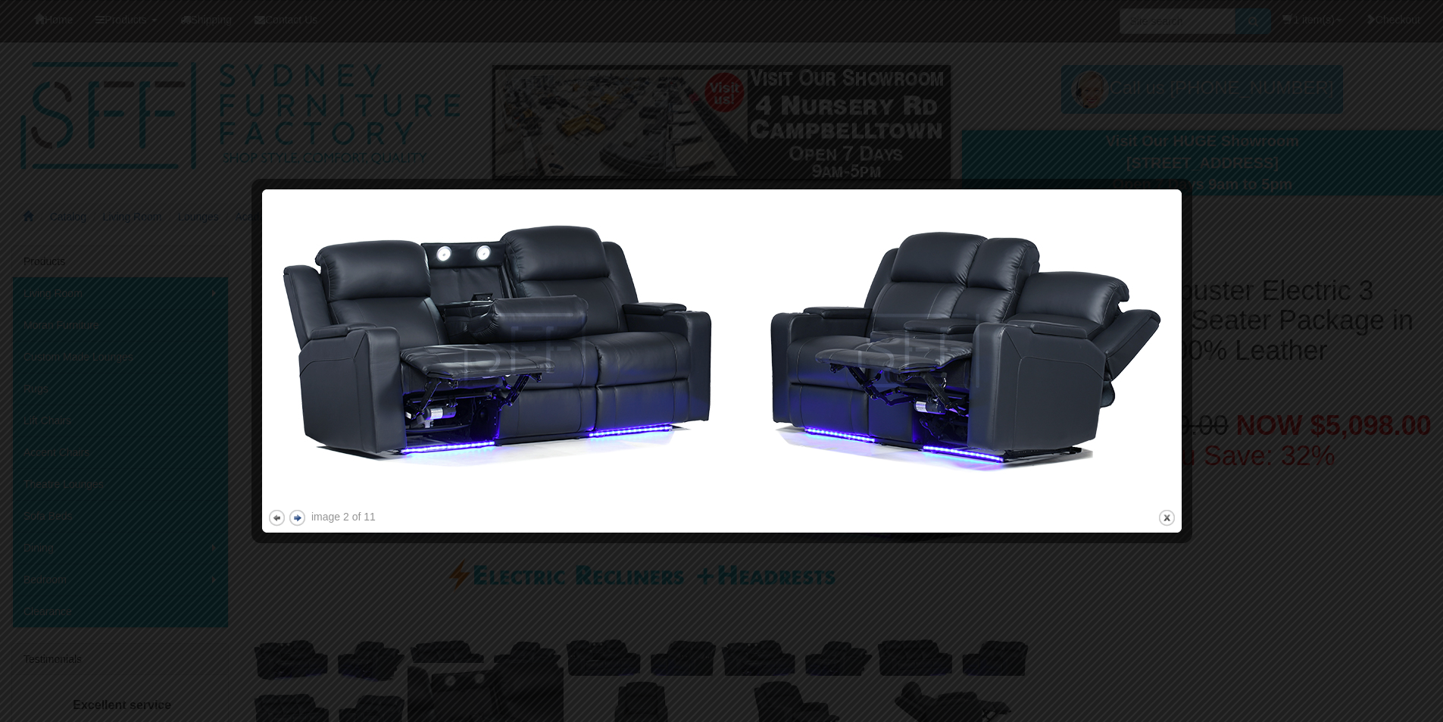
click at [300, 519] on button "next" at bounding box center [297, 517] width 19 height 19
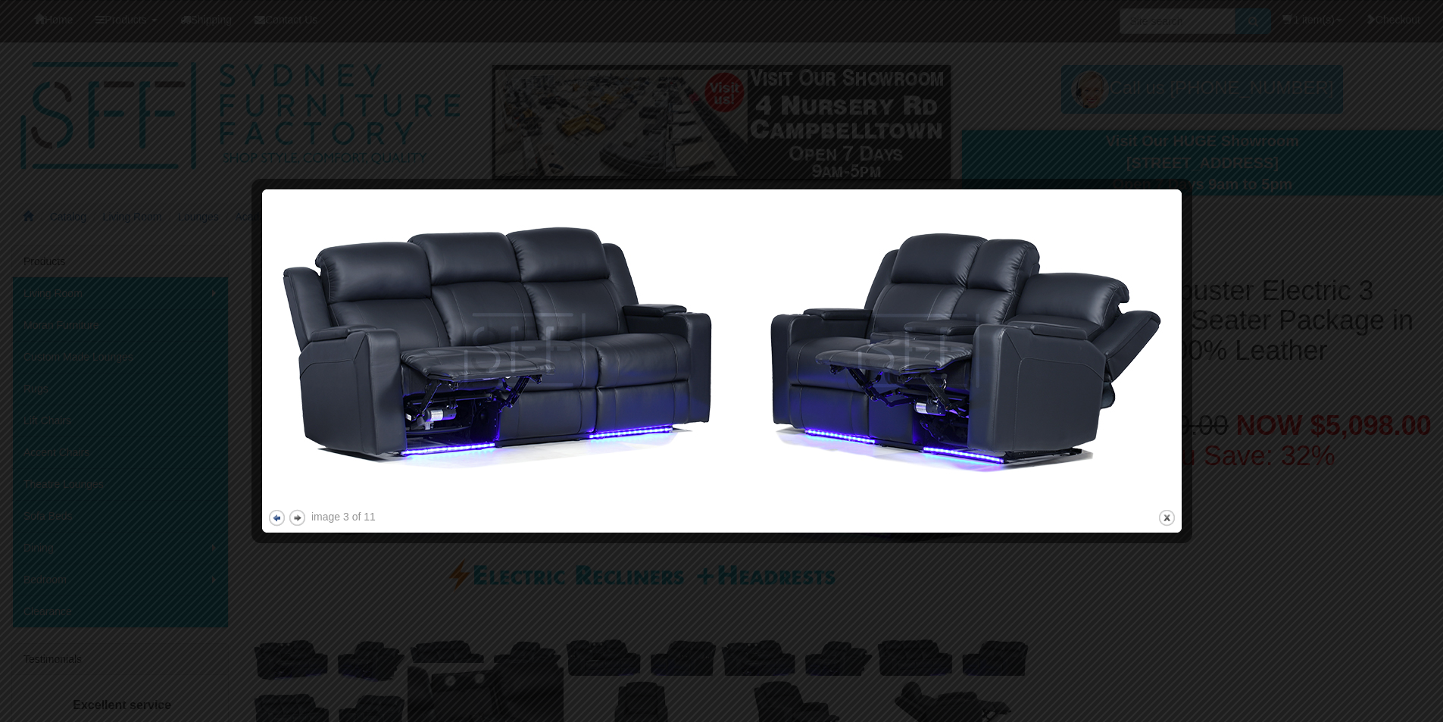
click at [281, 517] on button "previous" at bounding box center [276, 517] width 19 height 19
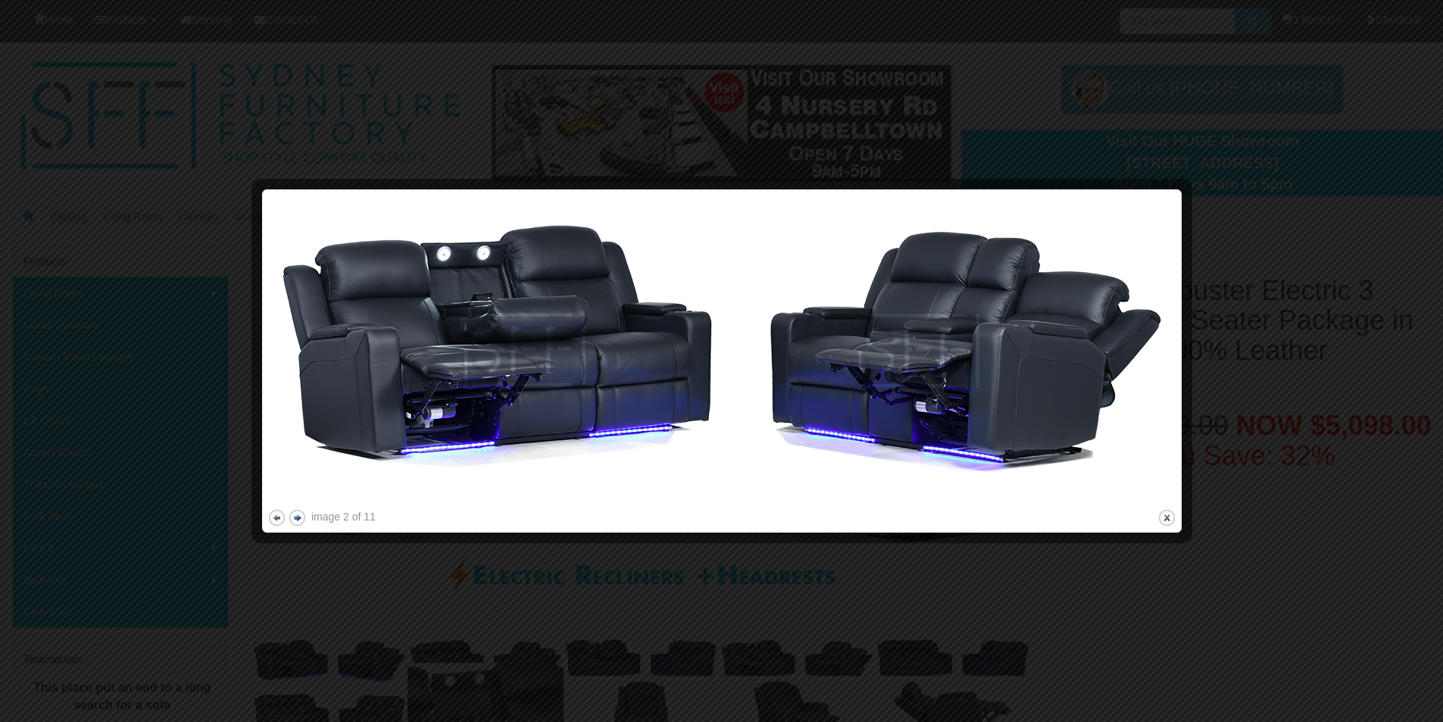
click at [293, 515] on button "next" at bounding box center [297, 517] width 19 height 19
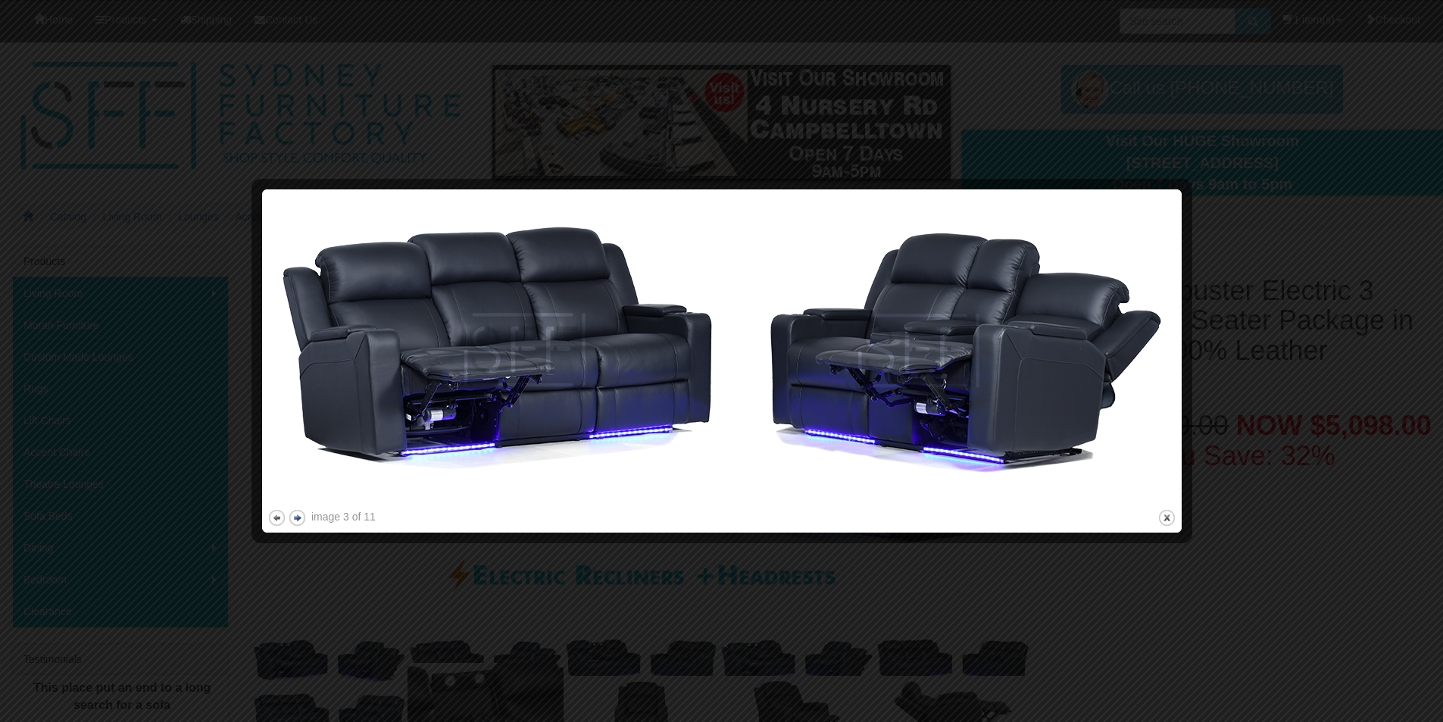
click at [293, 515] on button "next" at bounding box center [297, 517] width 19 height 19
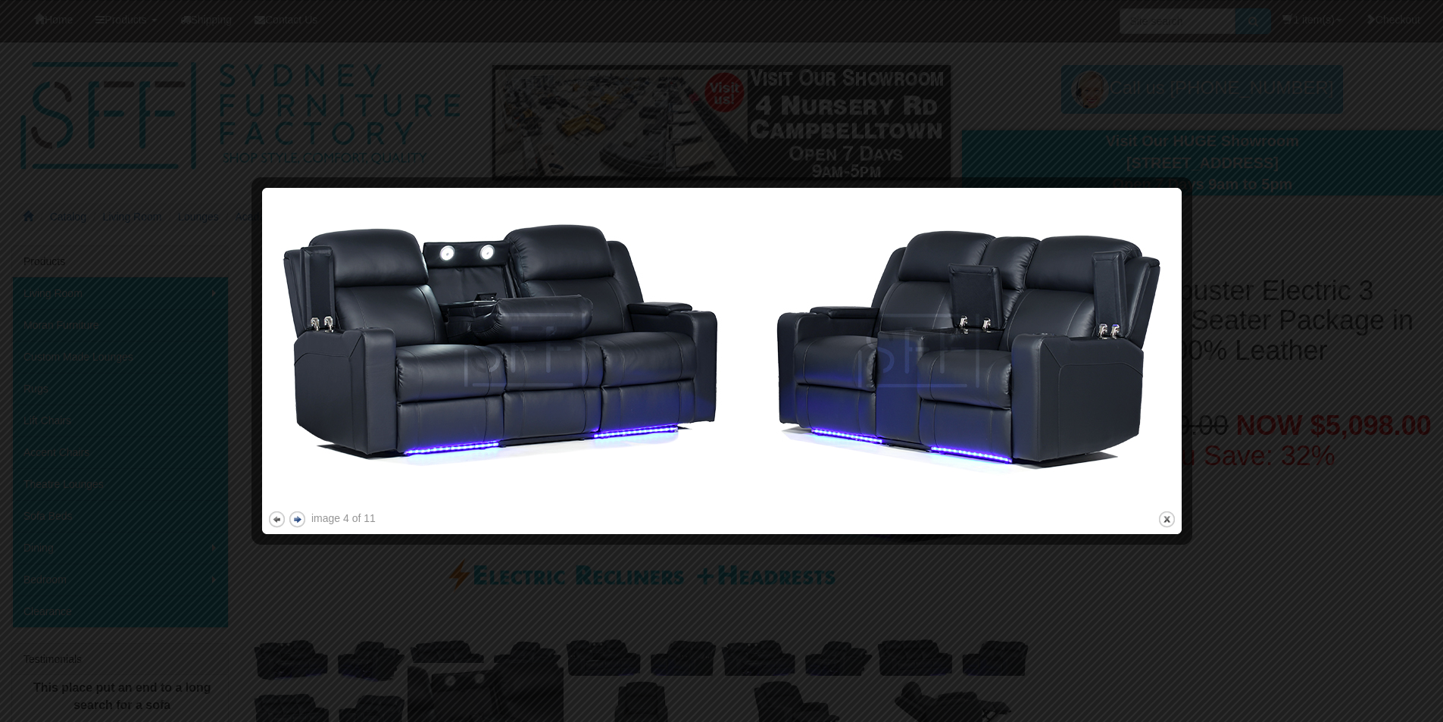
click at [293, 515] on button "next" at bounding box center [297, 519] width 19 height 19
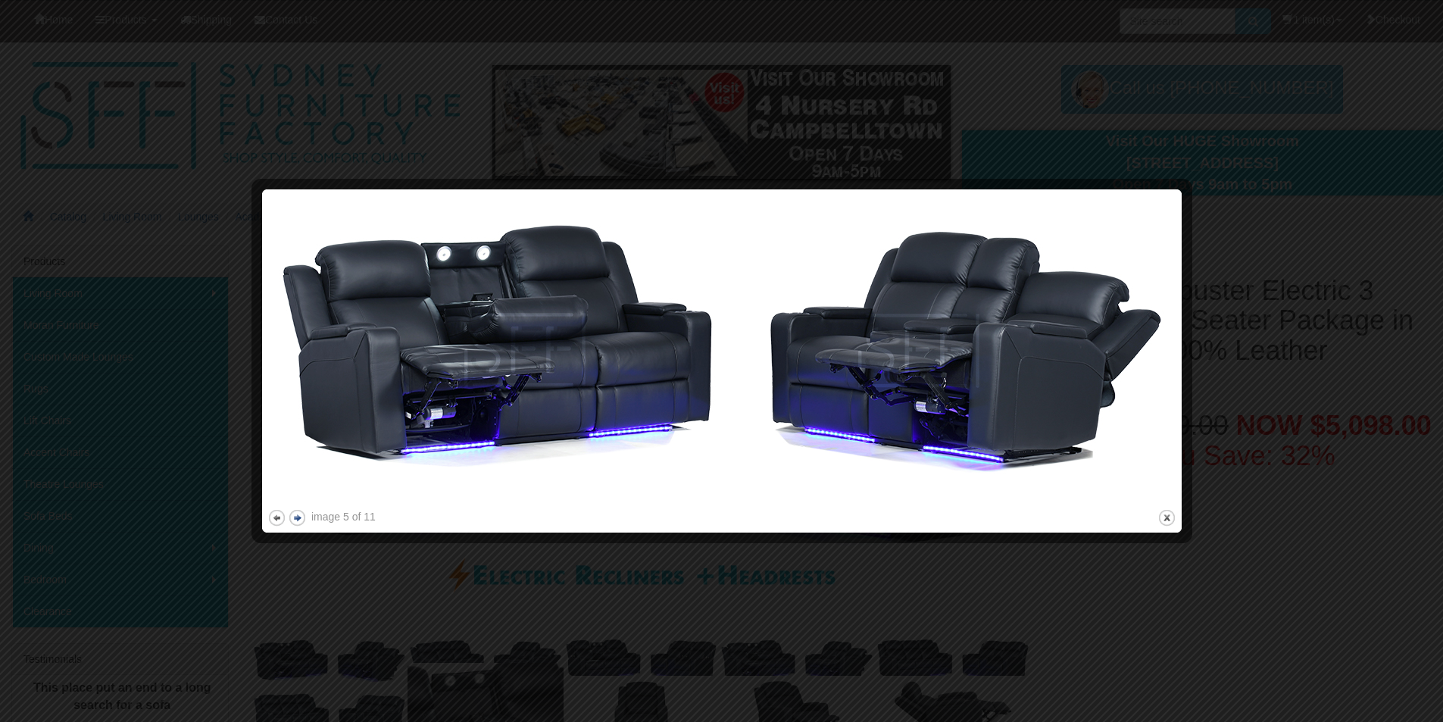
click at [295, 514] on button "next" at bounding box center [297, 517] width 19 height 19
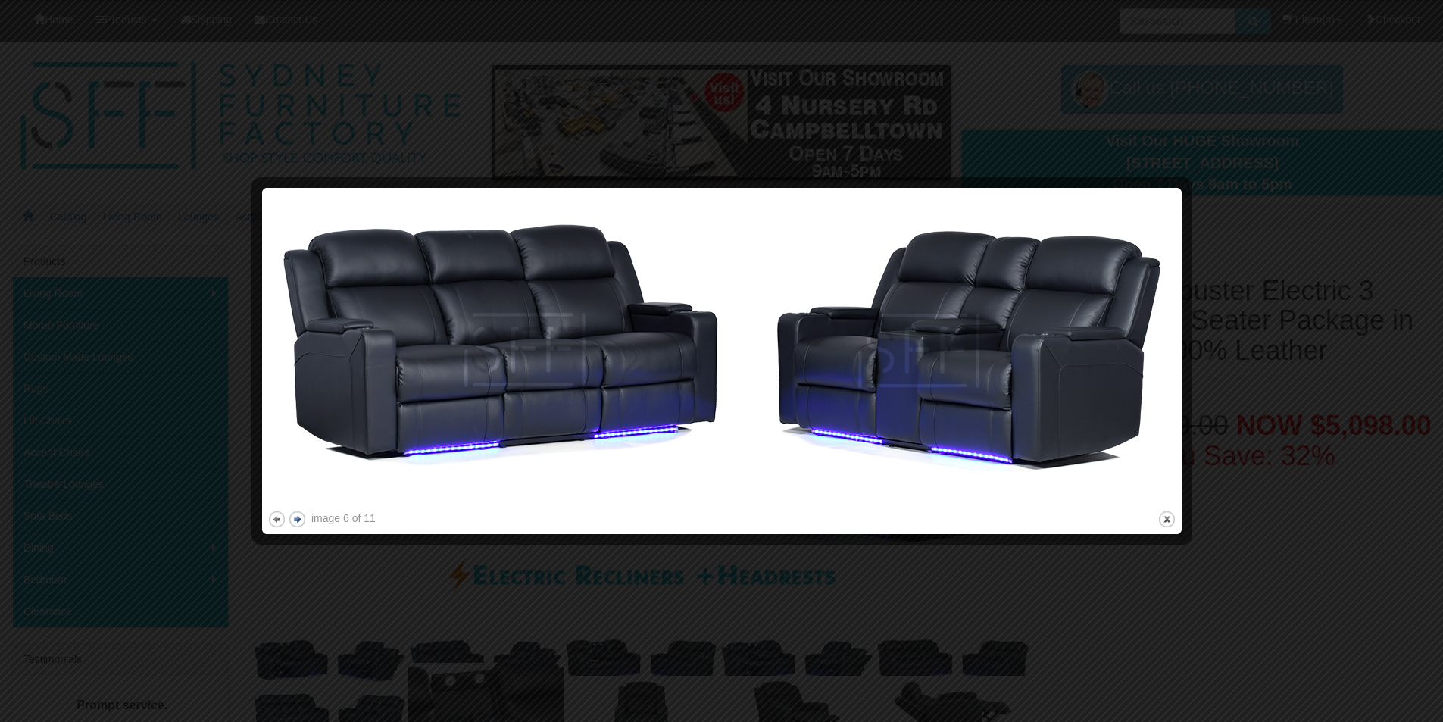
click at [295, 514] on button "next" at bounding box center [297, 519] width 19 height 19
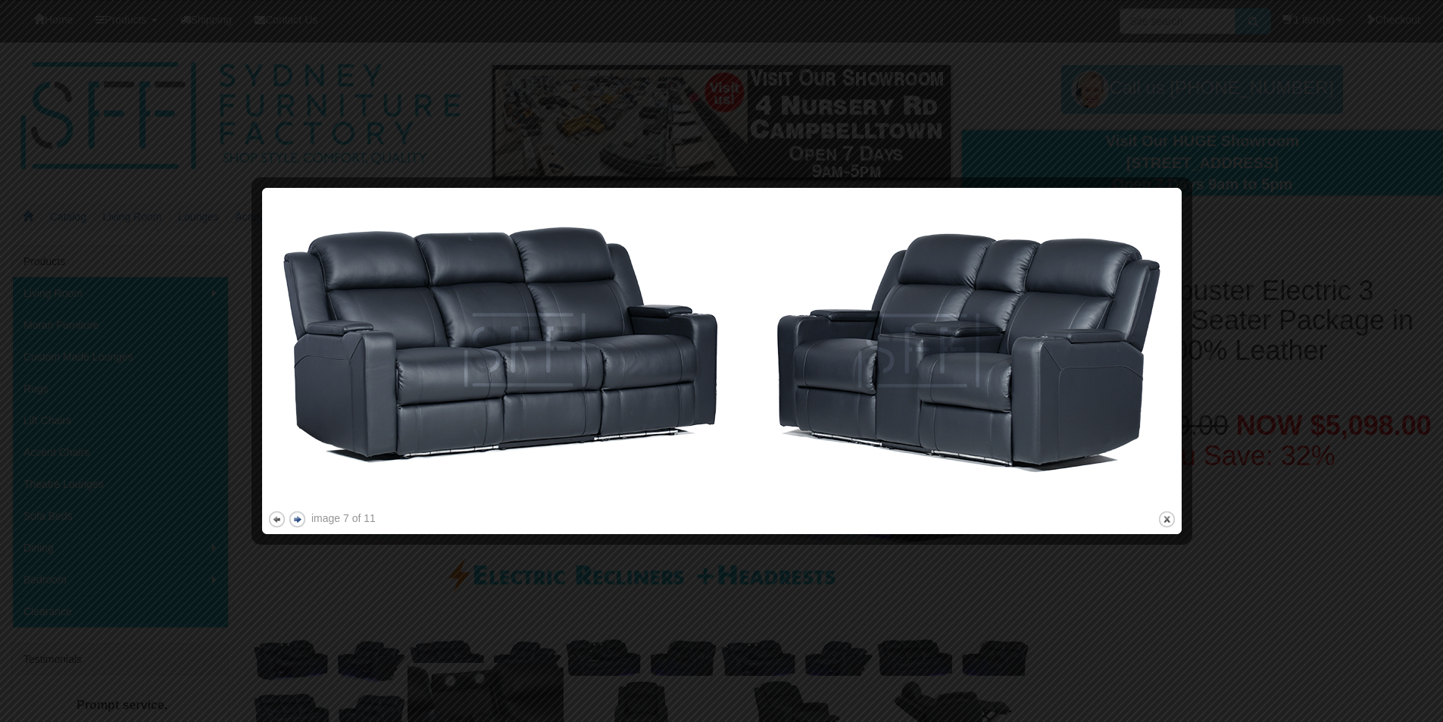
click at [295, 514] on button "next" at bounding box center [297, 519] width 19 height 19
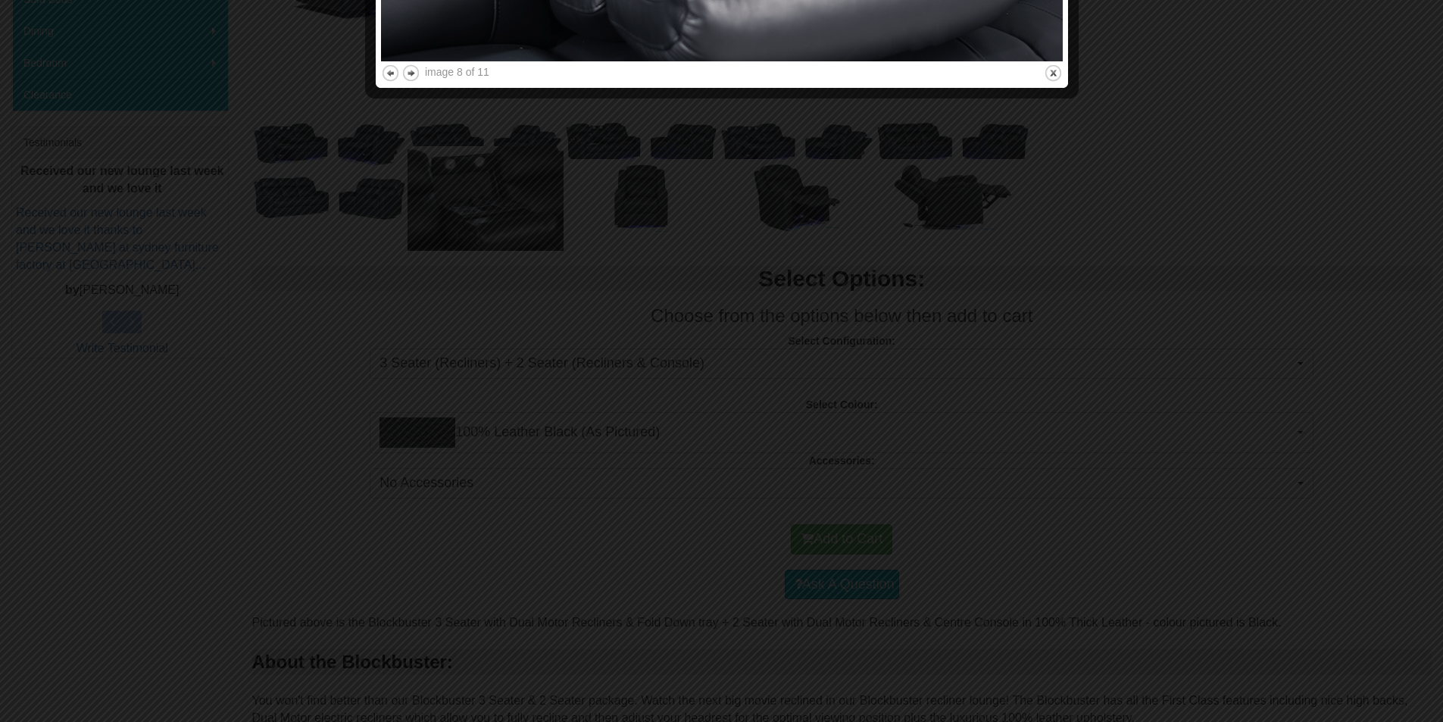
scroll to position [530, 0]
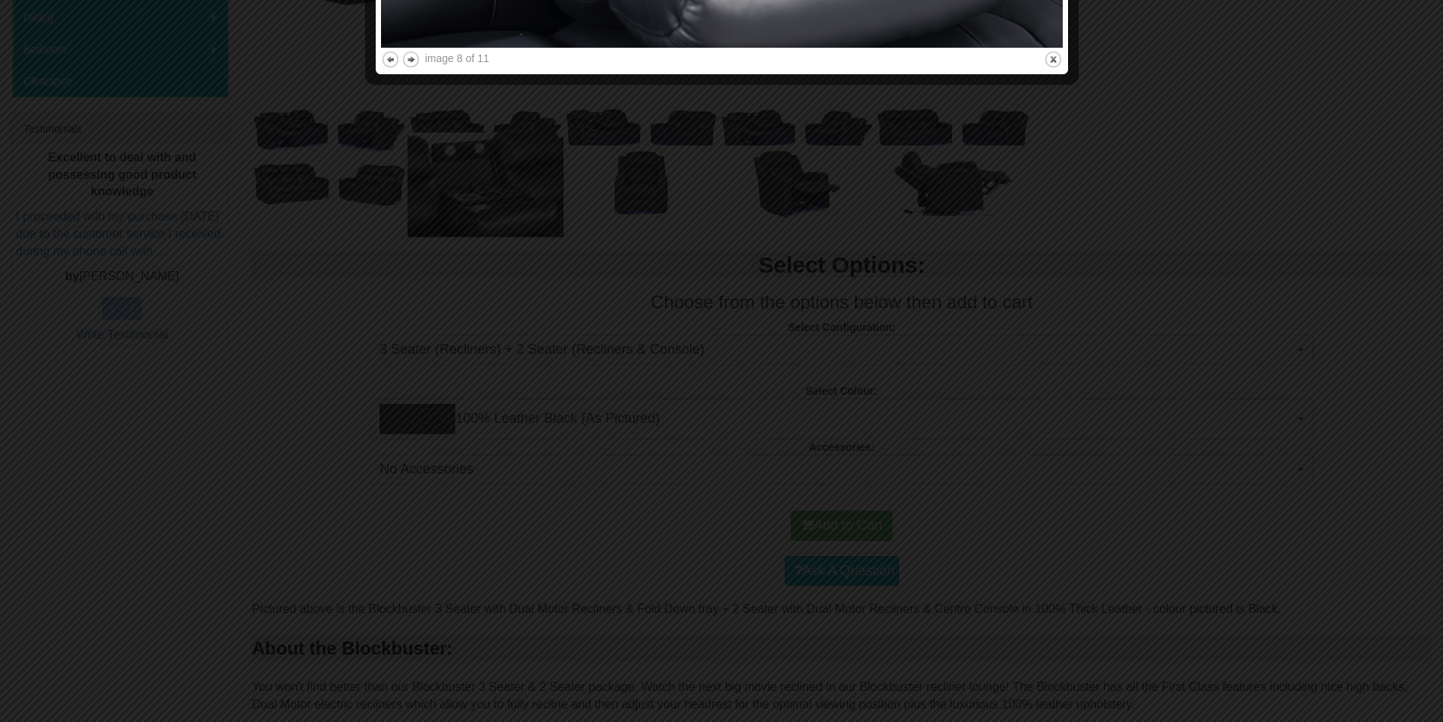
click at [426, 473] on div at bounding box center [721, 361] width 1443 height 722
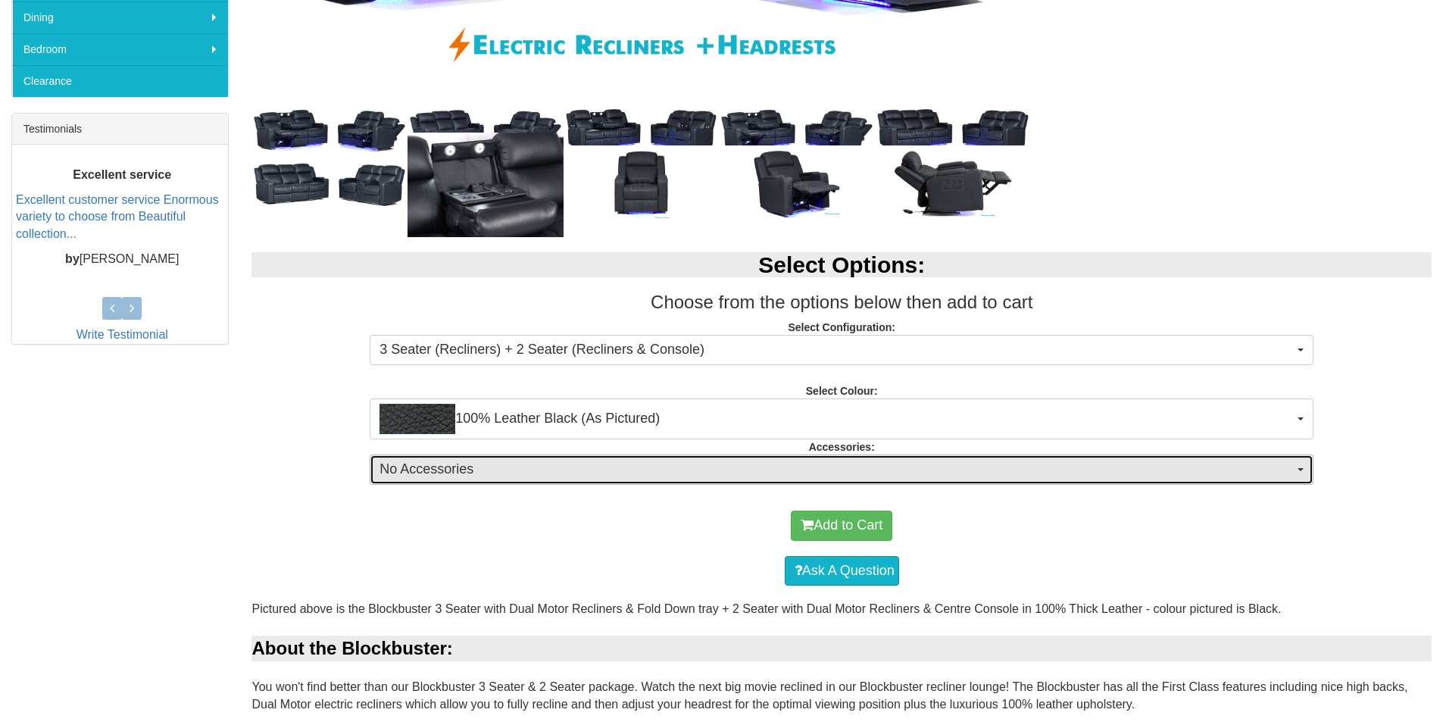
click at [1298, 467] on button "No Accessories" at bounding box center [842, 470] width 944 height 30
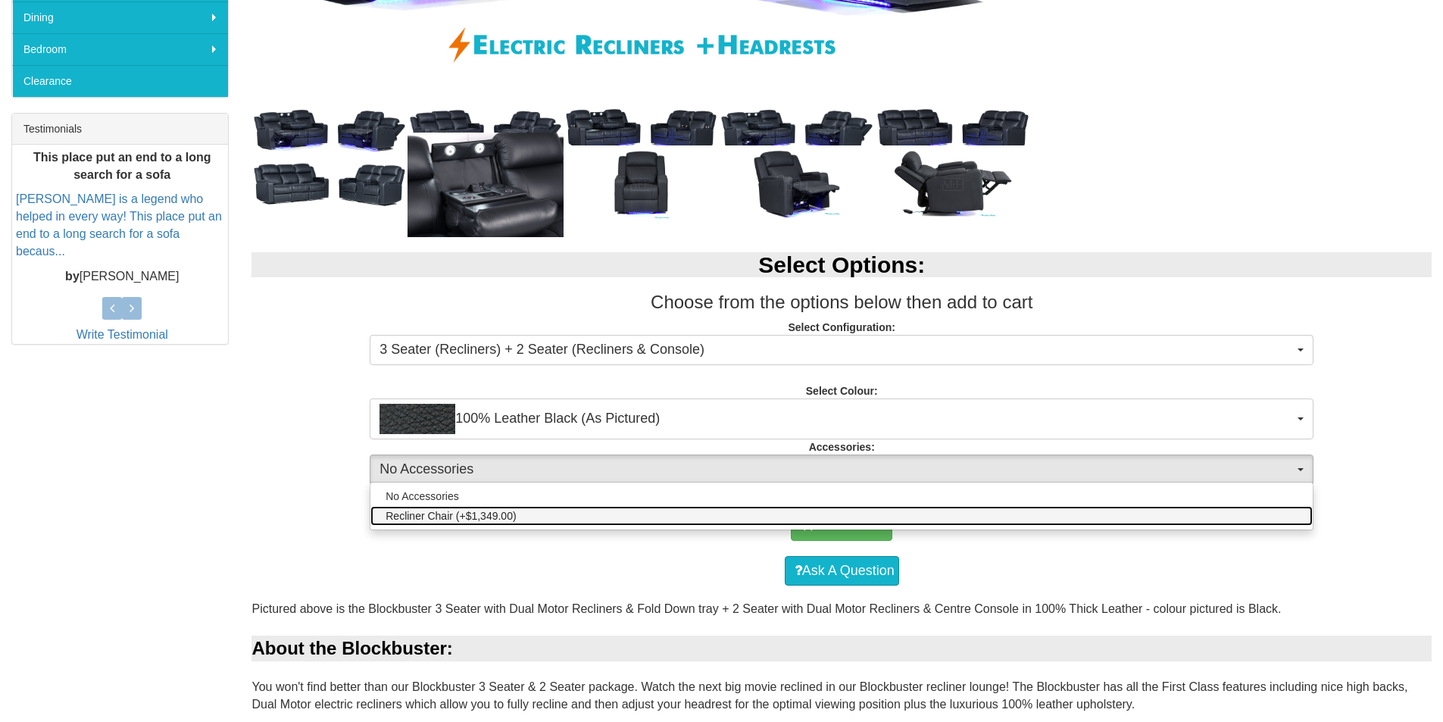
click at [440, 520] on span "Recliner Chair (+$1,349.00)" at bounding box center [451, 515] width 130 height 15
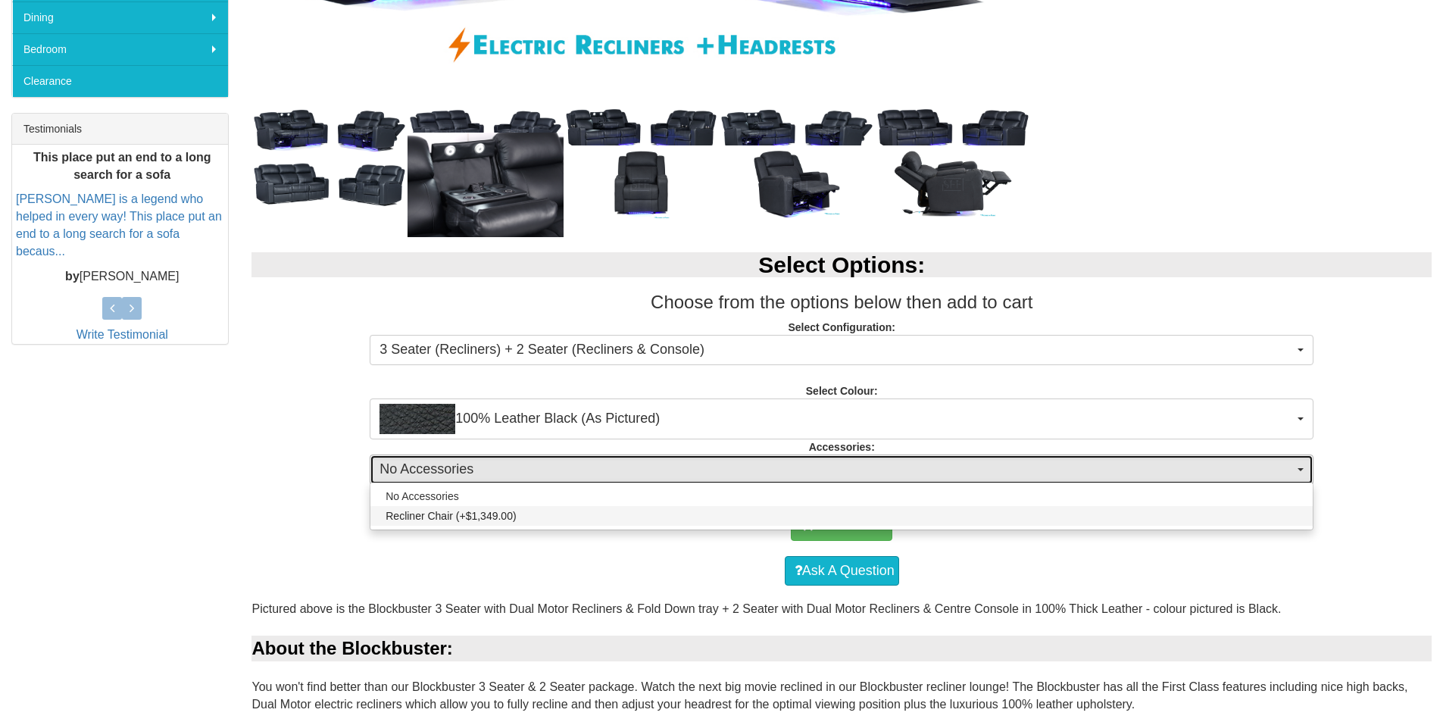
select select "1884"
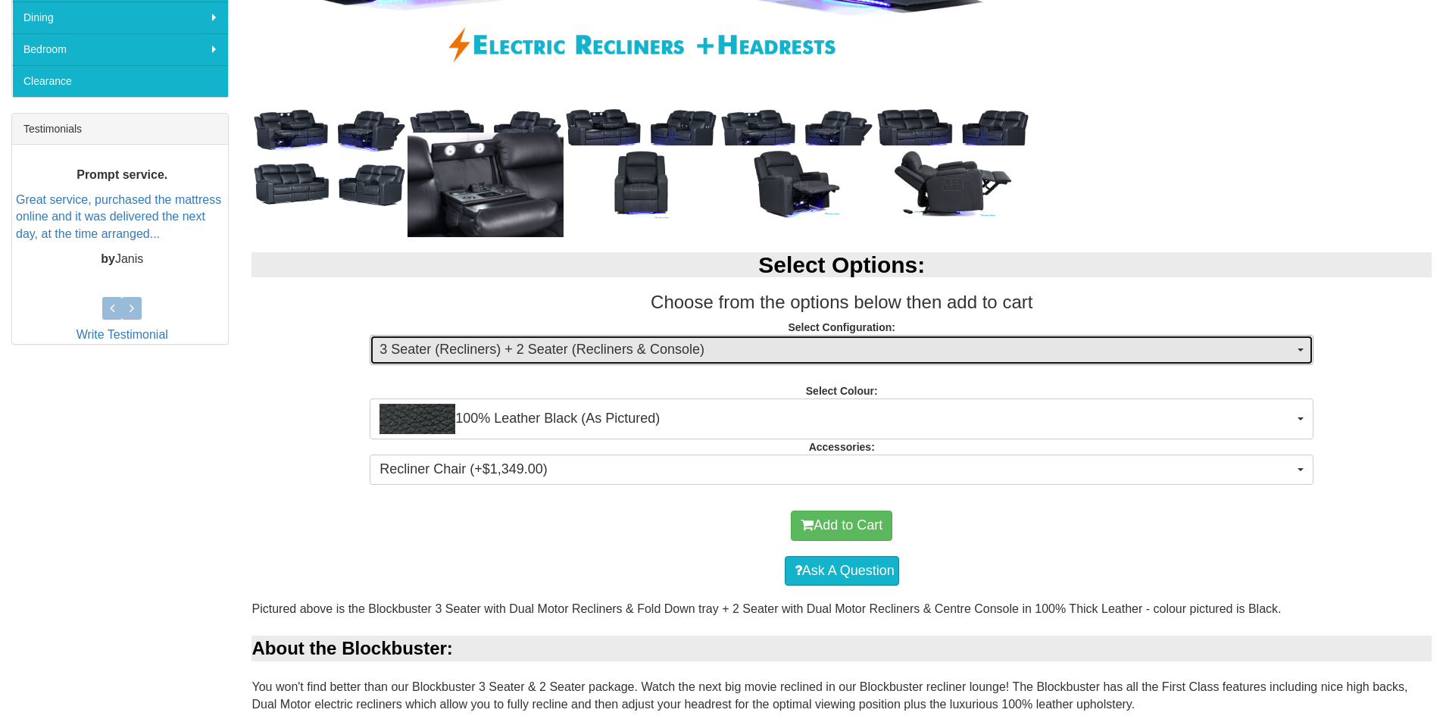
click at [1294, 347] on button "3 Seater (Recliners) + 2 Seater (Recliners & Console)" at bounding box center [842, 350] width 944 height 30
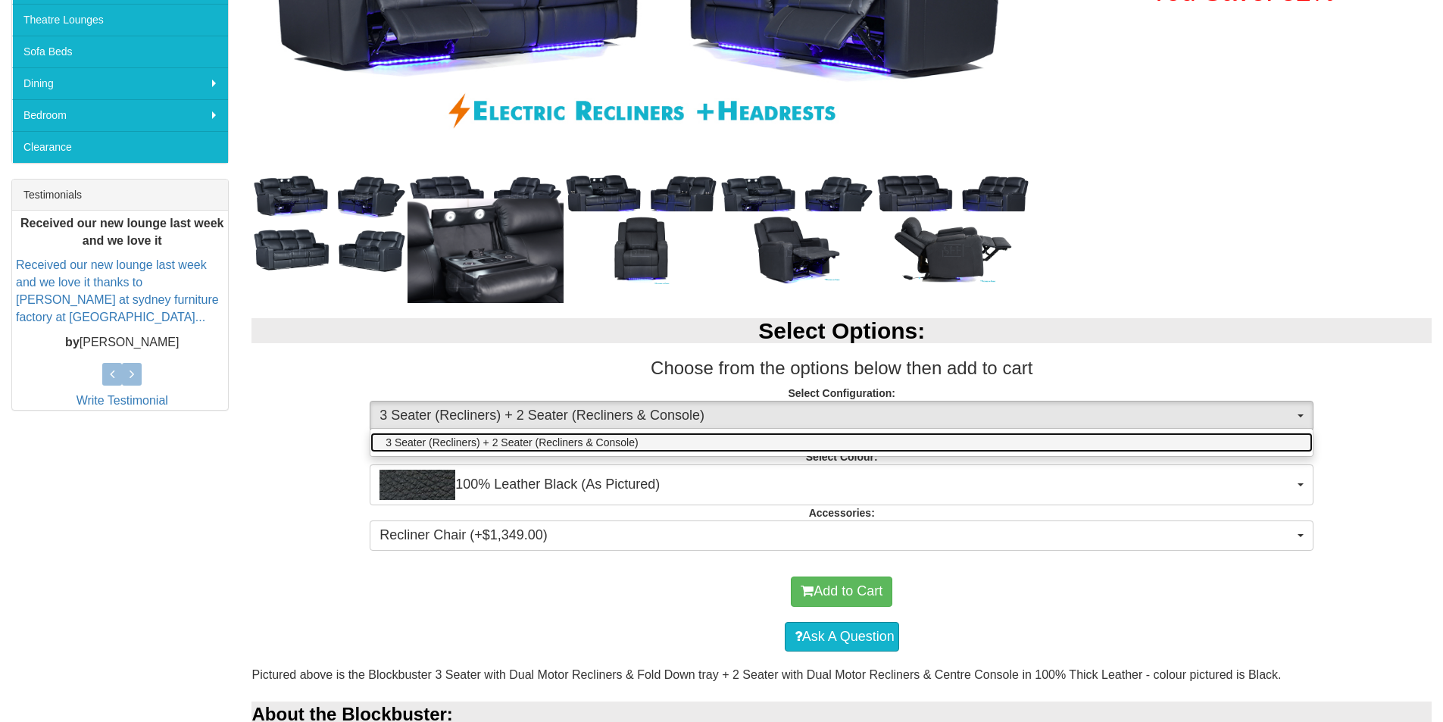
scroll to position [227, 0]
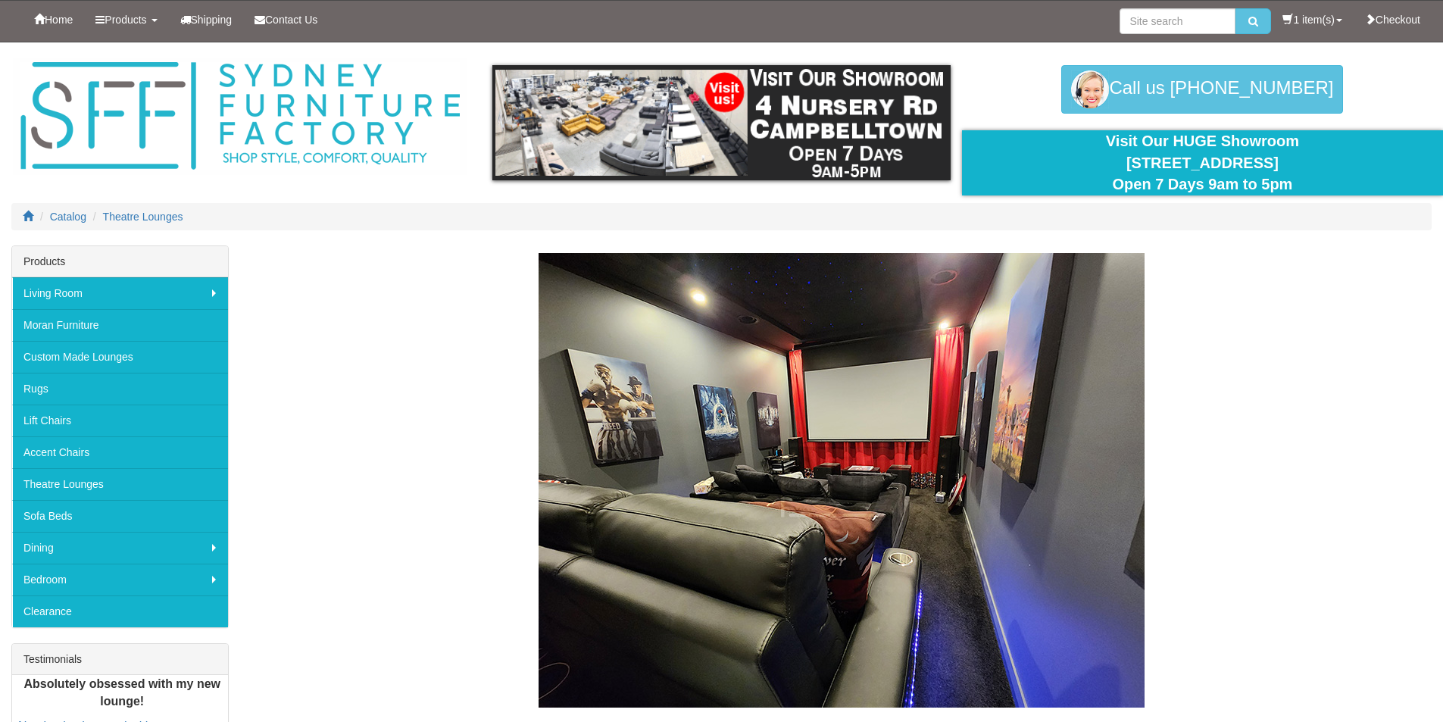
scroll to position [4603, 0]
